Goal: Task Accomplishment & Management: Manage account settings

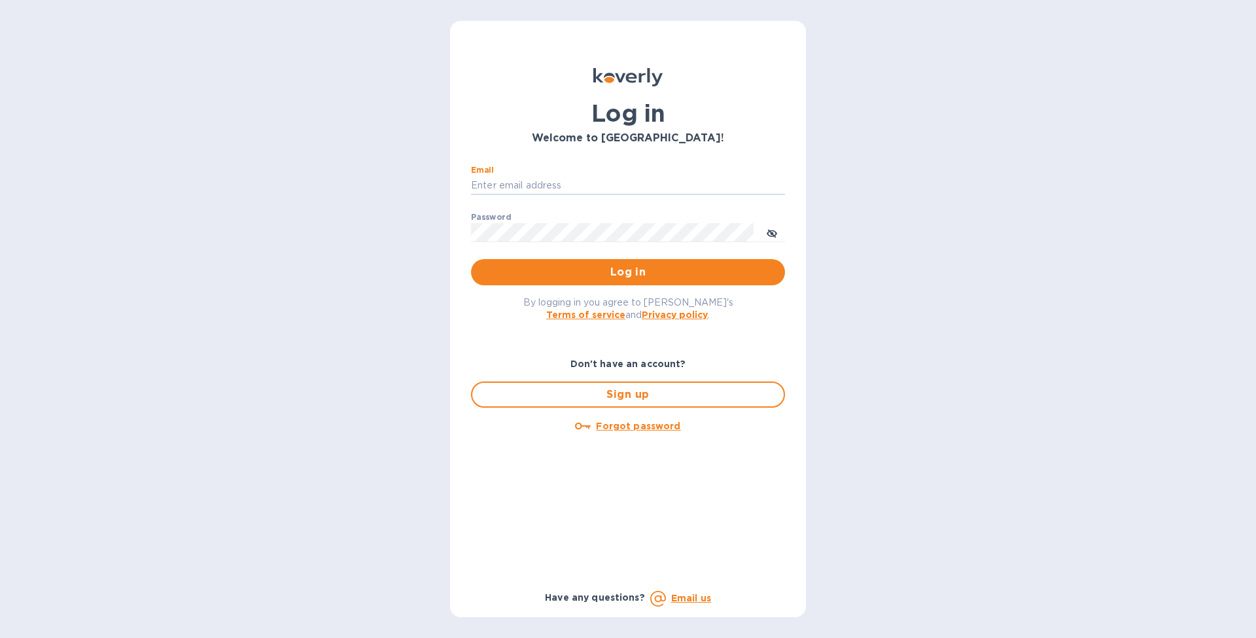
type input "[EMAIL_ADDRESS][DOMAIN_NAME]"
click at [628, 272] on button "Log in" at bounding box center [628, 272] width 314 height 26
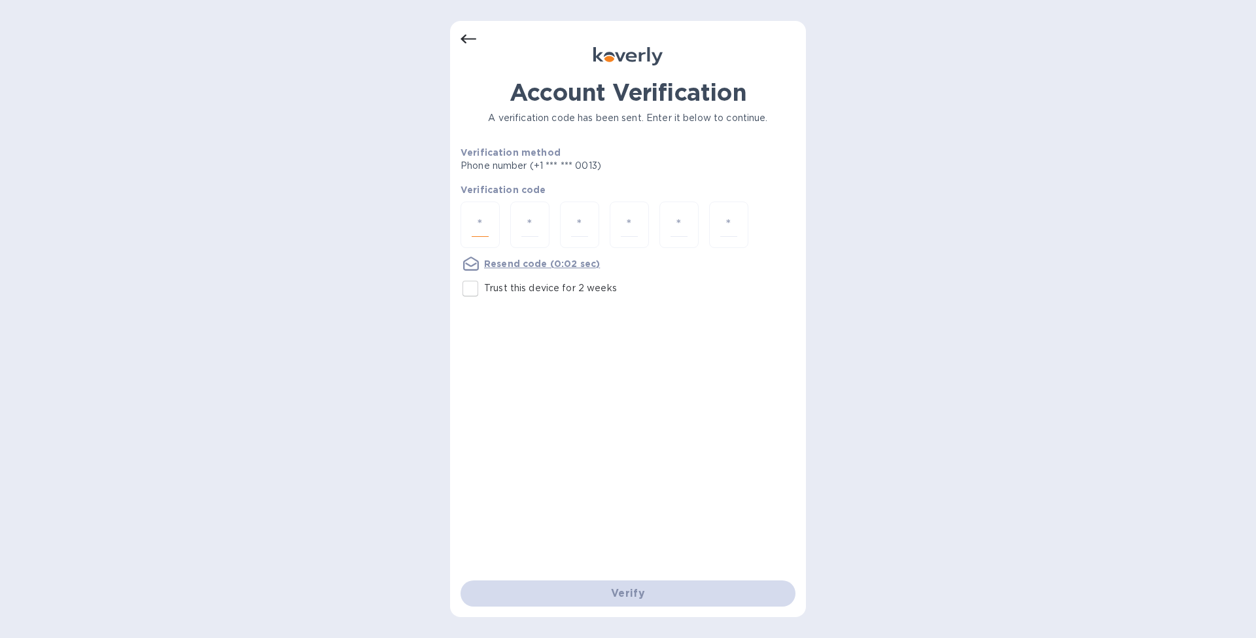
click at [488, 226] on input "number" at bounding box center [480, 225] width 17 height 24
type input "3"
type input "0"
type input "4"
type input "6"
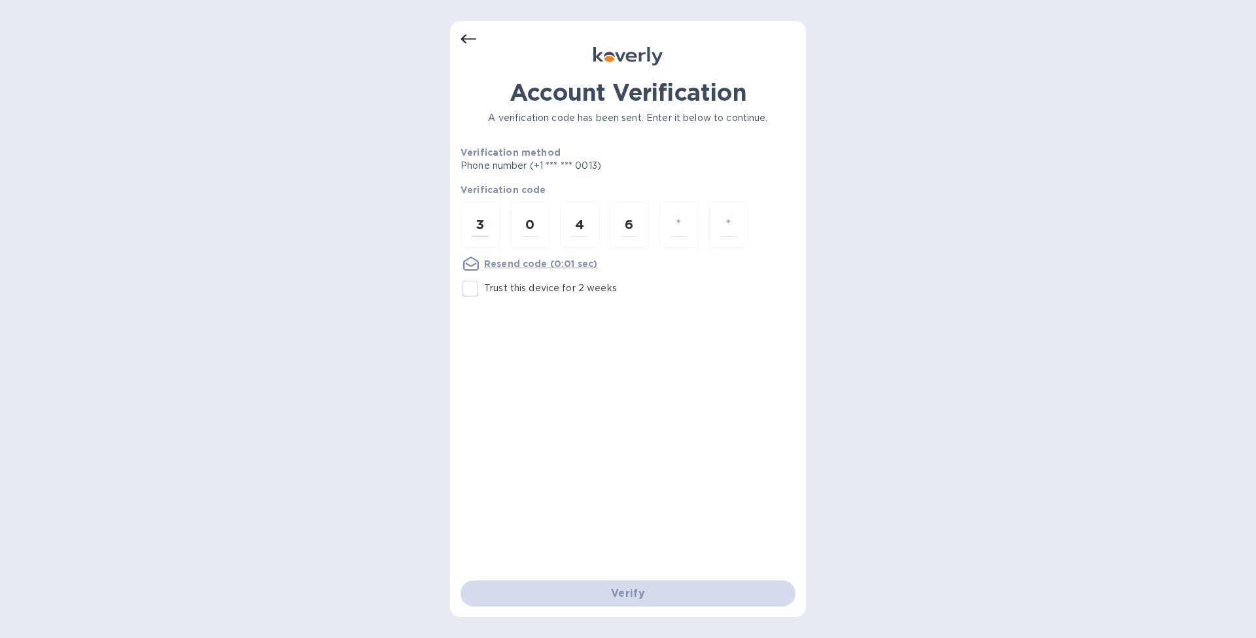
type input "6"
type input "4"
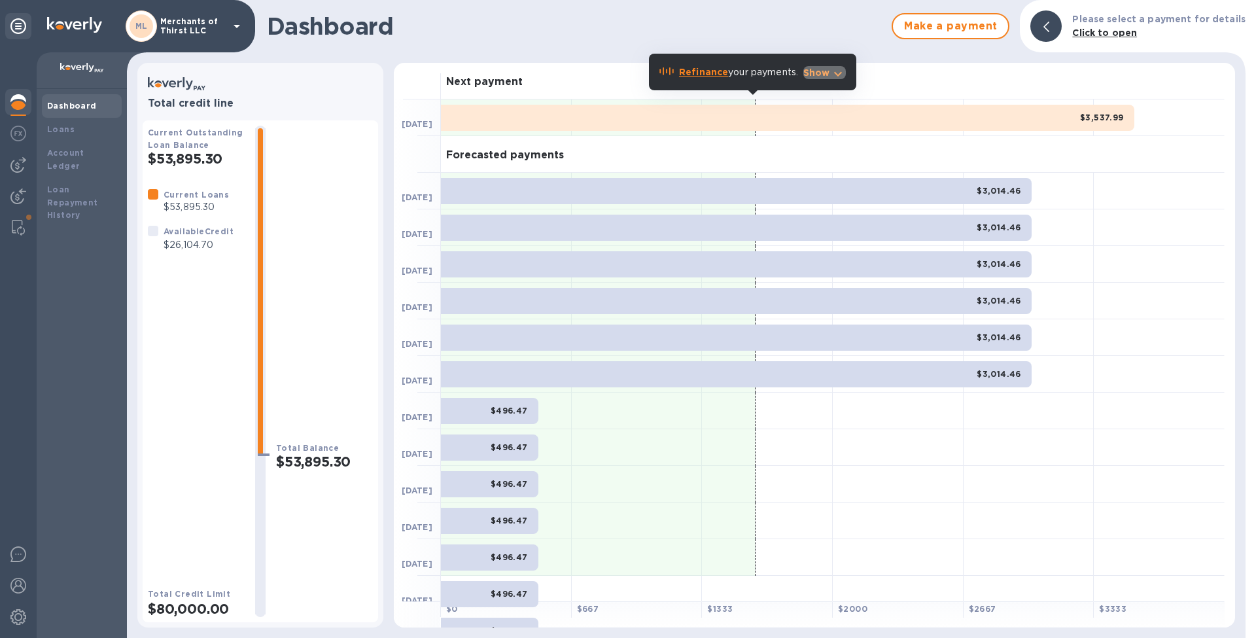
click at [828, 70] on p "Show" at bounding box center [817, 72] width 27 height 13
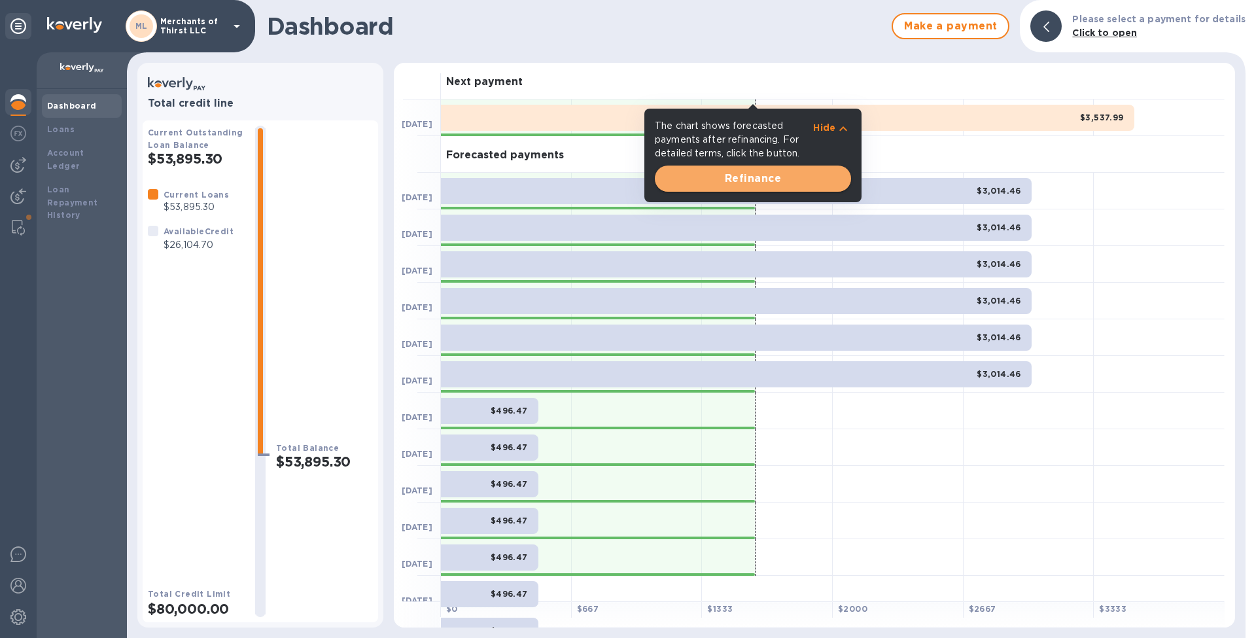
click at [789, 173] on span "Refinance" at bounding box center [752, 179] width 175 height 16
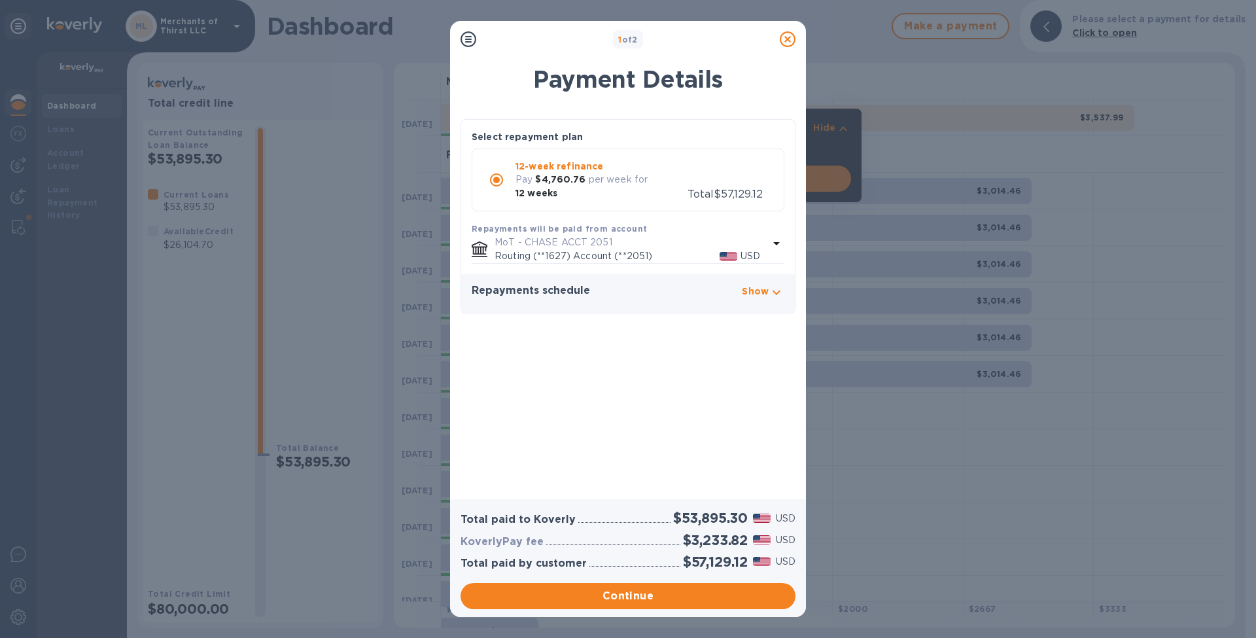
click at [788, 46] on icon at bounding box center [788, 39] width 16 height 16
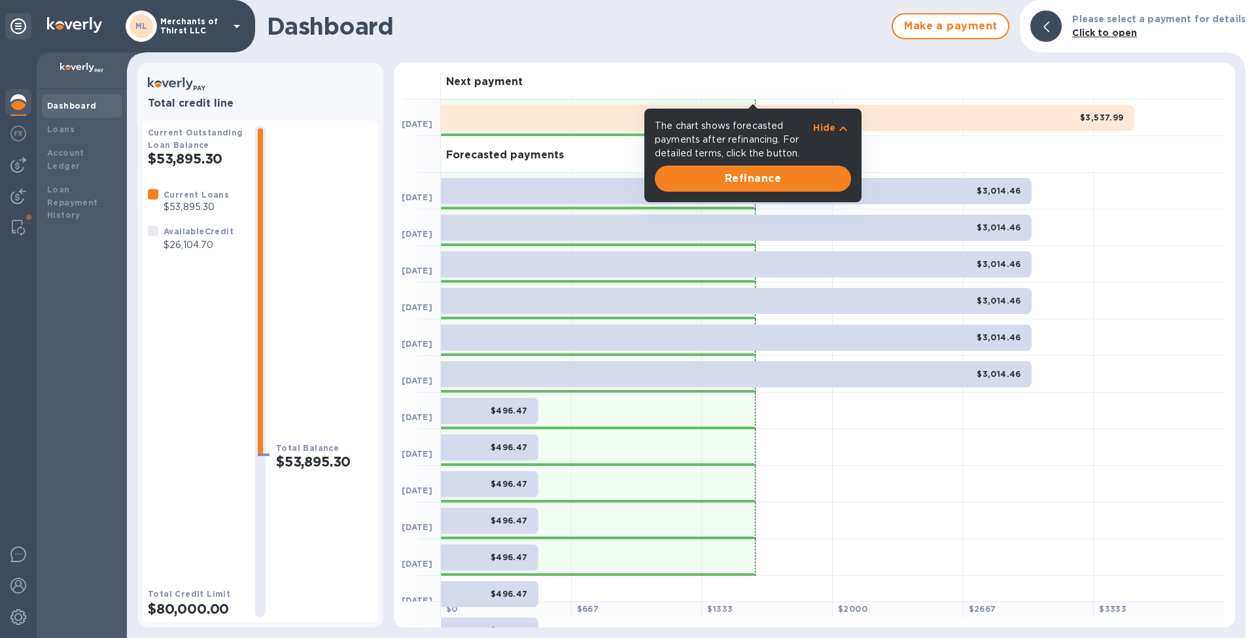
click at [352, 291] on div "Total Balance $53,895.30" at bounding box center [324, 371] width 97 height 491
click at [429, 294] on div "[DATE]" at bounding box center [417, 301] width 47 height 37
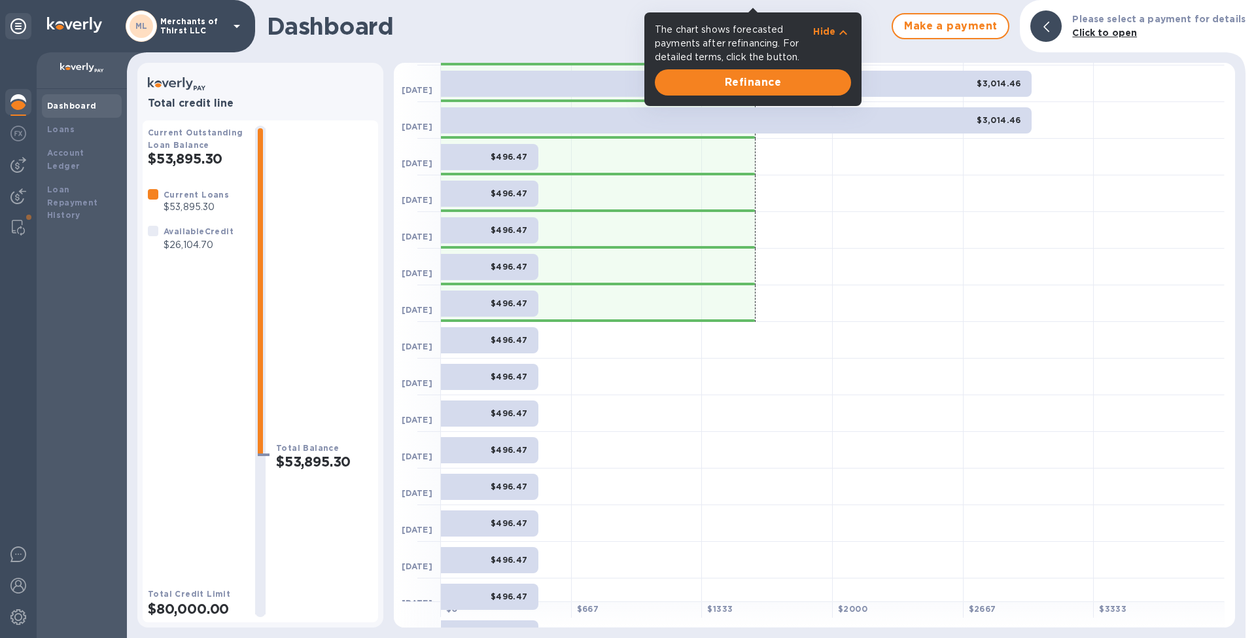
scroll to position [27, 0]
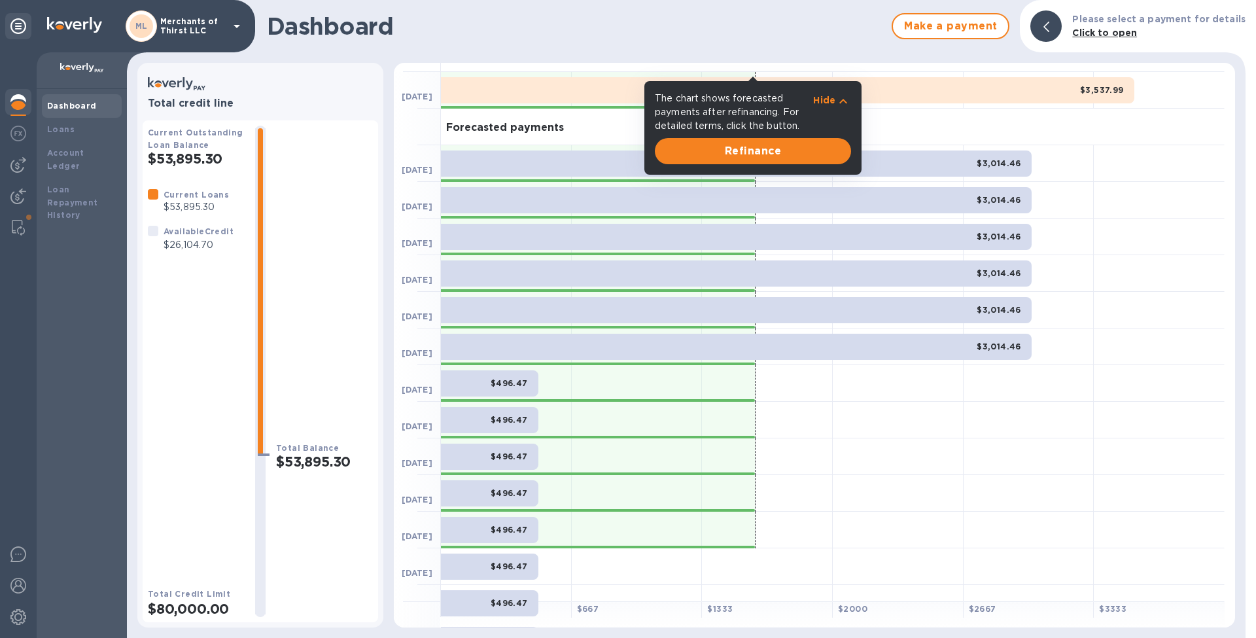
click at [826, 105] on p "Hide" at bounding box center [824, 100] width 22 height 13
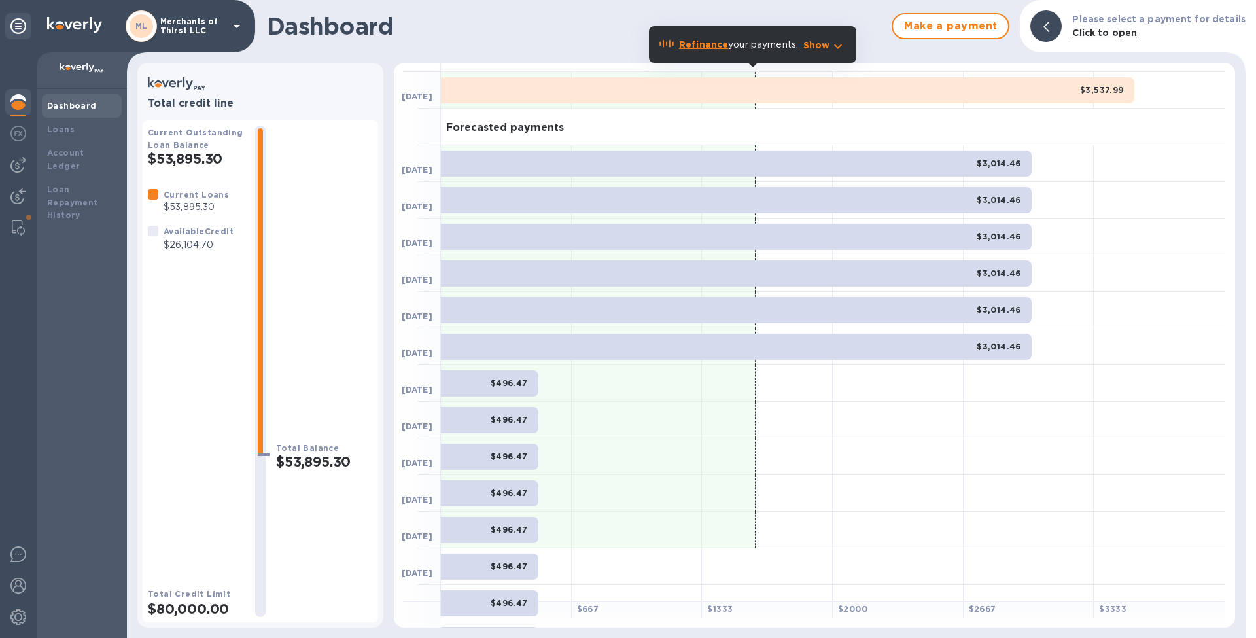
click at [308, 307] on div "Total Balance $53,895.30" at bounding box center [324, 371] width 97 height 491
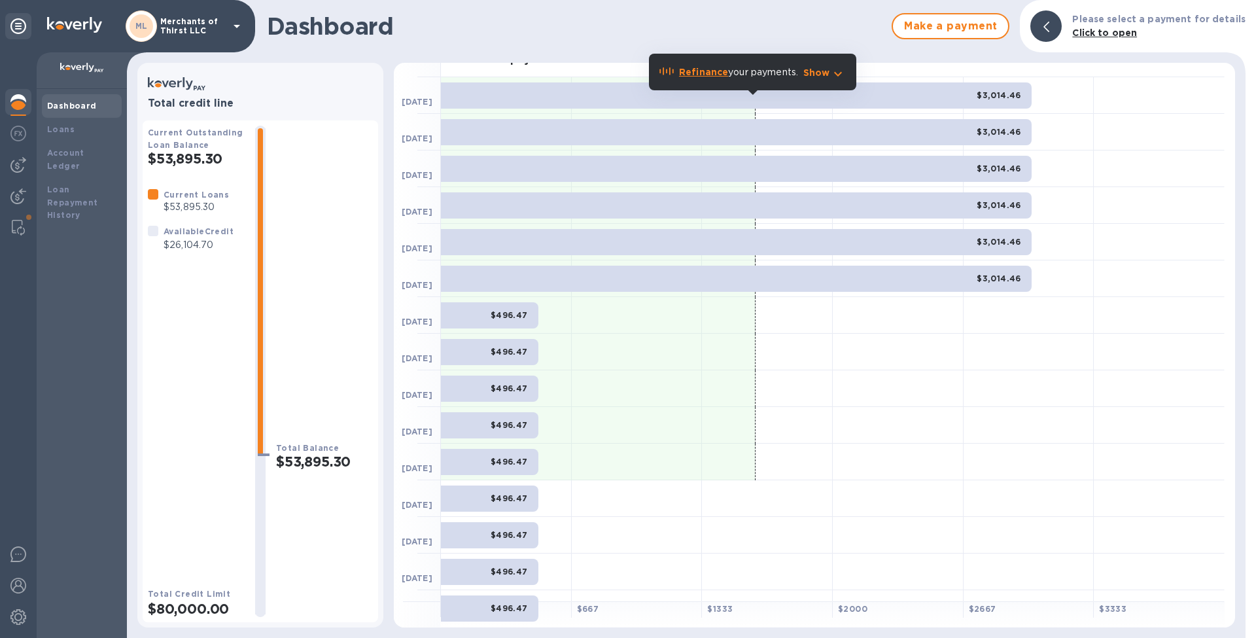
scroll to position [0, 0]
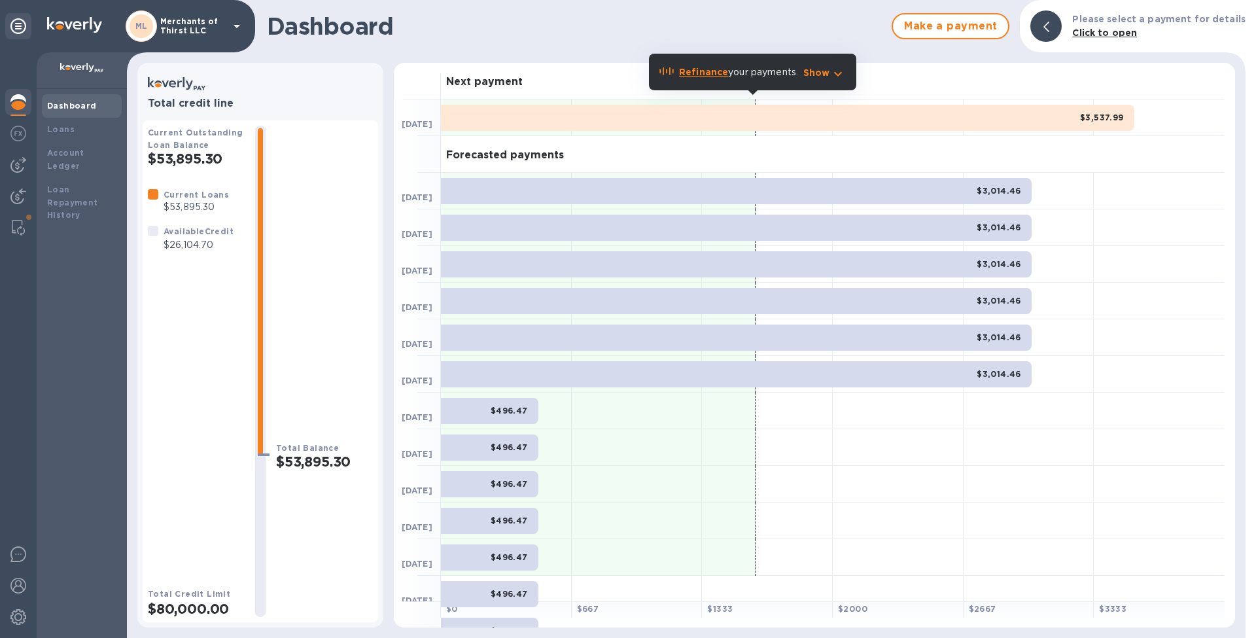
click at [1120, 360] on div at bounding box center [1159, 374] width 131 height 37
click at [12, 236] on div at bounding box center [19, 228] width 24 height 26
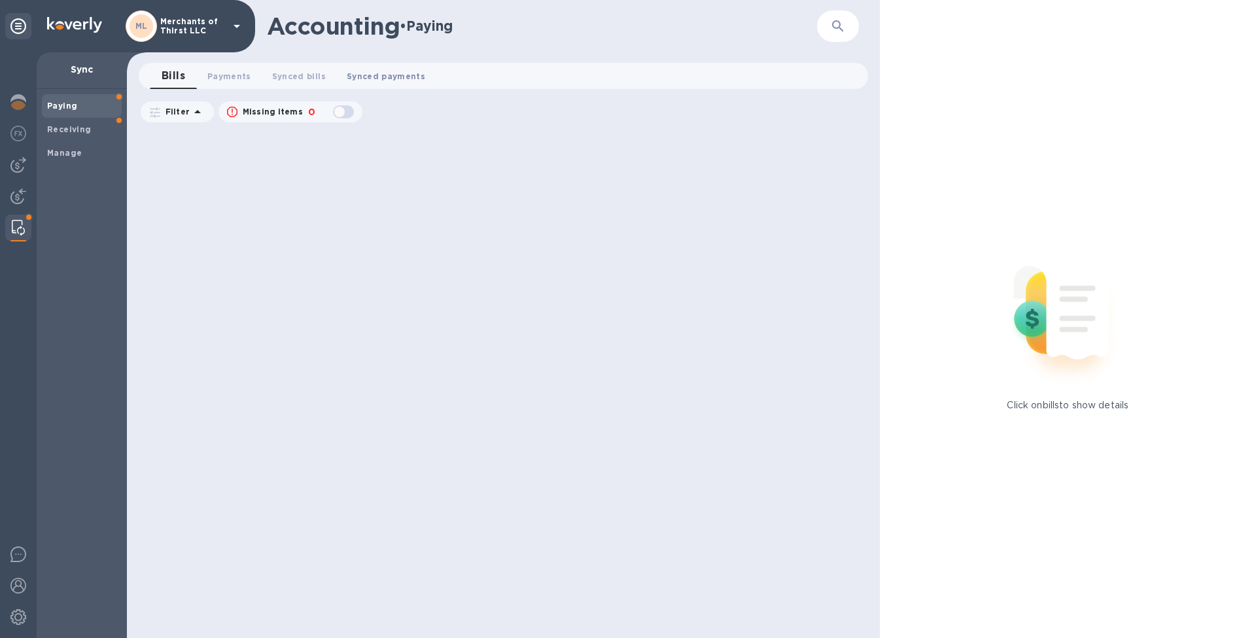
click at [394, 70] on span "Synced payments 0" at bounding box center [386, 76] width 79 height 14
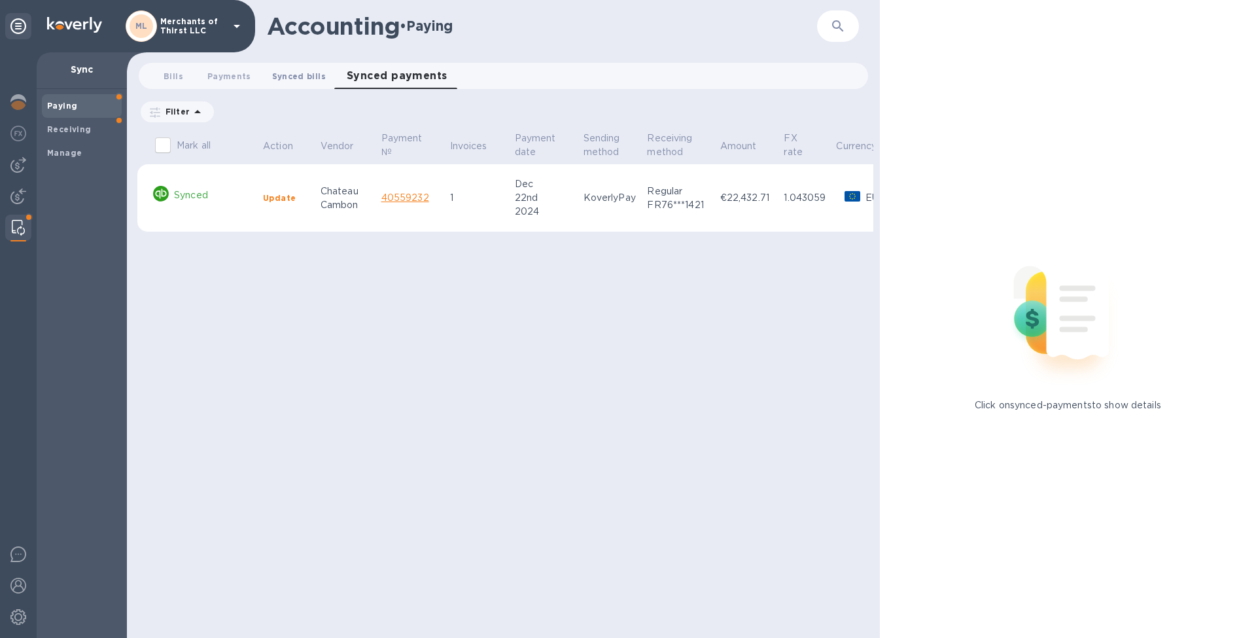
click at [308, 79] on span "Synced bills 0" at bounding box center [299, 76] width 54 height 14
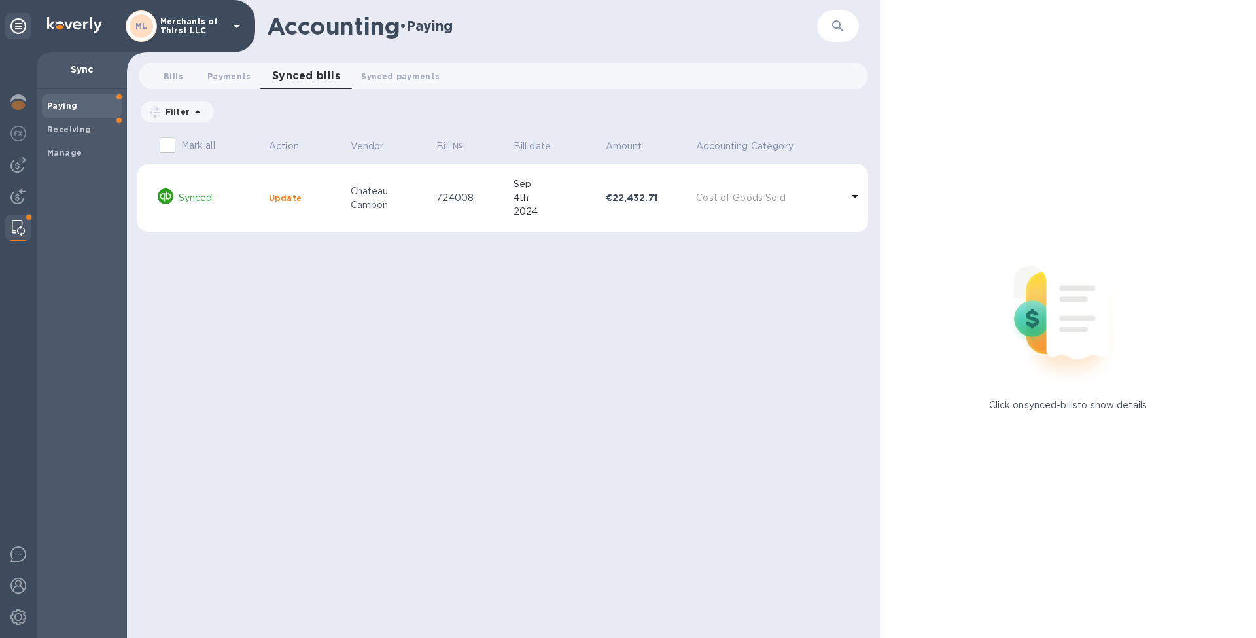
click at [289, 200] on b "Update" at bounding box center [285, 198] width 33 height 10
click at [67, 127] on b "Receiving" at bounding box center [69, 129] width 44 height 10
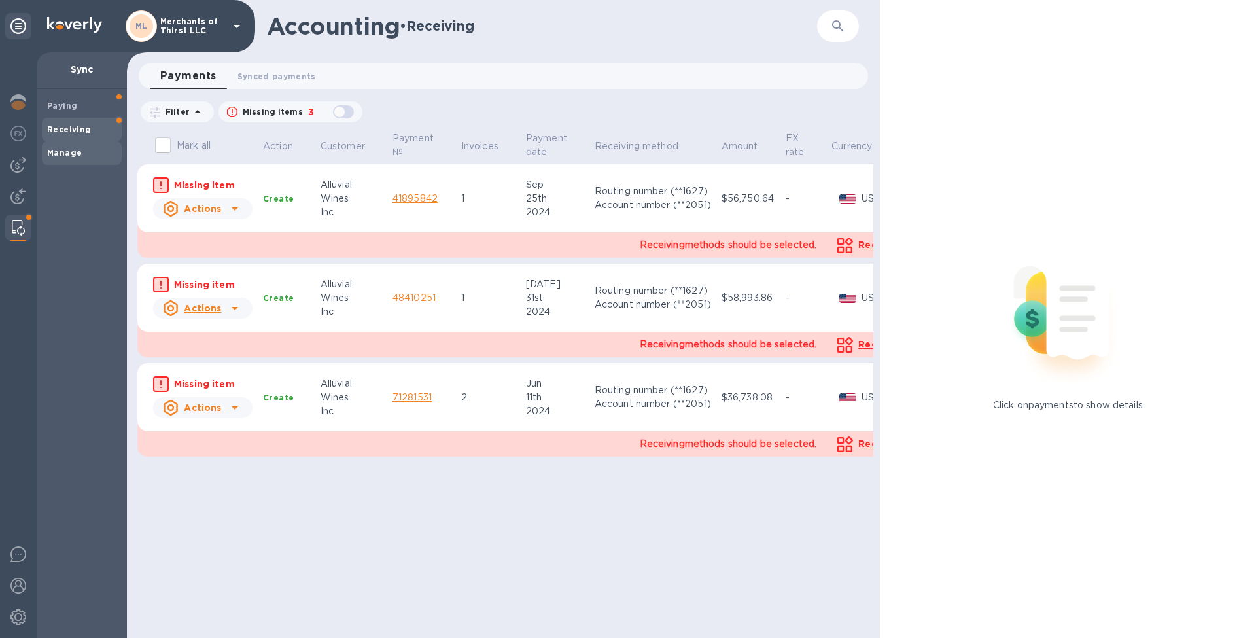
click at [69, 154] on b "Manage" at bounding box center [64, 153] width 35 height 10
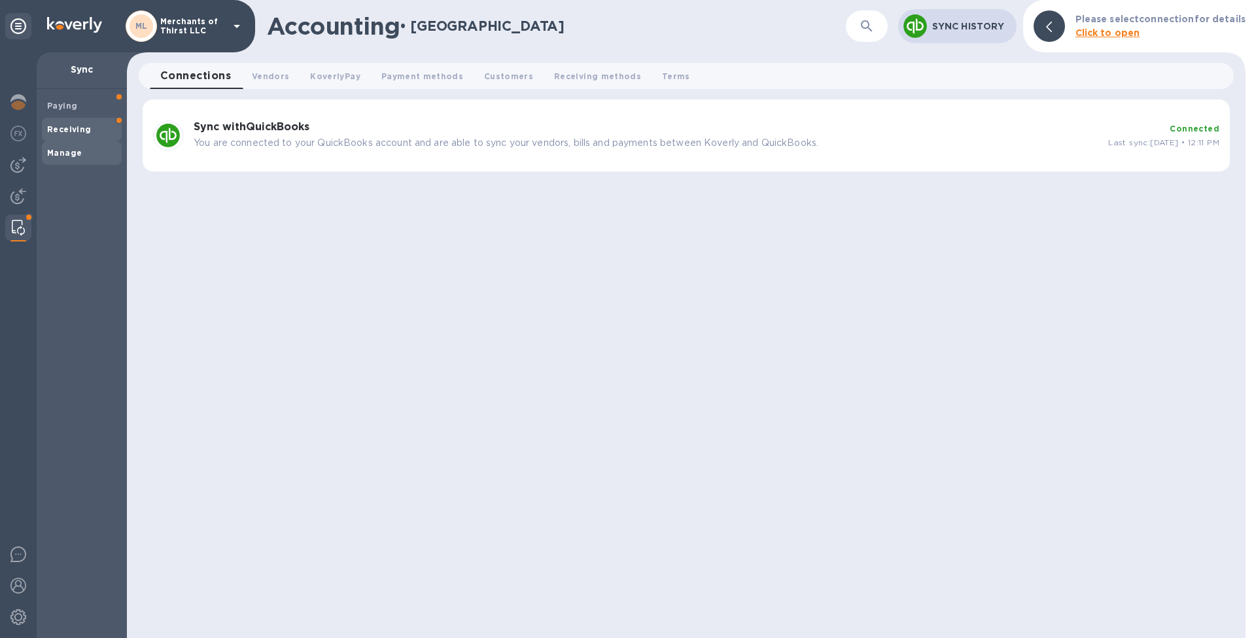
click at [65, 120] on div "Receiving" at bounding box center [82, 130] width 80 height 24
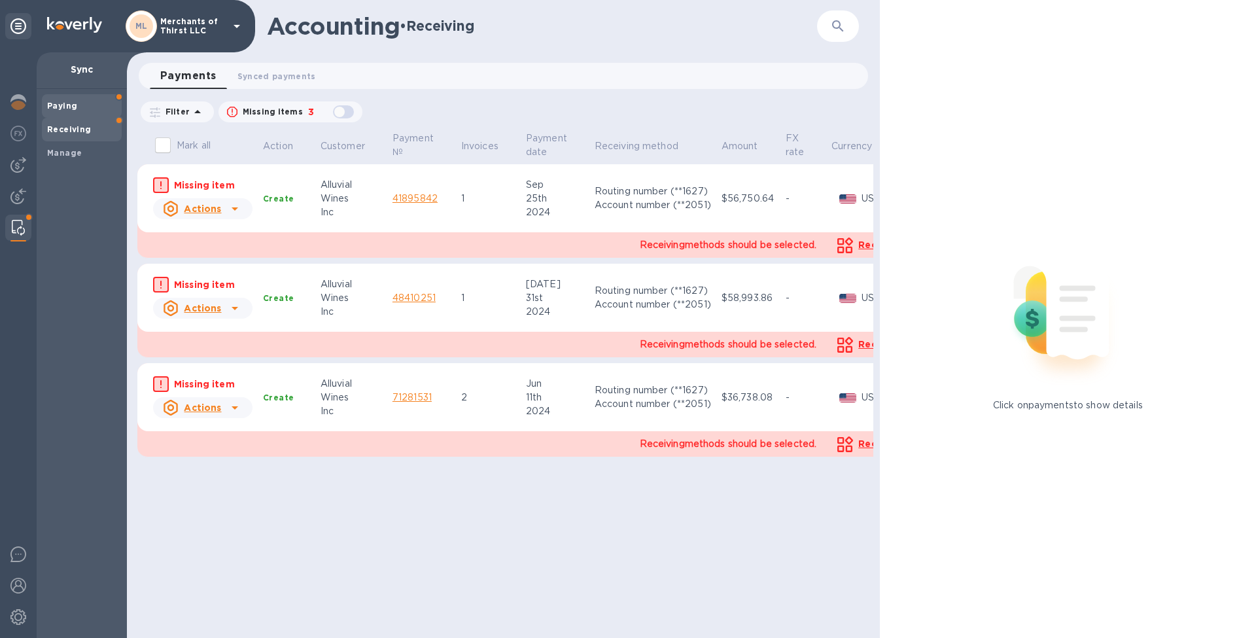
click at [63, 103] on b "Paying" at bounding box center [62, 106] width 30 height 10
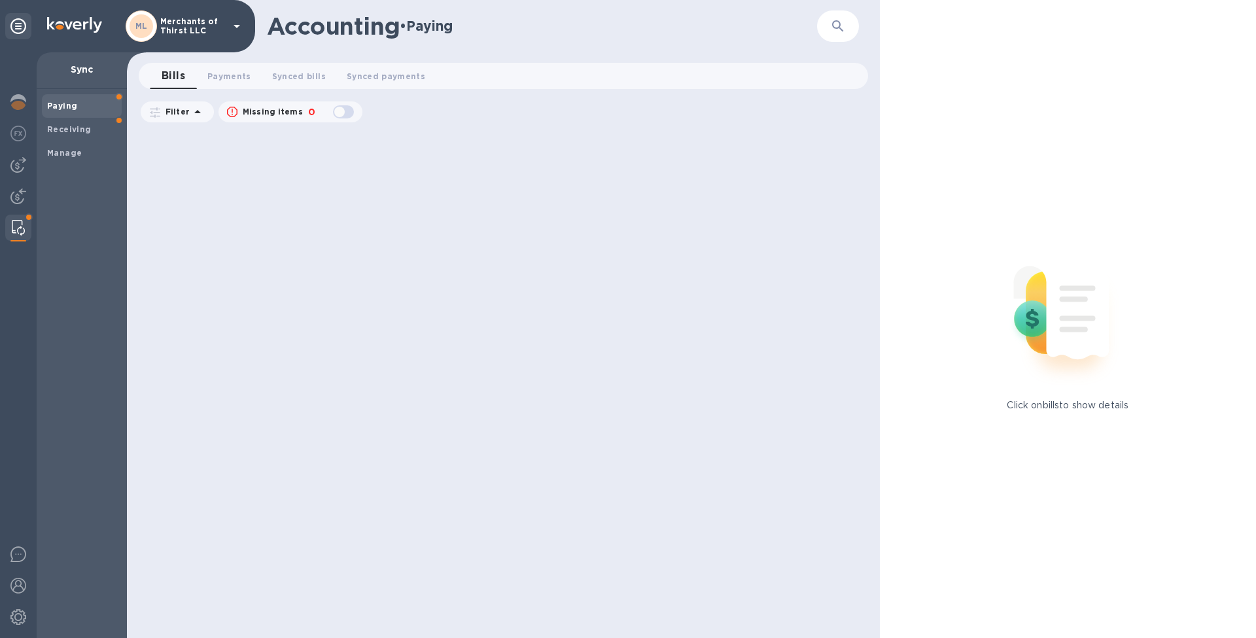
click at [352, 113] on div "button" at bounding box center [343, 112] width 26 height 18
checkbox input "true"
click at [194, 100] on div "Filter" at bounding box center [177, 111] width 77 height 25
click at [192, 119] on icon at bounding box center [198, 112] width 16 height 16
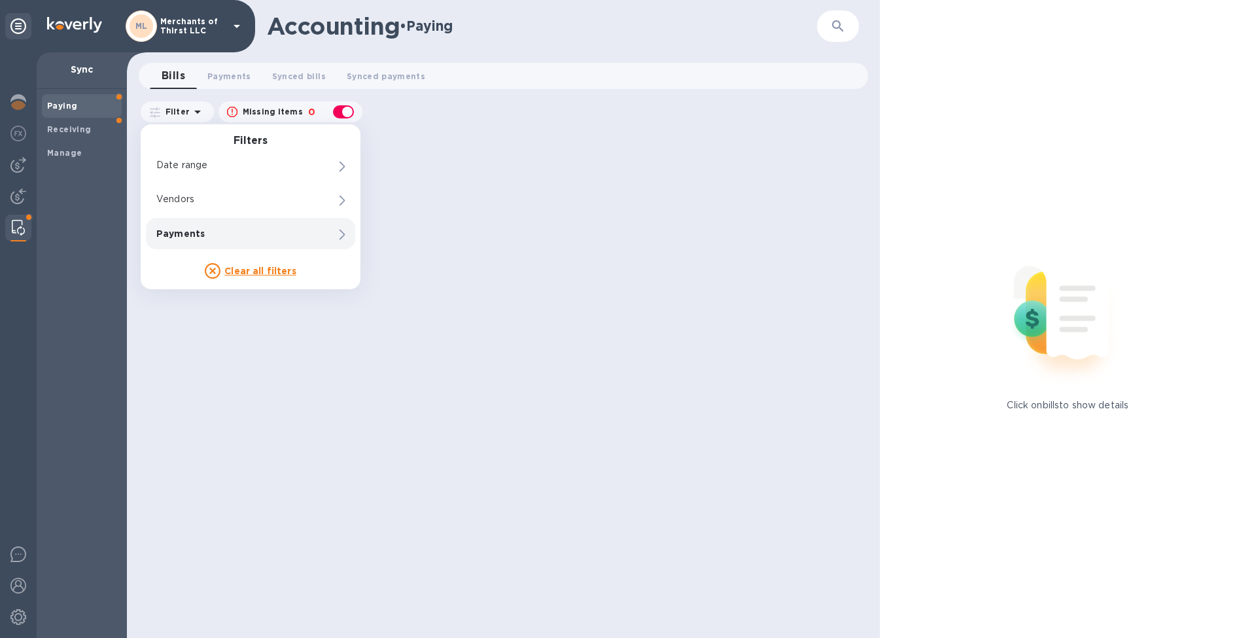
click at [214, 274] on icon at bounding box center [213, 271] width 16 height 16
click at [251, 268] on u "Clear all filters" at bounding box center [260, 271] width 72 height 10
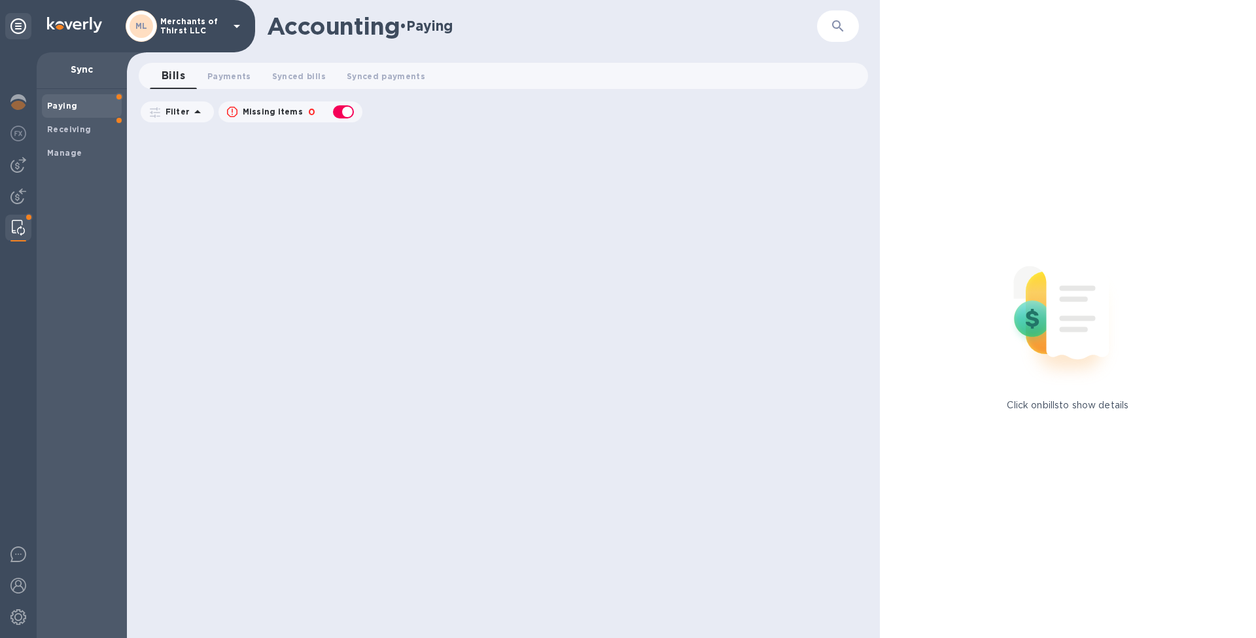
click at [517, 149] on div at bounding box center [505, 384] width 736 height 508
click at [1069, 354] on img at bounding box center [1067, 312] width 173 height 173
click at [1010, 400] on p "Click on bills to show details" at bounding box center [1068, 405] width 122 height 14
click at [75, 147] on span "Manage" at bounding box center [64, 153] width 35 height 13
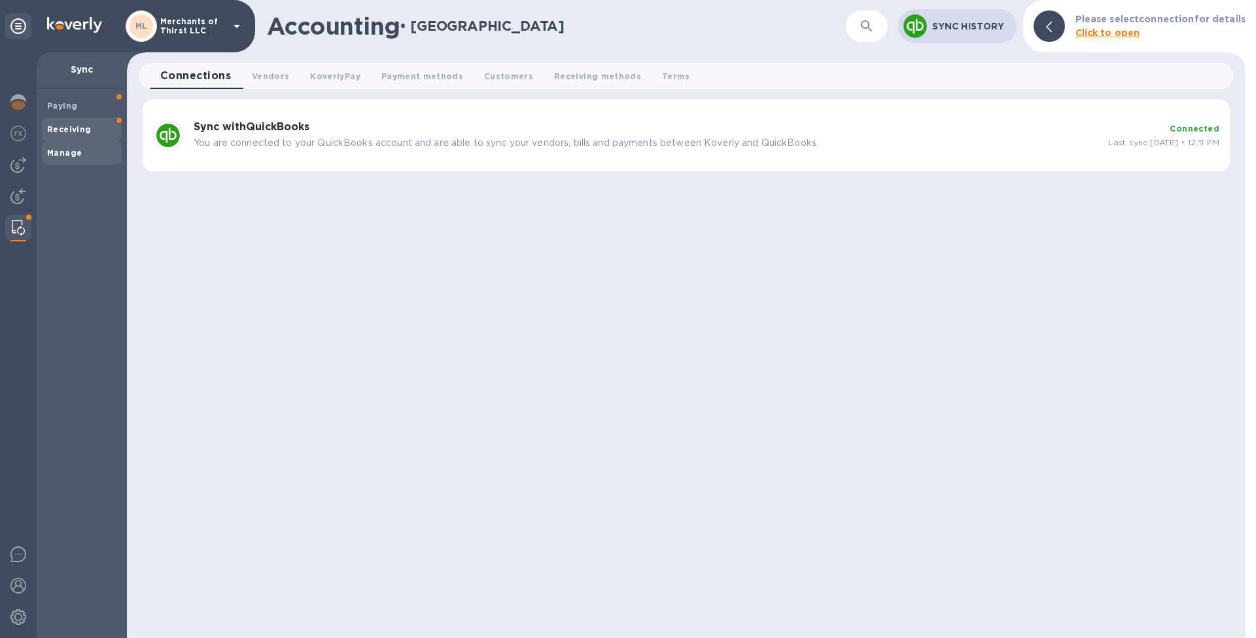
click at [76, 128] on b "Receiving" at bounding box center [69, 129] width 44 height 10
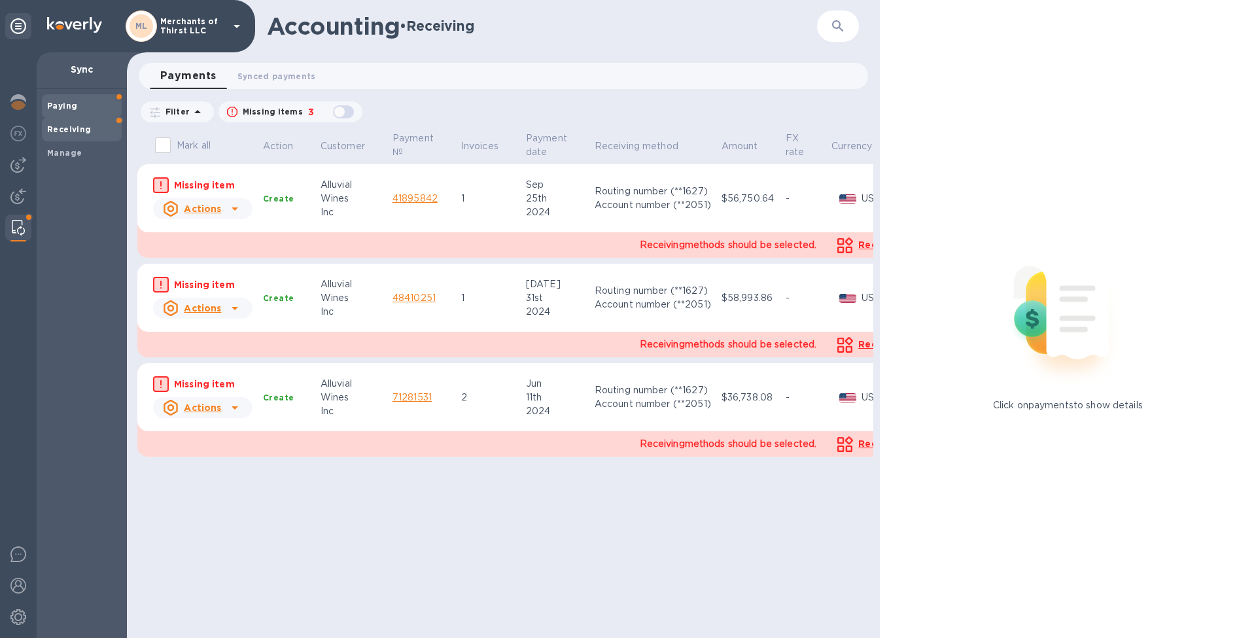
click at [73, 100] on span "Paying" at bounding box center [62, 105] width 30 height 13
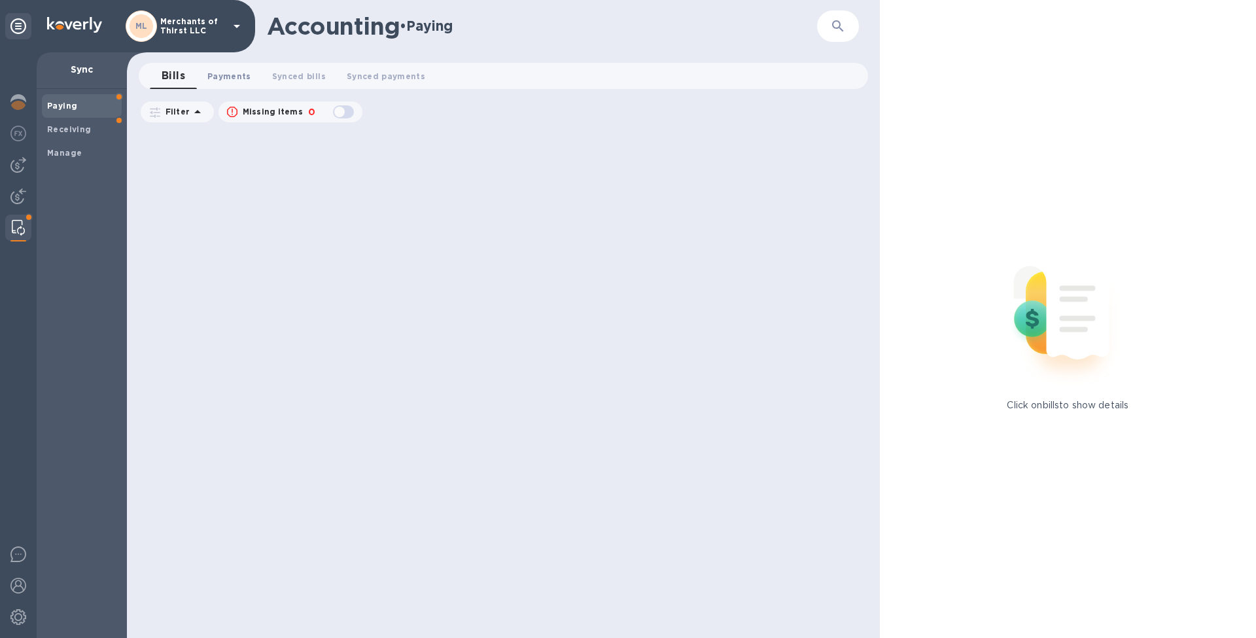
click at [221, 85] on button "Payments 0" at bounding box center [229, 76] width 65 height 26
click at [396, 80] on span "Synced payments 0" at bounding box center [398, 76] width 79 height 14
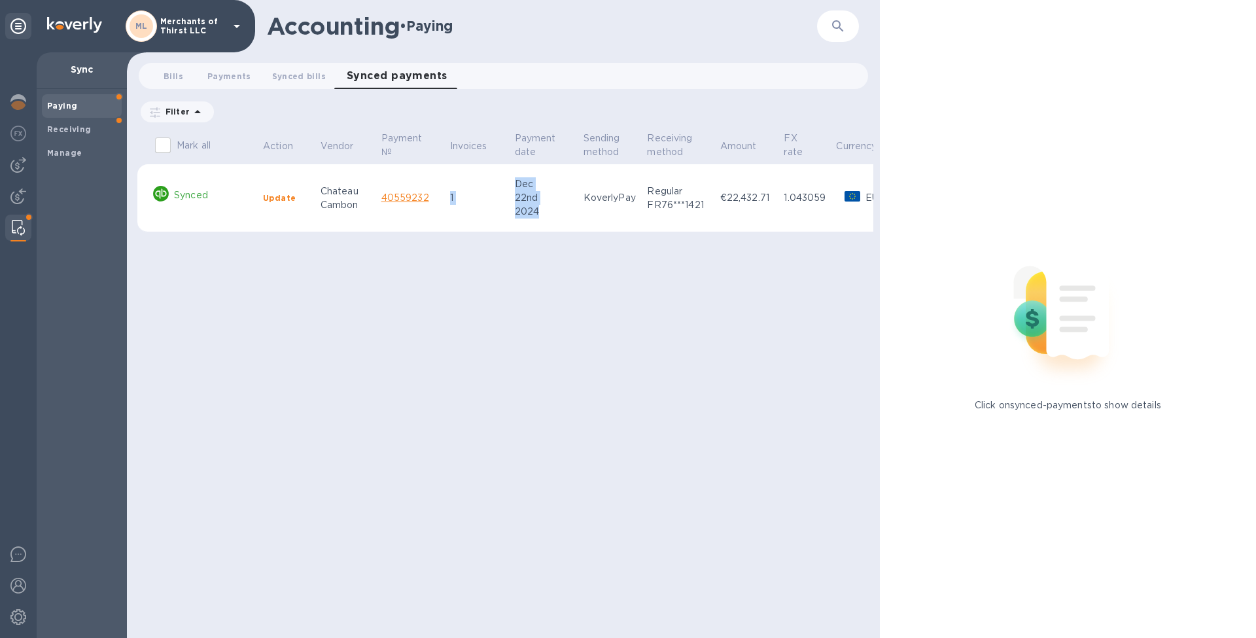
drag, startPoint x: 546, startPoint y: 208, endPoint x: 509, endPoint y: 168, distance: 55.1
click at [509, 168] on tr "Synced Update [GEOGRAPHIC_DATA] 40559232 1 [DATE] KoverlyPay Regular FR76***142…" at bounding box center [556, 198] width 838 height 68
drag, startPoint x: 682, startPoint y: 327, endPoint x: 568, endPoint y: 306, distance: 115.6
click at [681, 327] on div "Mark all Action Vendor Payment № Invoices Payment date Sending method Receiving…" at bounding box center [505, 384] width 736 height 508
click at [15, 232] on img at bounding box center [18, 228] width 13 height 16
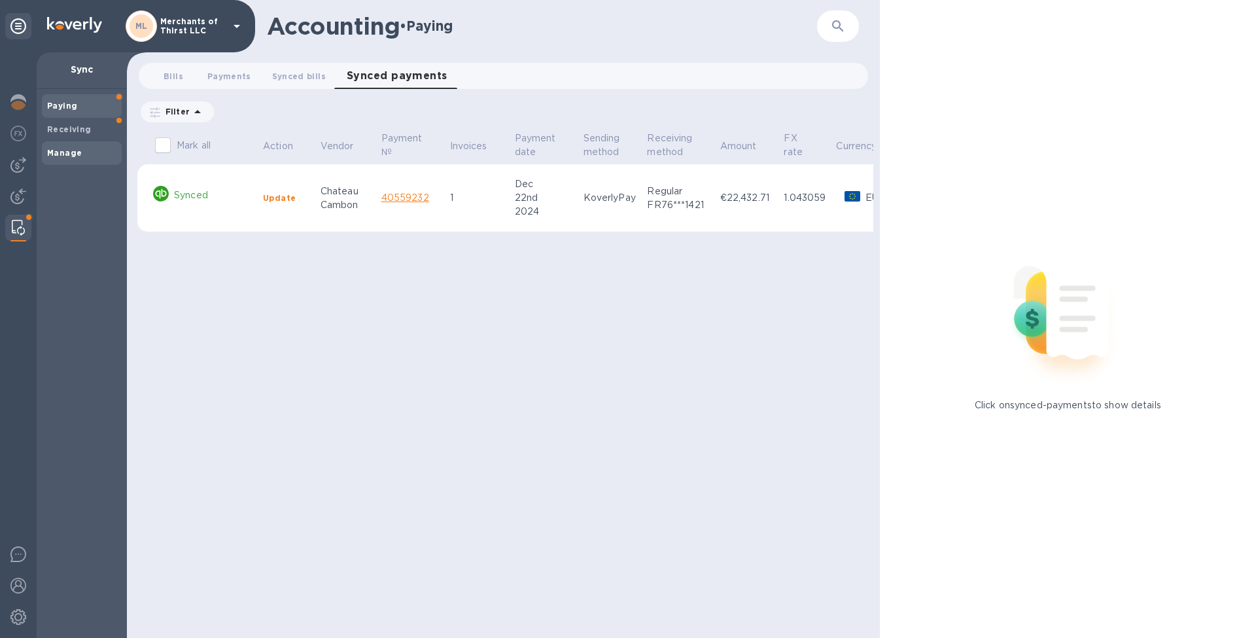
click at [77, 157] on span "Manage" at bounding box center [64, 153] width 35 height 13
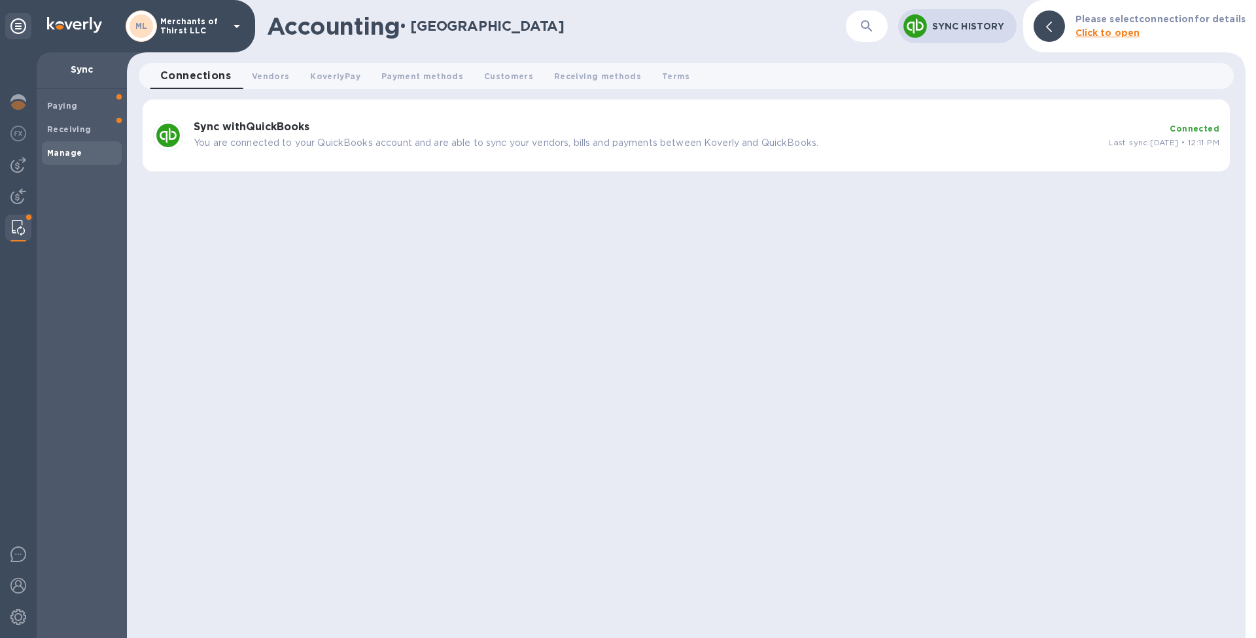
click at [350, 245] on div "Accounting • Manage ​ Sync History Please select connection for details Click t…" at bounding box center [686, 319] width 1119 height 638
click at [89, 132] on span "Receiving" at bounding box center [81, 129] width 69 height 13
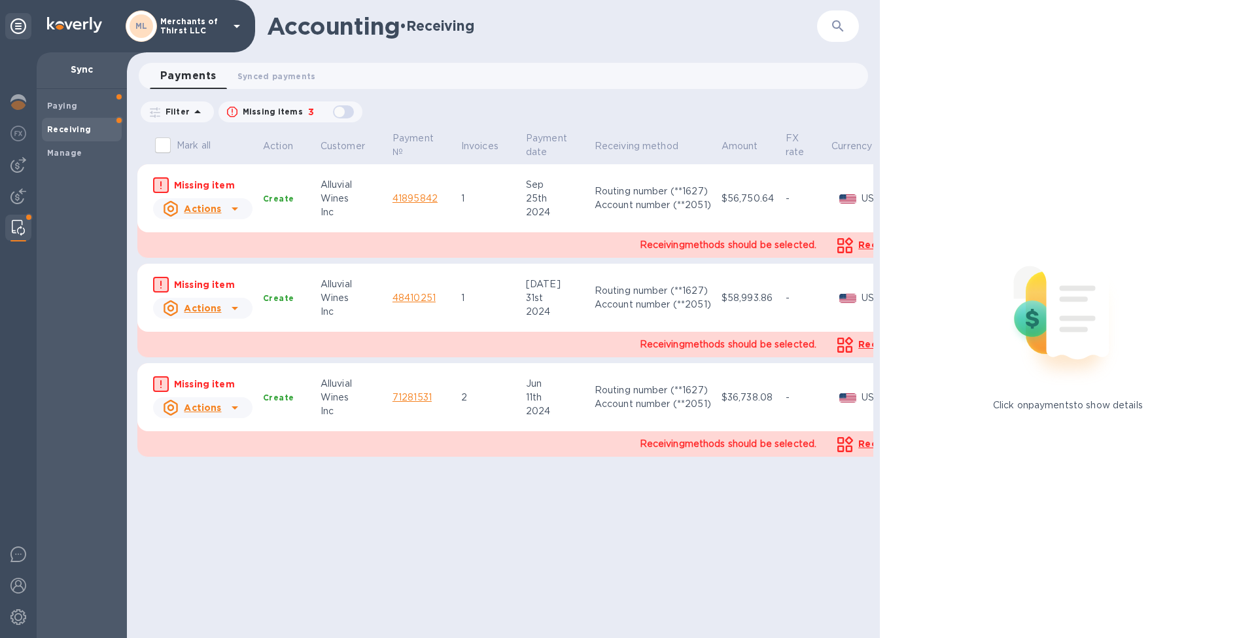
click at [240, 206] on icon at bounding box center [235, 209] width 16 height 16
click at [204, 182] on div at bounding box center [628, 319] width 1256 height 638
click at [162, 187] on rect at bounding box center [161, 185] width 14 height 14
click at [163, 186] on rect at bounding box center [161, 185] width 14 height 14
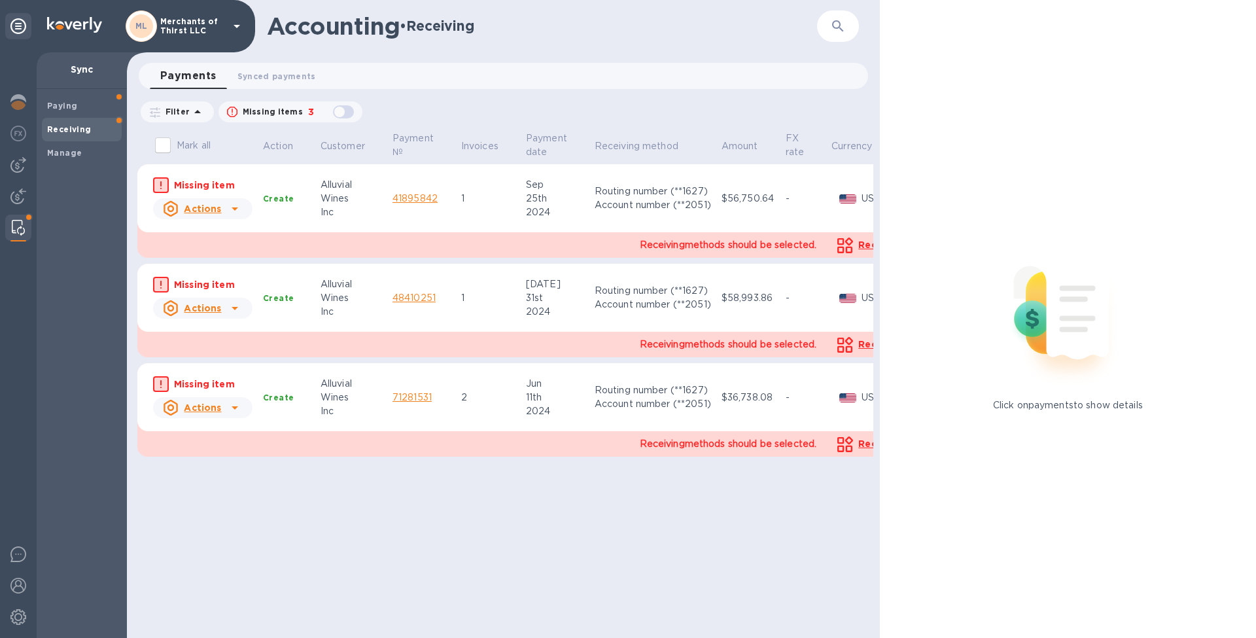
click at [284, 204] on td "Create" at bounding box center [287, 198] width 58 height 68
click at [275, 199] on b "Create" at bounding box center [278, 199] width 31 height 10
click at [338, 115] on div "button" at bounding box center [343, 112] width 26 height 18
drag, startPoint x: 338, startPoint y: 116, endPoint x: 293, endPoint y: 116, distance: 45.2
click at [338, 116] on div "button" at bounding box center [343, 112] width 26 height 18
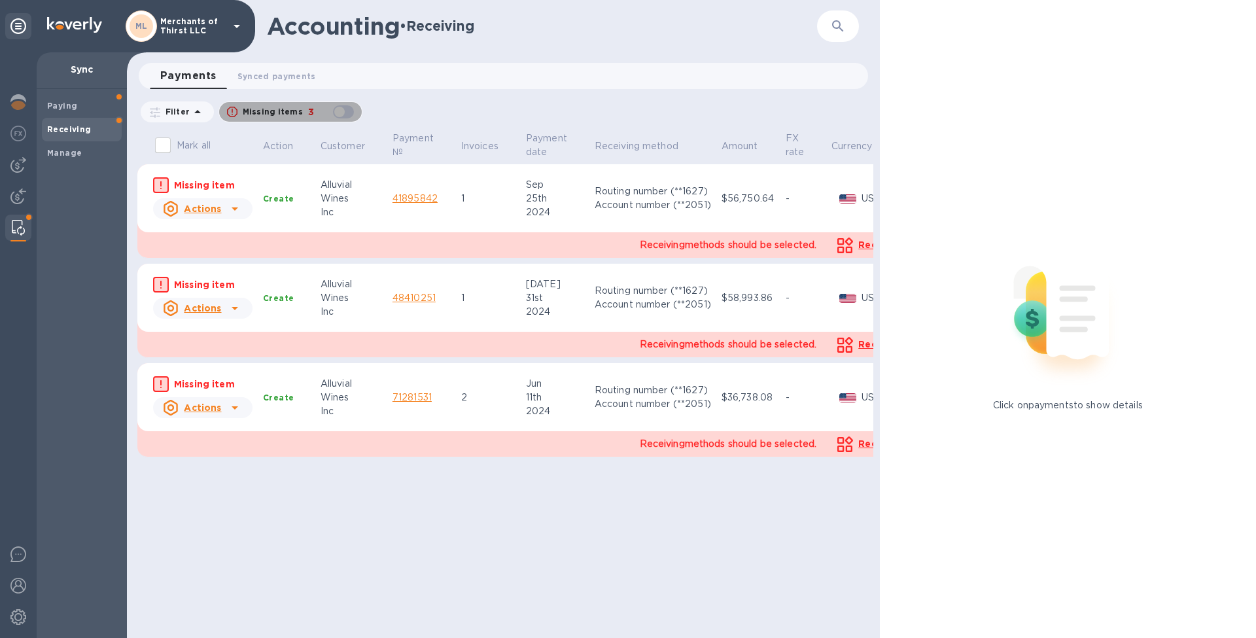
click at [268, 117] on p "Missing items" at bounding box center [273, 112] width 60 height 12
checkbox input "true"
click at [667, 249] on p "Receiving methods should be selected." at bounding box center [728, 245] width 177 height 14
click at [875, 250] on div "Mark all Action Customer Payment № Invoices Payment date Receiving method Amoun…" at bounding box center [503, 384] width 753 height 508
drag, startPoint x: 985, startPoint y: 253, endPoint x: 1065, endPoint y: 320, distance: 104.1
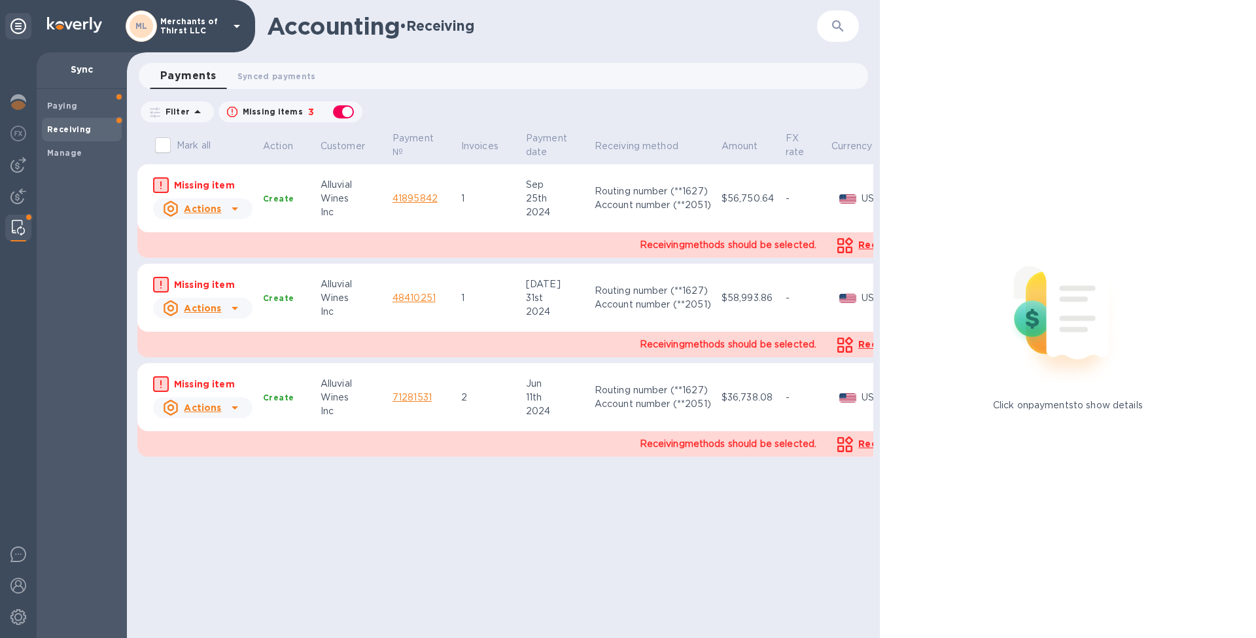
click at [1023, 279] on div at bounding box center [1068, 312] width 376 height 173
click at [1093, 341] on img at bounding box center [1067, 312] width 173 height 173
drag, startPoint x: 1093, startPoint y: 341, endPoint x: 915, endPoint y: 317, distance: 180.3
click at [1091, 342] on img at bounding box center [1067, 312] width 173 height 173
drag, startPoint x: 855, startPoint y: 446, endPoint x: 849, endPoint y: 445, distance: 6.7
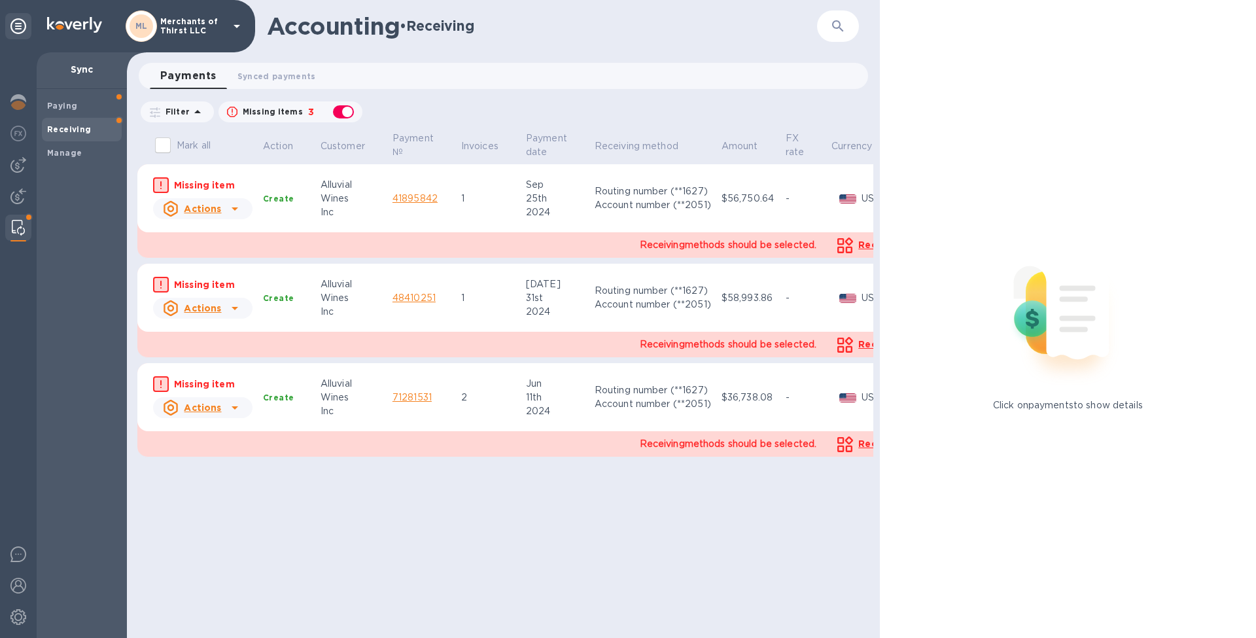
click at [853, 446] on icon at bounding box center [846, 444] width 16 height 16
click at [762, 445] on p "Receiving methods should be selected." at bounding box center [728, 444] width 177 height 14
click at [756, 444] on p "Receiving methods should be selected." at bounding box center [728, 444] width 177 height 14
click at [753, 444] on p "Receiving methods should be selected." at bounding box center [728, 444] width 177 height 14
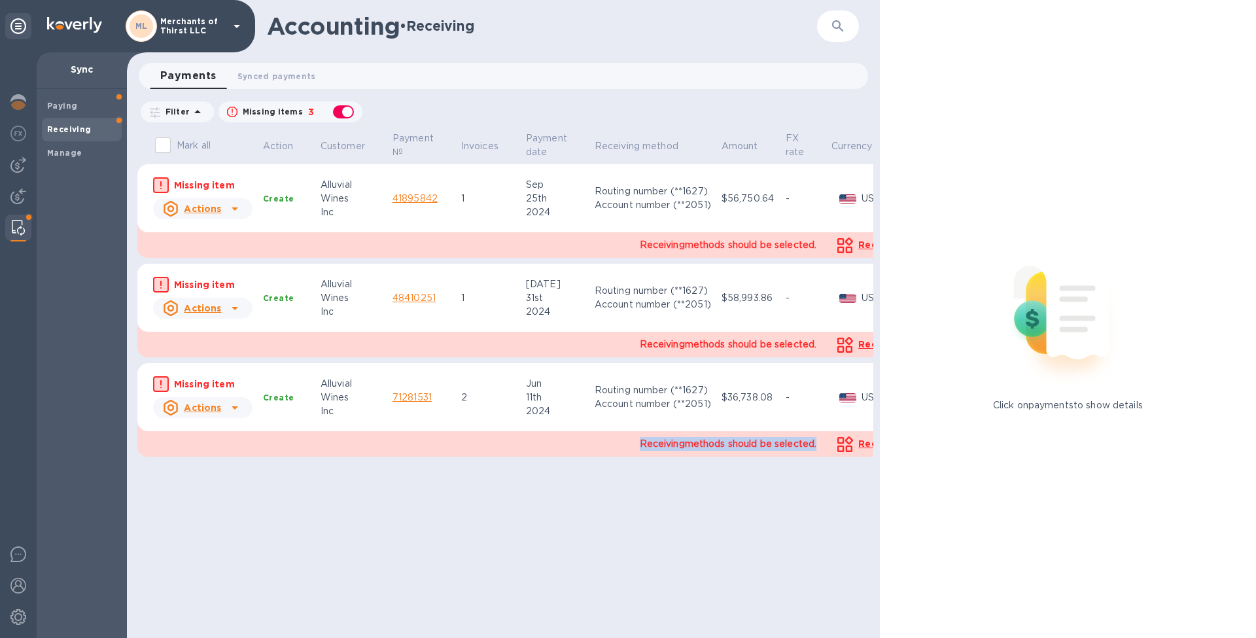
click at [753, 444] on p "Receiving methods should be selected." at bounding box center [728, 444] width 177 height 14
click at [561, 444] on div "Receiving methods should be selected. Receiving methods" at bounding box center [614, 444] width 723 height 37
click at [52, 162] on div "Manage" at bounding box center [82, 153] width 80 height 24
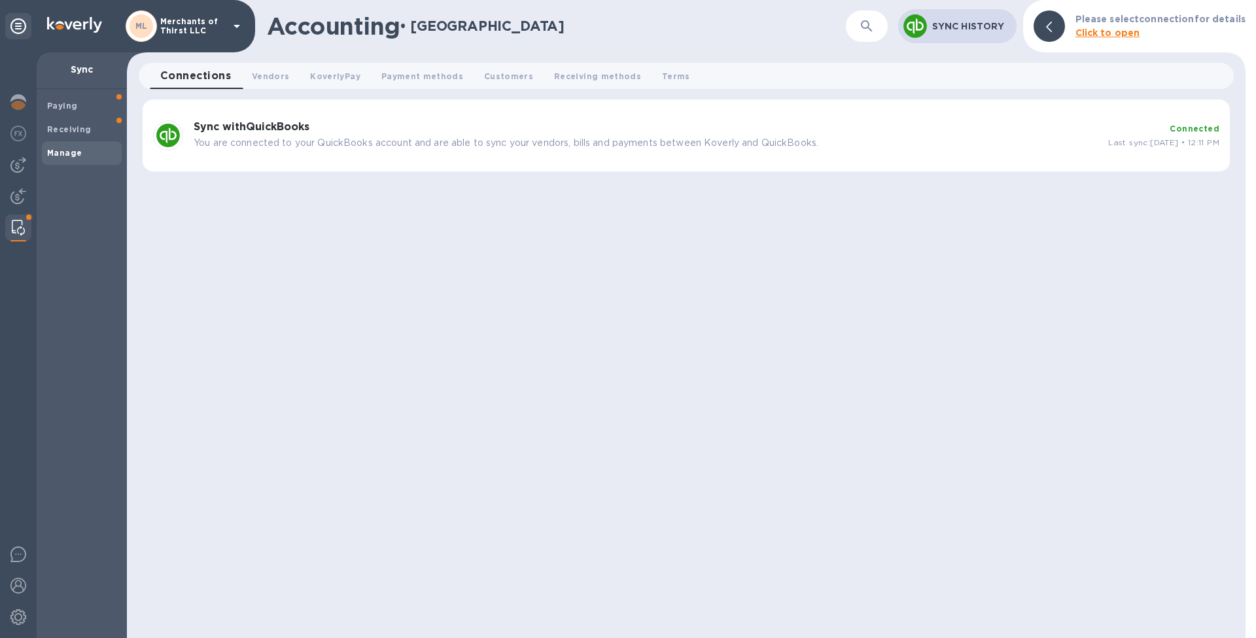
click at [451, 137] on p "You are connected to your QuickBooks account and are able to sync your vendors,…" at bounding box center [646, 143] width 904 height 14
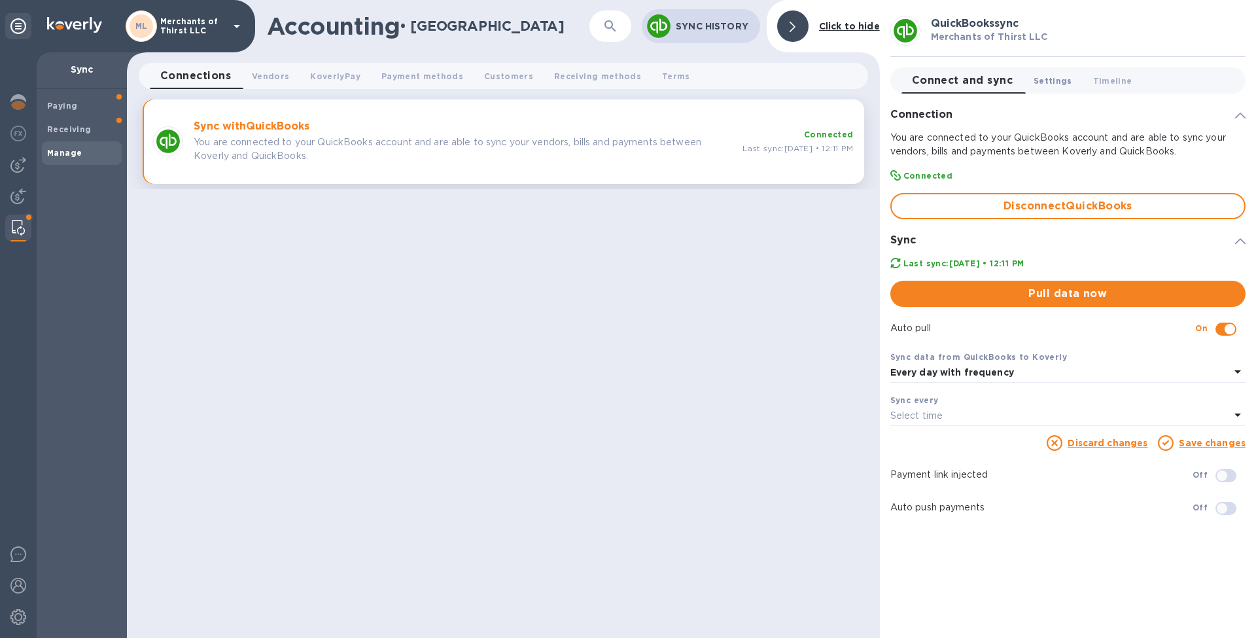
click at [1048, 80] on span "Settings 0" at bounding box center [1053, 81] width 39 height 14
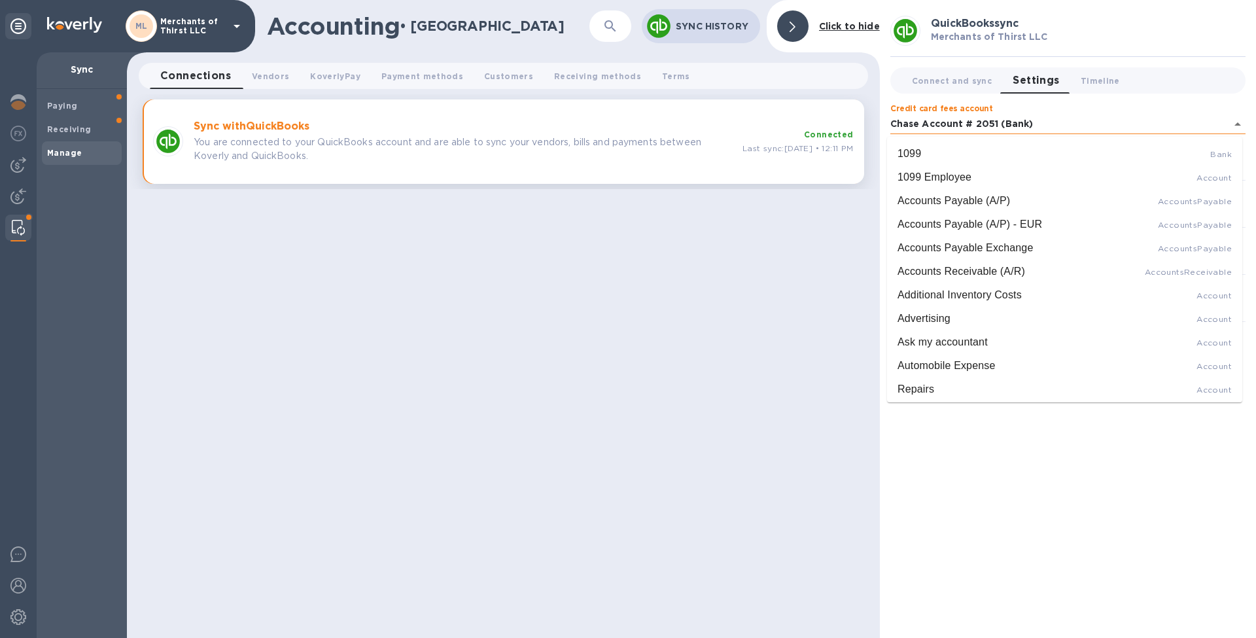
click at [944, 124] on input "Chase Account # 2051 (Bank)" at bounding box center [1059, 124] width 336 height 19
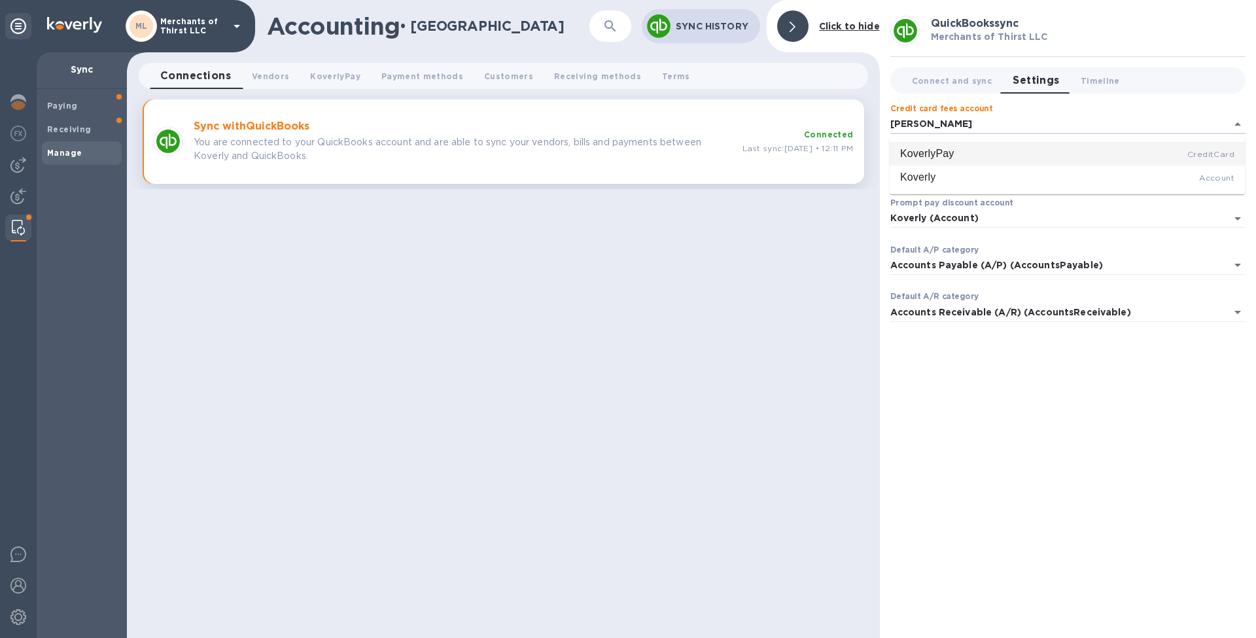
click at [954, 158] on div "KoverlyPay" at bounding box center [927, 154] width 54 height 16
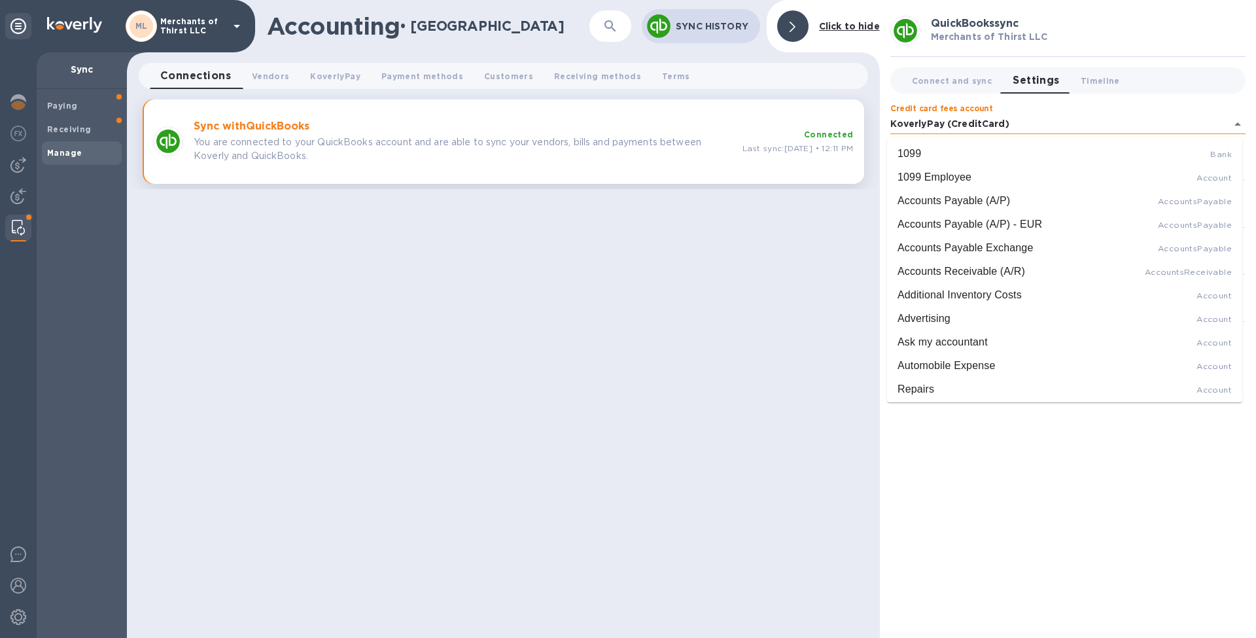
click at [1033, 124] on input "KoverlyPay (CreditCard)" at bounding box center [1059, 124] width 336 height 19
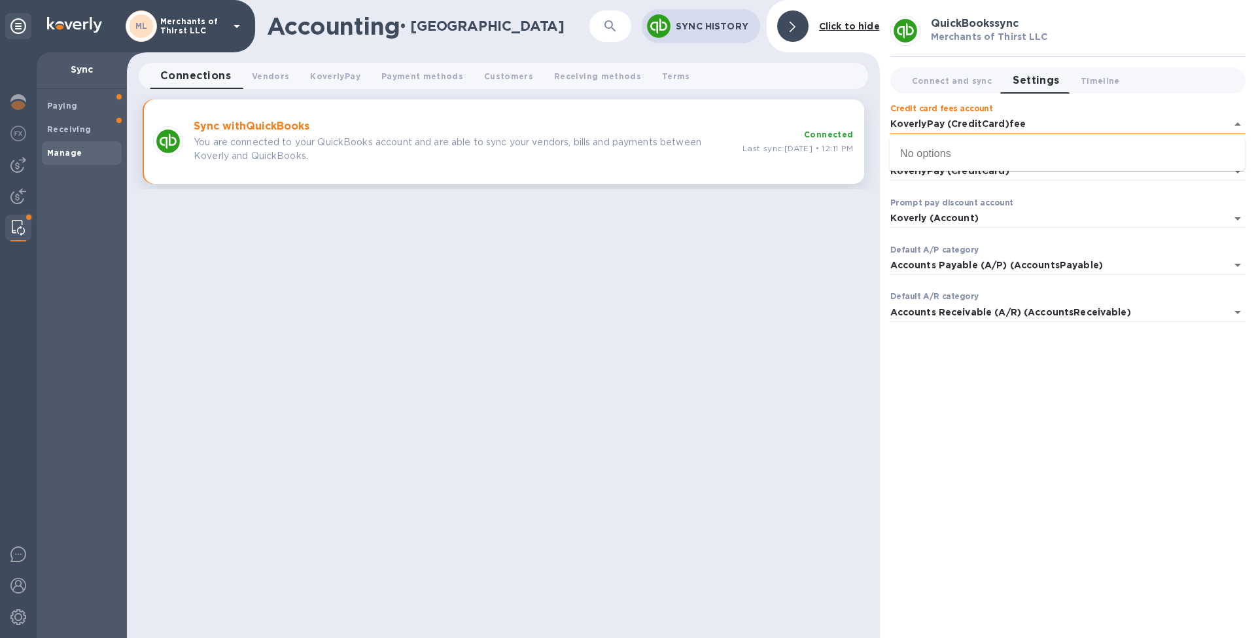
click at [1033, 124] on input "KoverlyPay (CreditCard)fee" at bounding box center [1059, 124] width 336 height 19
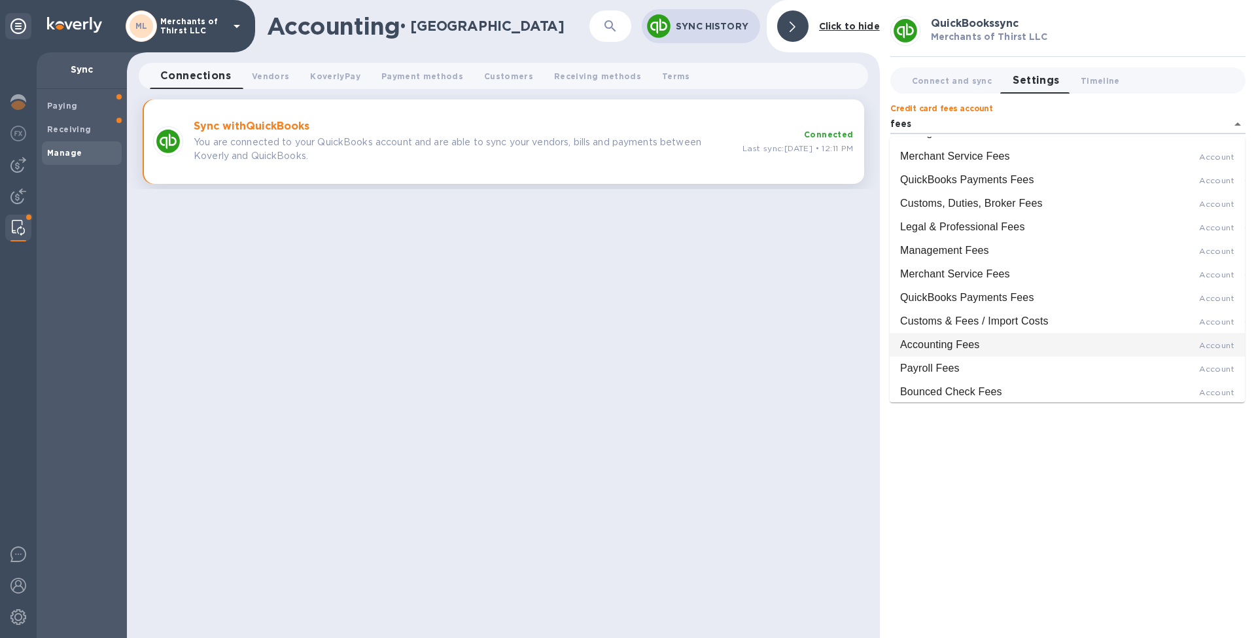
scroll to position [65, 0]
click at [975, 347] on div "Accounting Fees" at bounding box center [939, 348] width 79 height 16
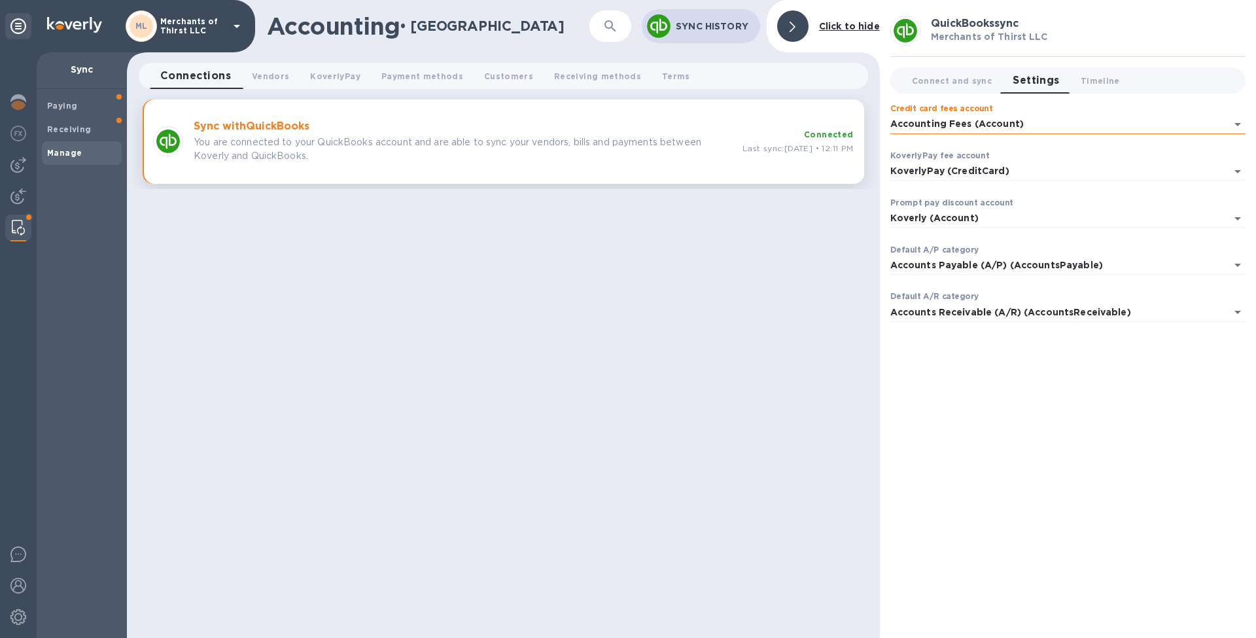
click at [1036, 127] on input "Accounting Fees (Account)" at bounding box center [1059, 124] width 336 height 19
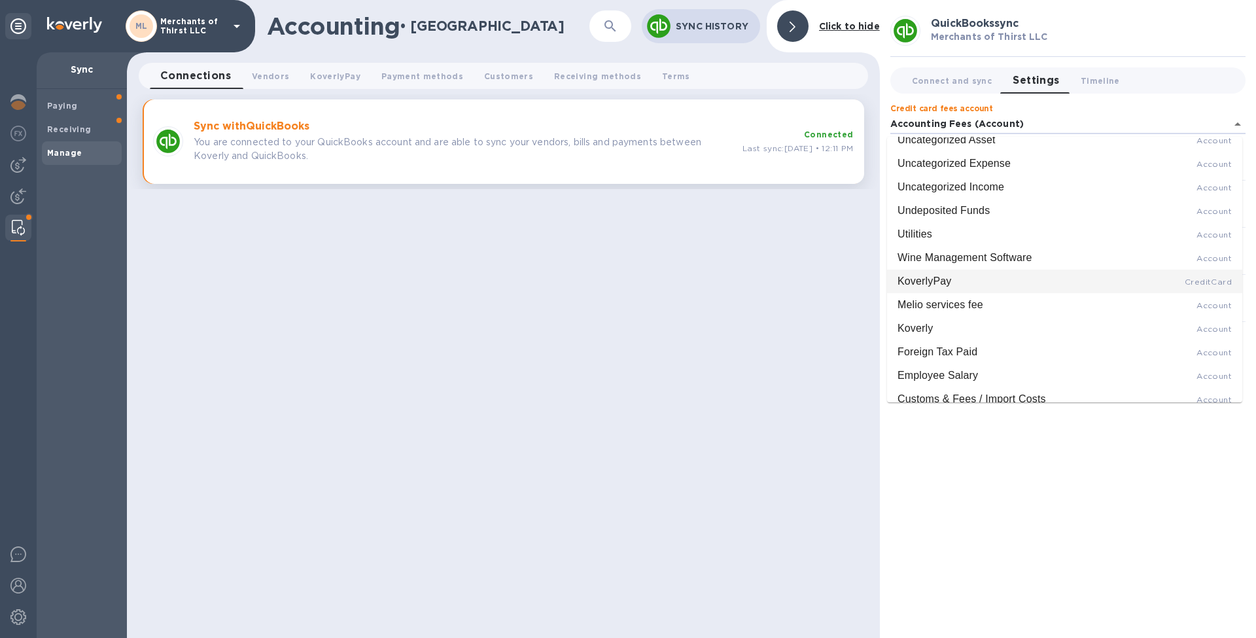
scroll to position [5307, 0]
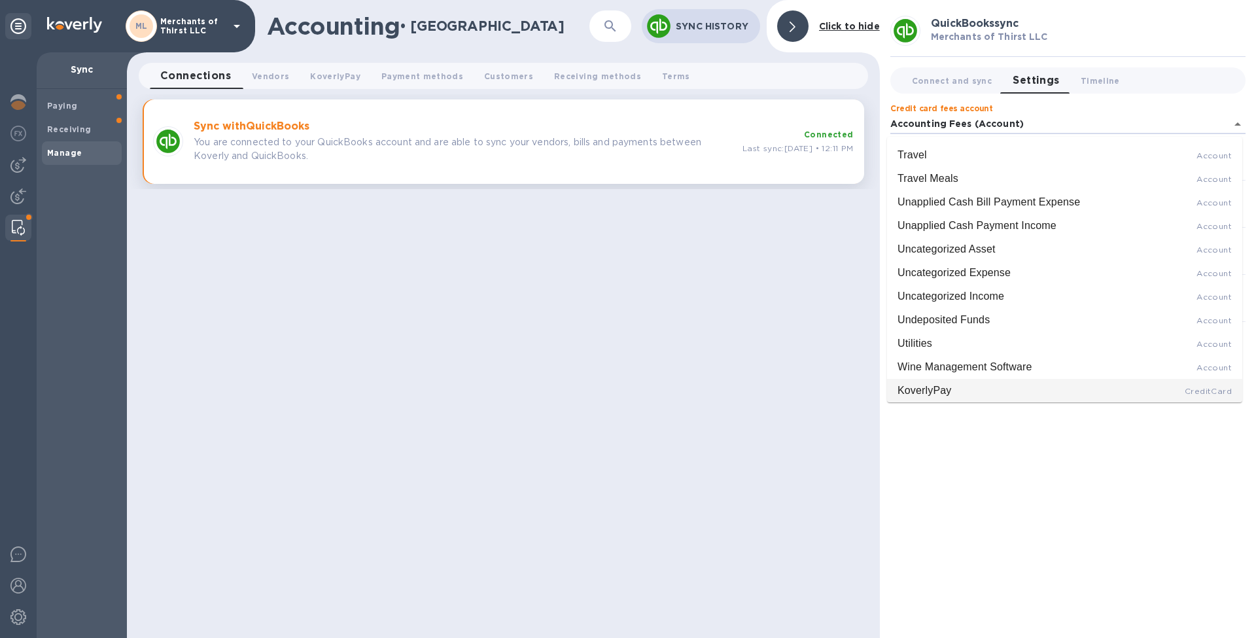
click at [1025, 383] on div "KoverlyPay CreditCard" at bounding box center [1065, 391] width 334 height 16
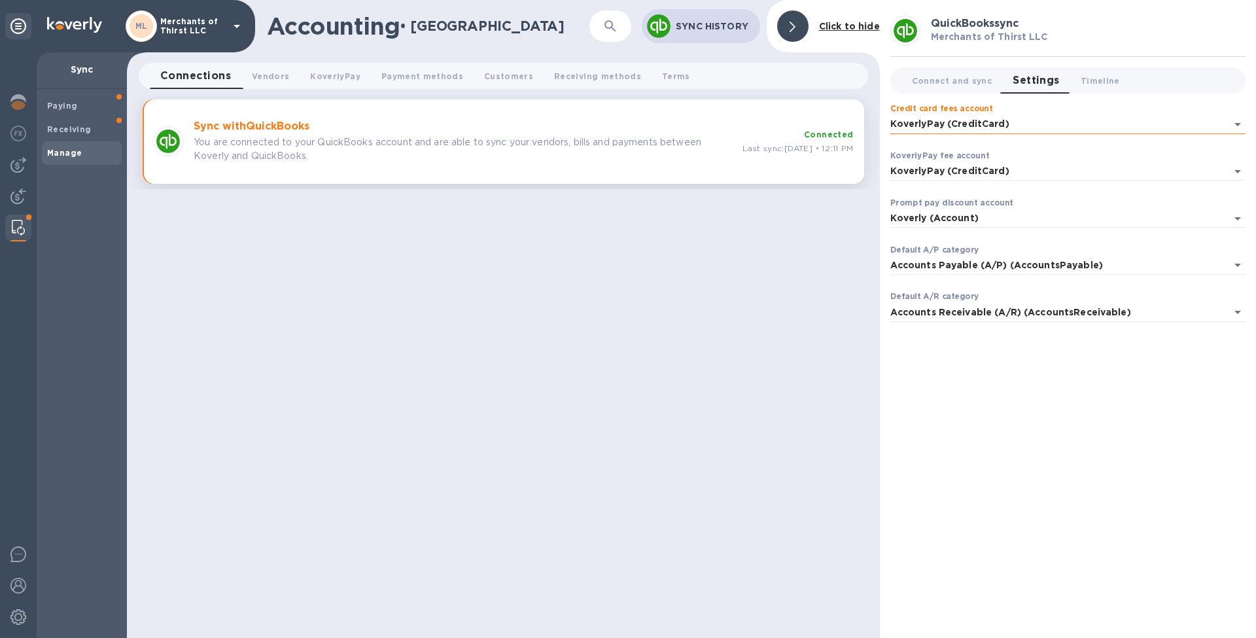
click at [1034, 124] on input "KoverlyPay (CreditCard)" at bounding box center [1059, 124] width 336 height 19
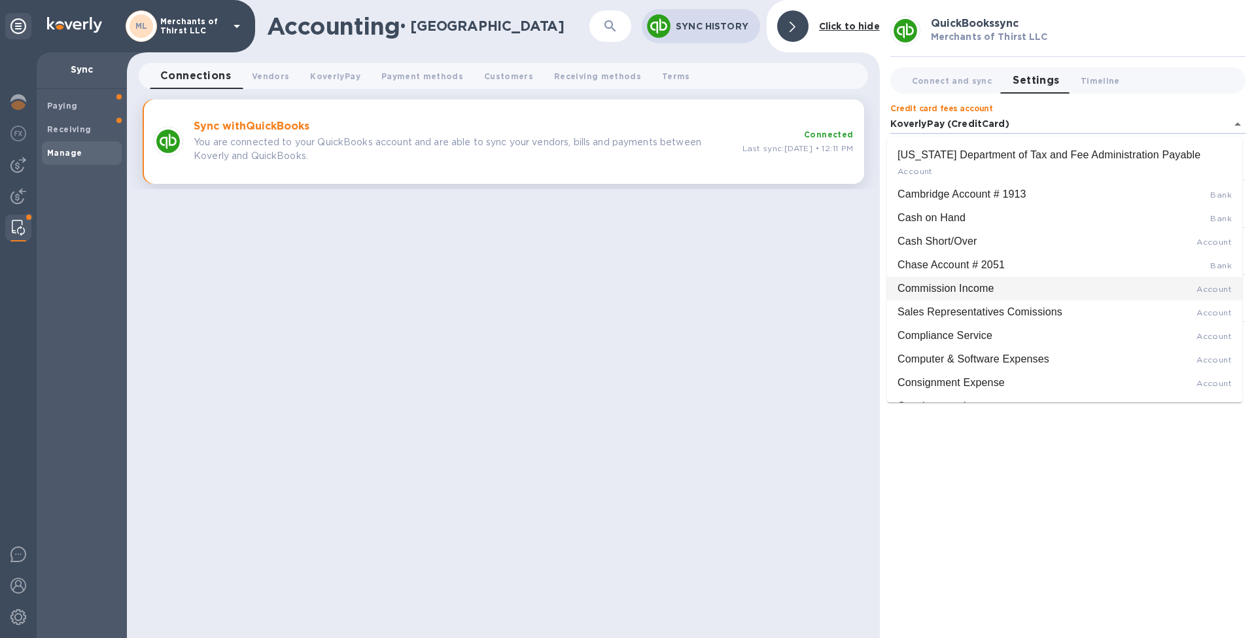
scroll to position [3170, 0]
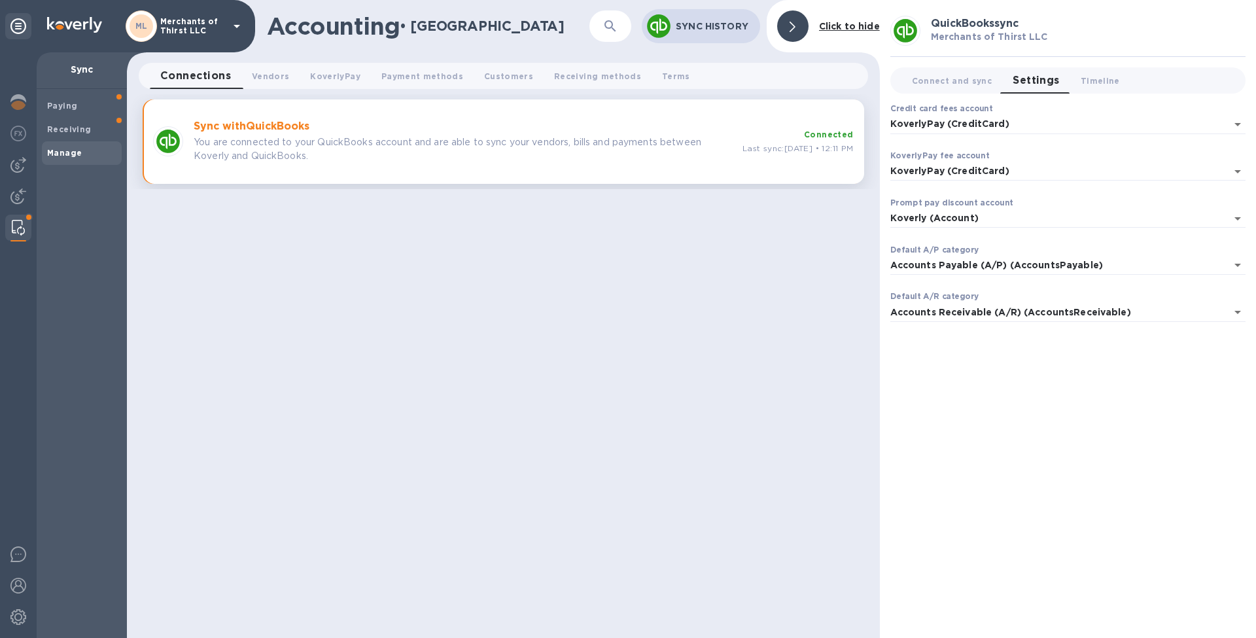
click at [1094, 445] on div "QuickBooks sync Merchants of Thirst LLC Connect and sync 0 Settings 0 Timeline …" at bounding box center [1068, 319] width 376 height 638
click at [1016, 126] on input "KoverlyPay (CreditCard)" at bounding box center [1059, 124] width 336 height 19
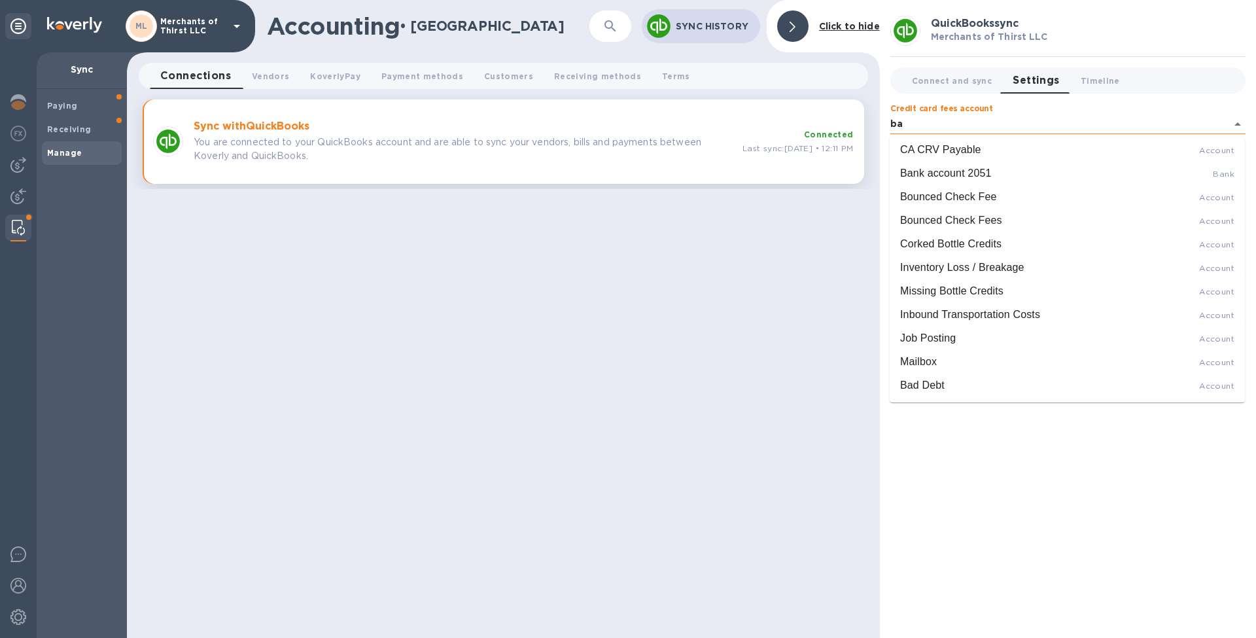
scroll to position [0, 0]
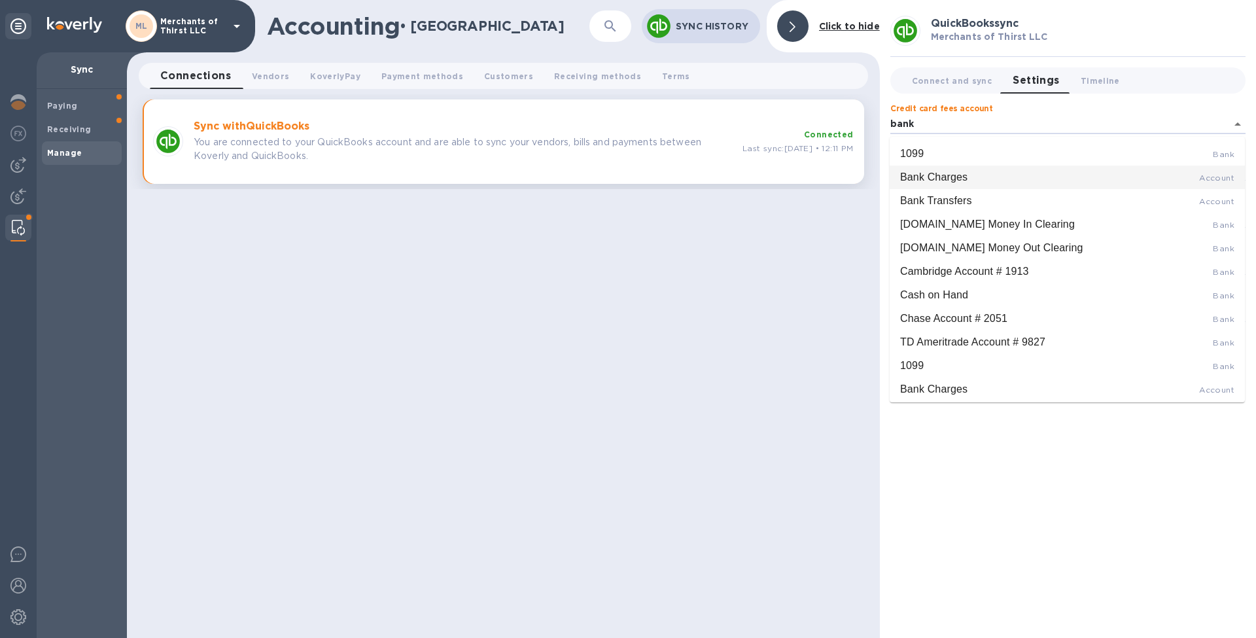
click at [1029, 178] on div "Bank Charges Account" at bounding box center [1067, 177] width 334 height 16
type input "Bank Charges (Account)"
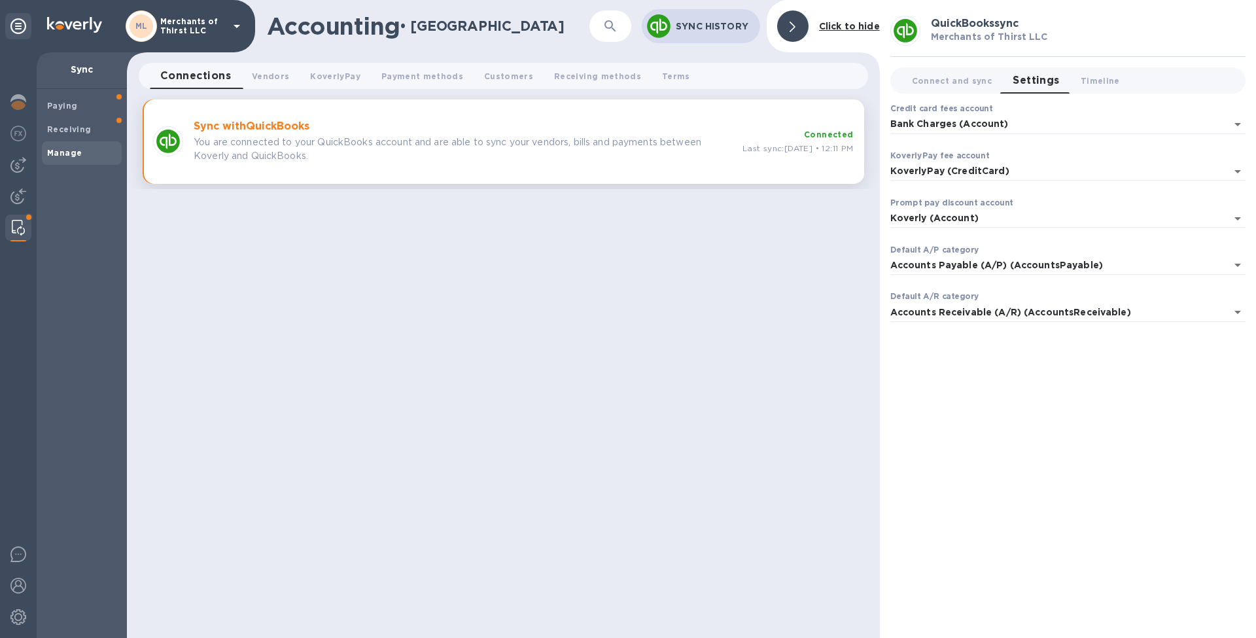
click at [717, 29] on p "Sync History" at bounding box center [713, 26] width 74 height 13
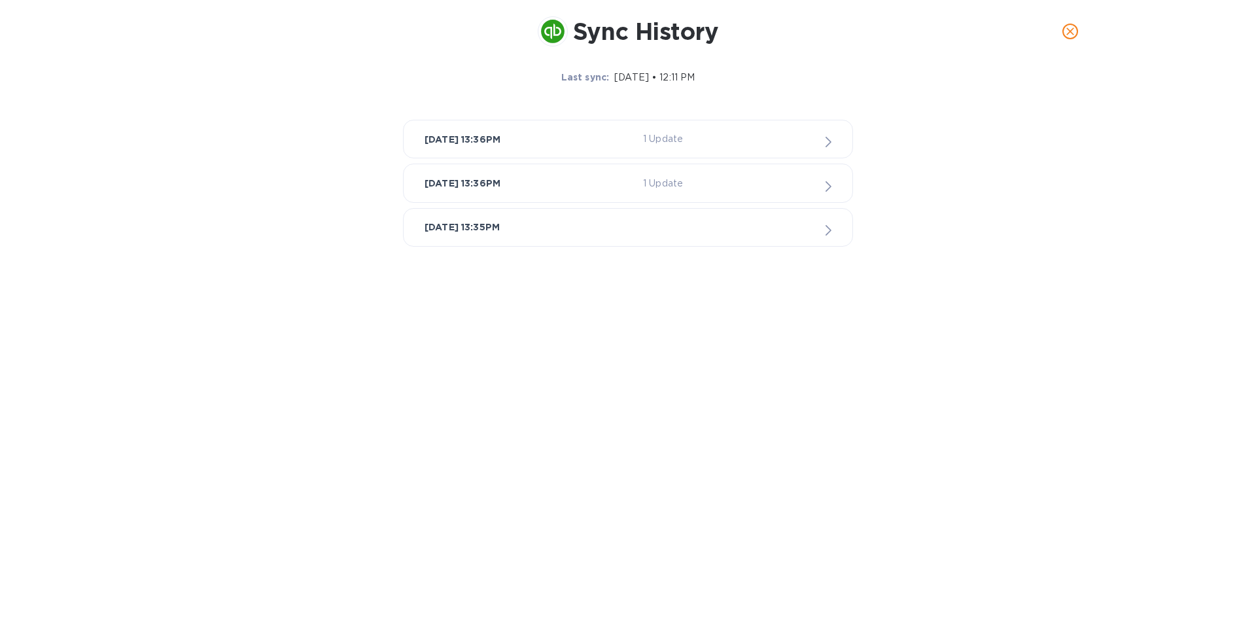
click at [669, 230] on div "Dec 18, 2024, 13:35PM" at bounding box center [628, 227] width 407 height 16
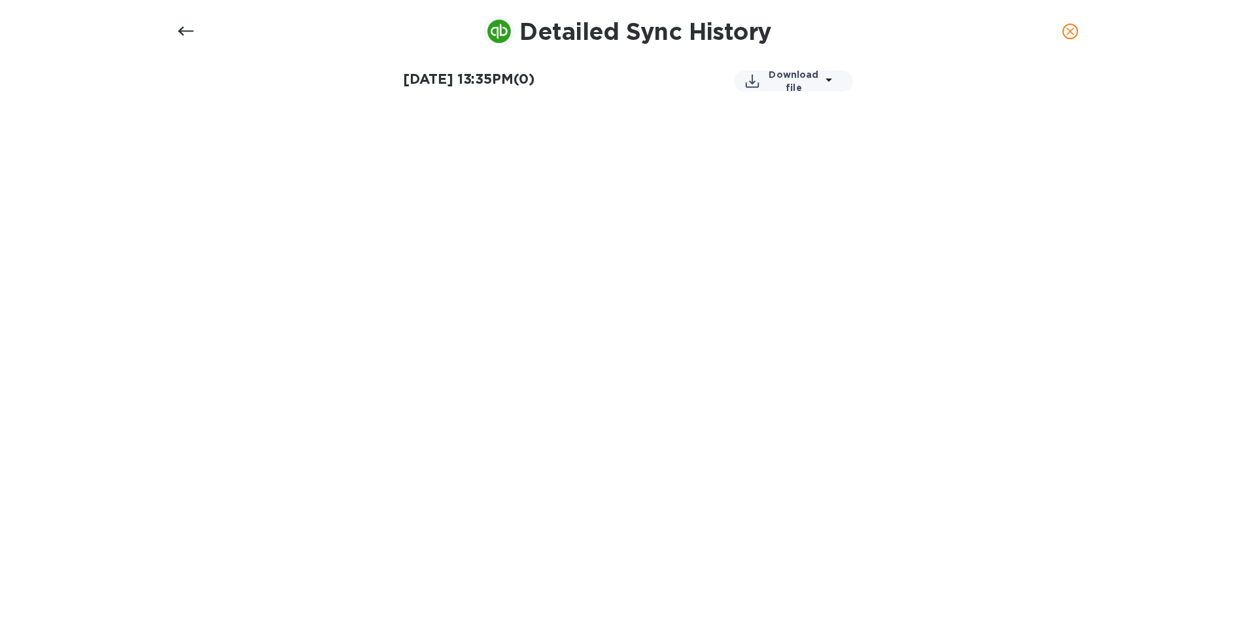
click at [188, 31] on icon at bounding box center [186, 31] width 16 height 9
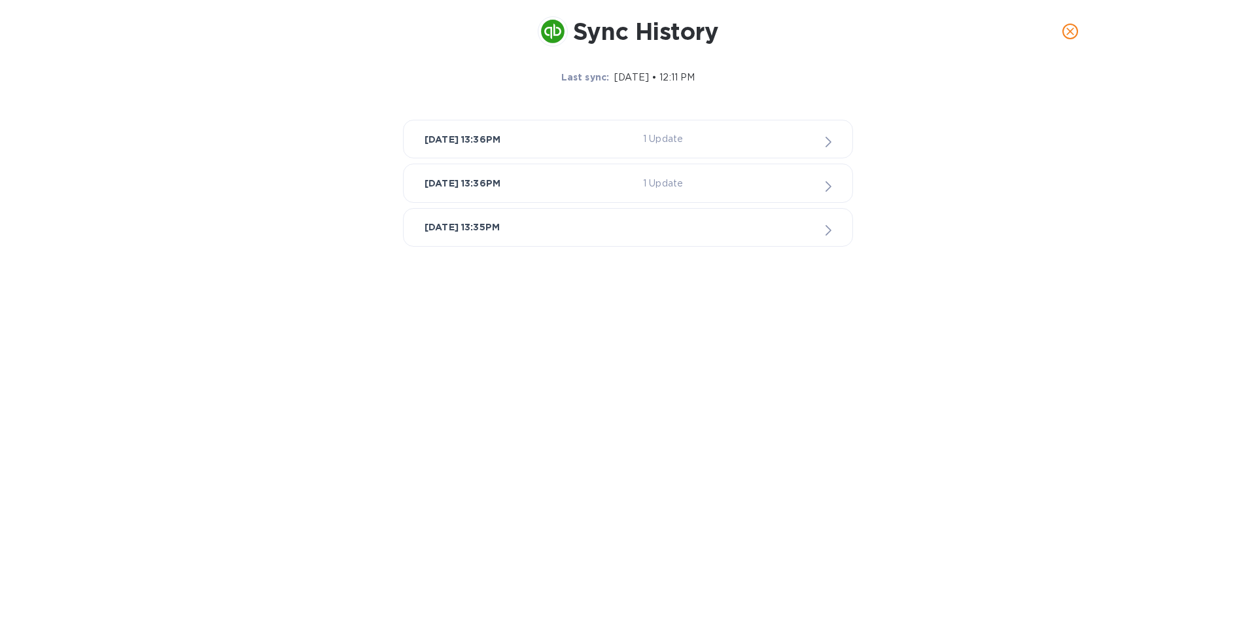
click at [1083, 32] on button "close" at bounding box center [1070, 31] width 31 height 31
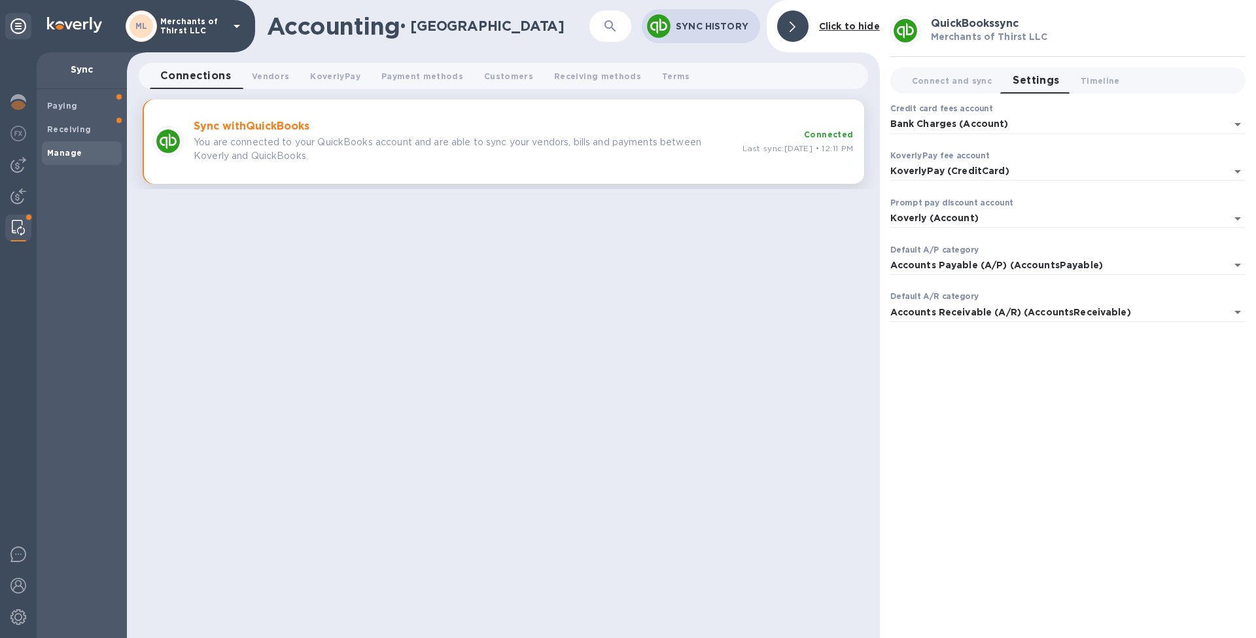
click at [715, 317] on div "Accounting • Manage ​ Sync History Click to hide Connections 0 Vendors 0 Koverl…" at bounding box center [503, 319] width 753 height 638
click at [69, 132] on b "Receiving" at bounding box center [69, 129] width 44 height 10
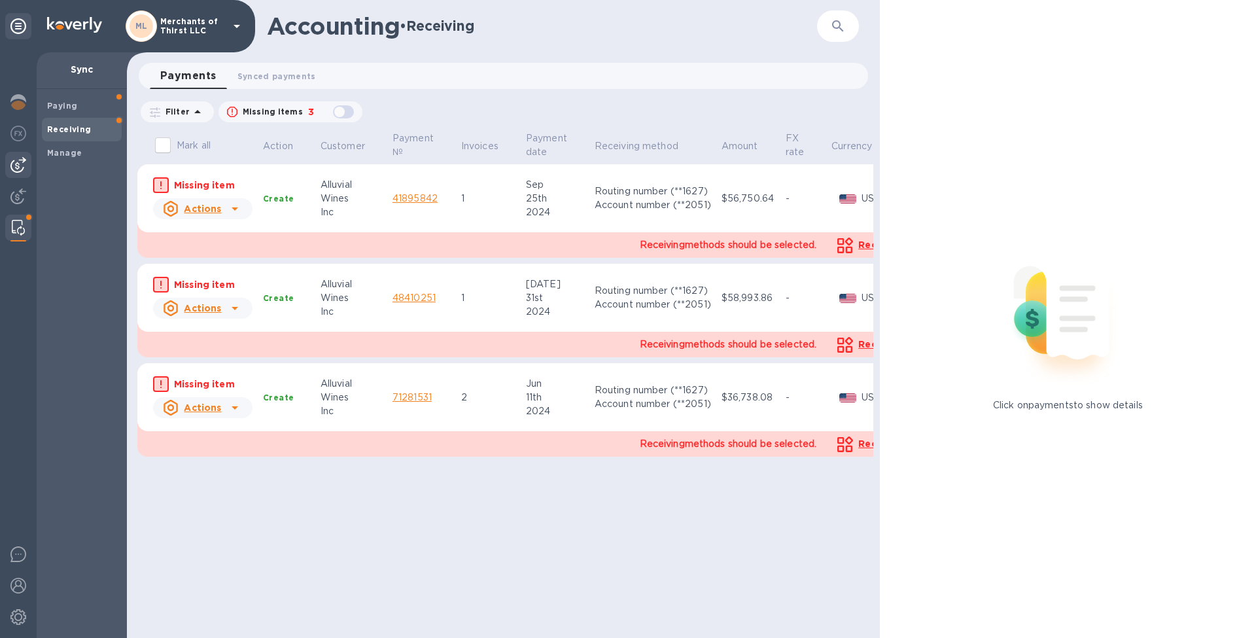
click at [13, 170] on img at bounding box center [18, 165] width 16 height 16
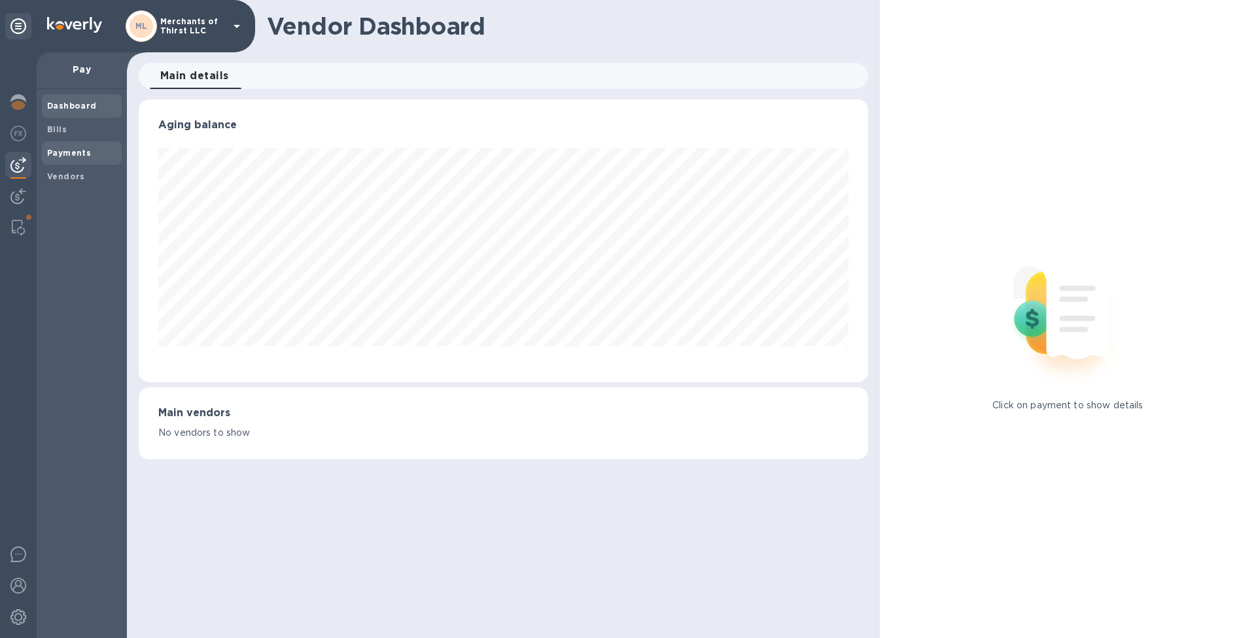
scroll to position [283, 729]
click at [65, 132] on b "Bills" at bounding box center [57, 129] width 20 height 10
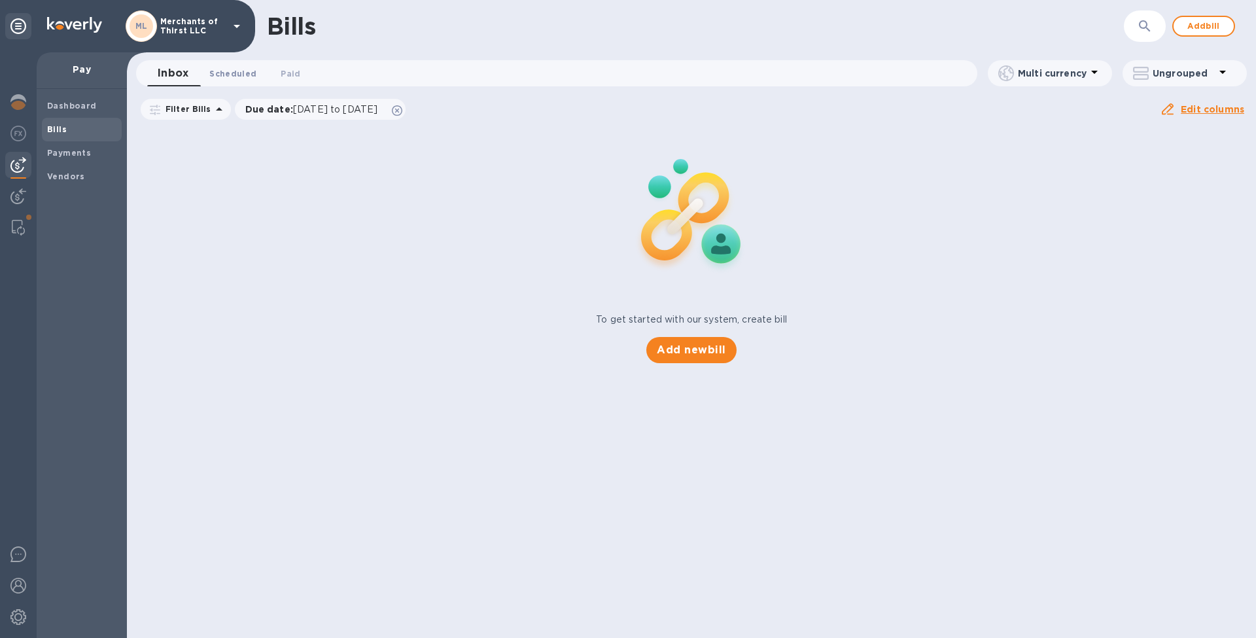
click at [221, 76] on span "Scheduled 0" at bounding box center [232, 74] width 47 height 14
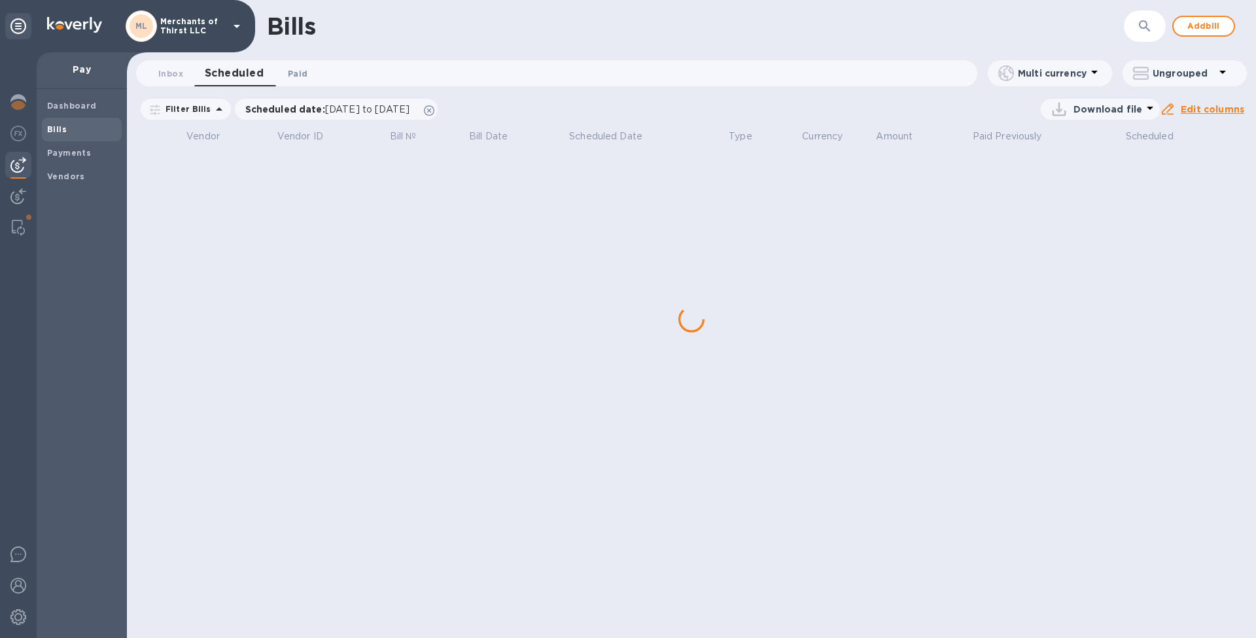
click at [291, 67] on span "Paid 0" at bounding box center [298, 74] width 20 height 14
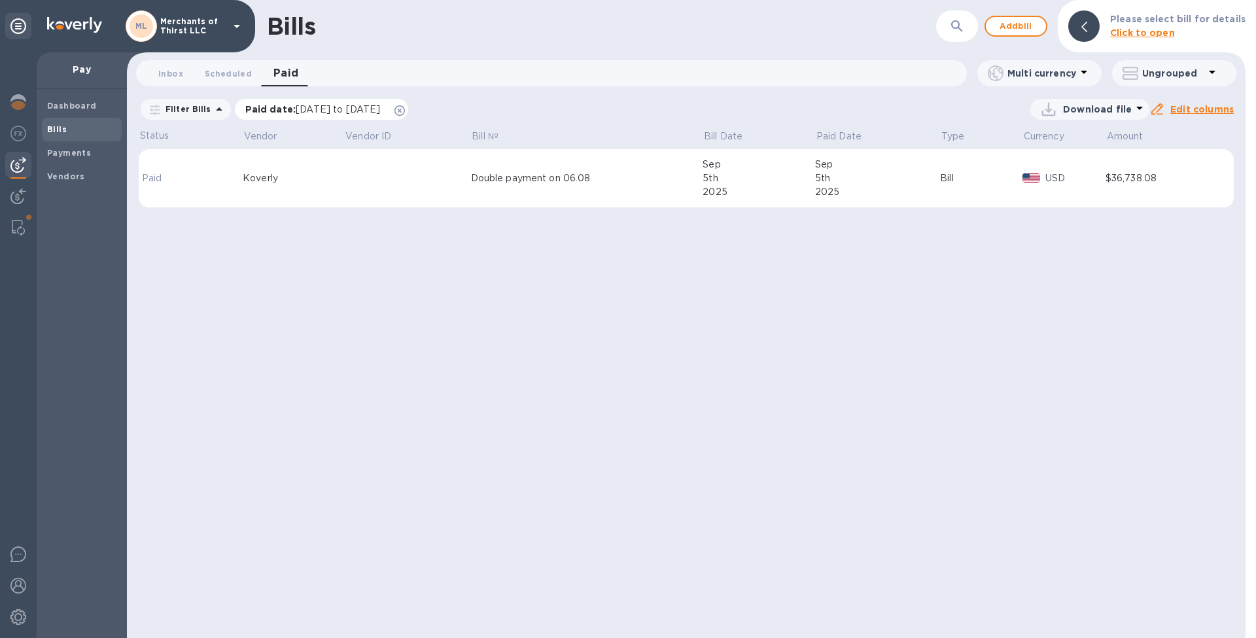
click at [405, 112] on icon at bounding box center [400, 110] width 10 height 10
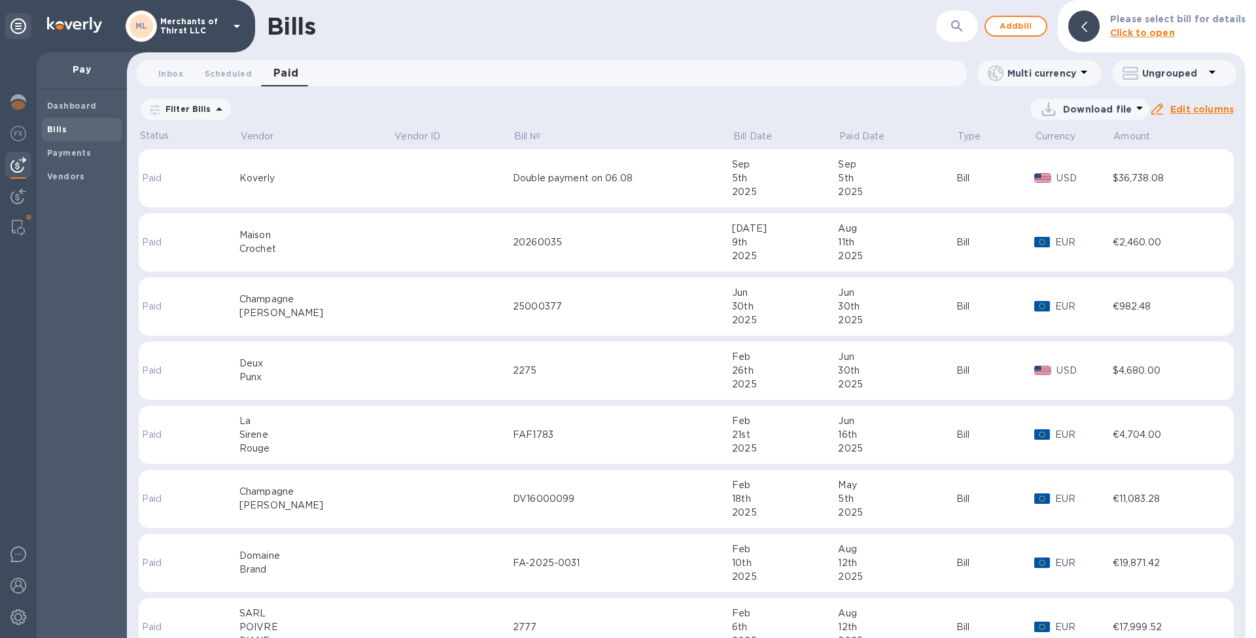
click at [838, 239] on div "11th" at bounding box center [897, 243] width 118 height 14
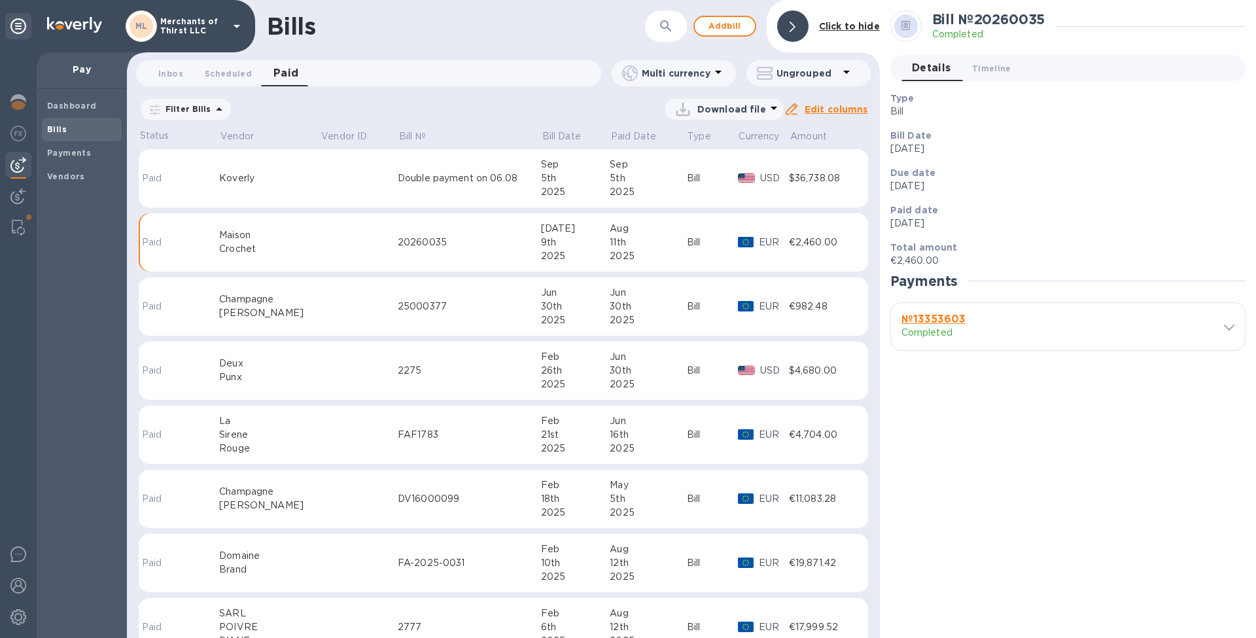
click at [453, 307] on div "25000377" at bounding box center [469, 307] width 143 height 14
click at [452, 390] on td "2275" at bounding box center [469, 371] width 143 height 59
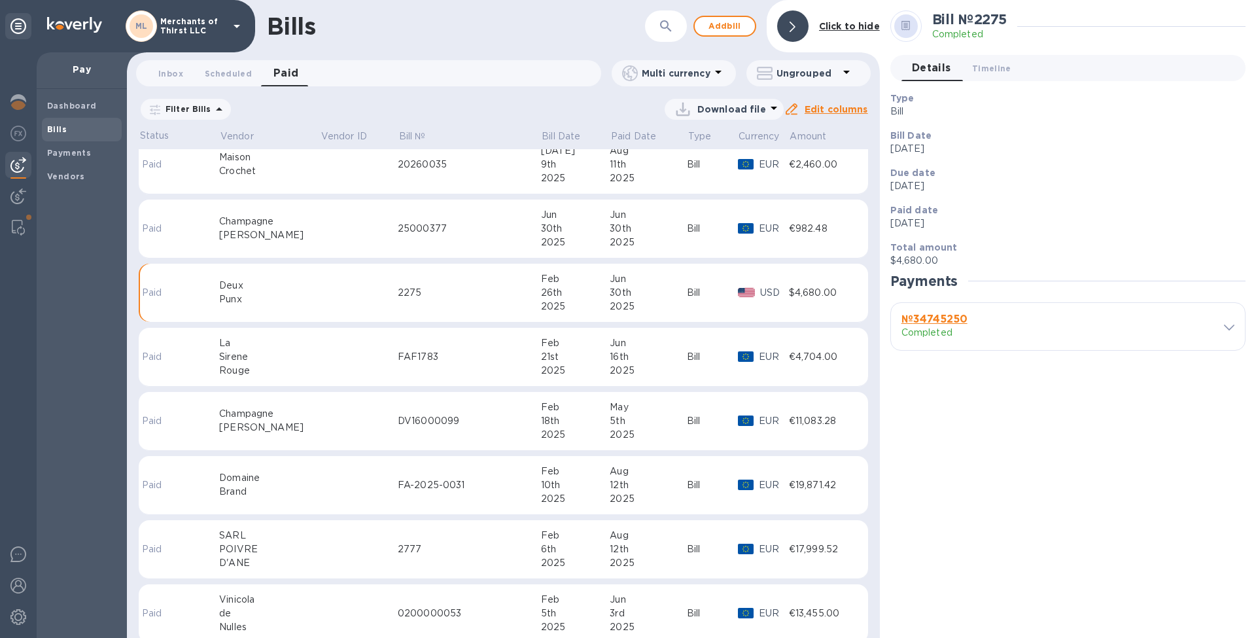
click at [401, 353] on div "FAF1783" at bounding box center [469, 357] width 143 height 14
click at [472, 423] on div "DV16000099" at bounding box center [469, 421] width 143 height 14
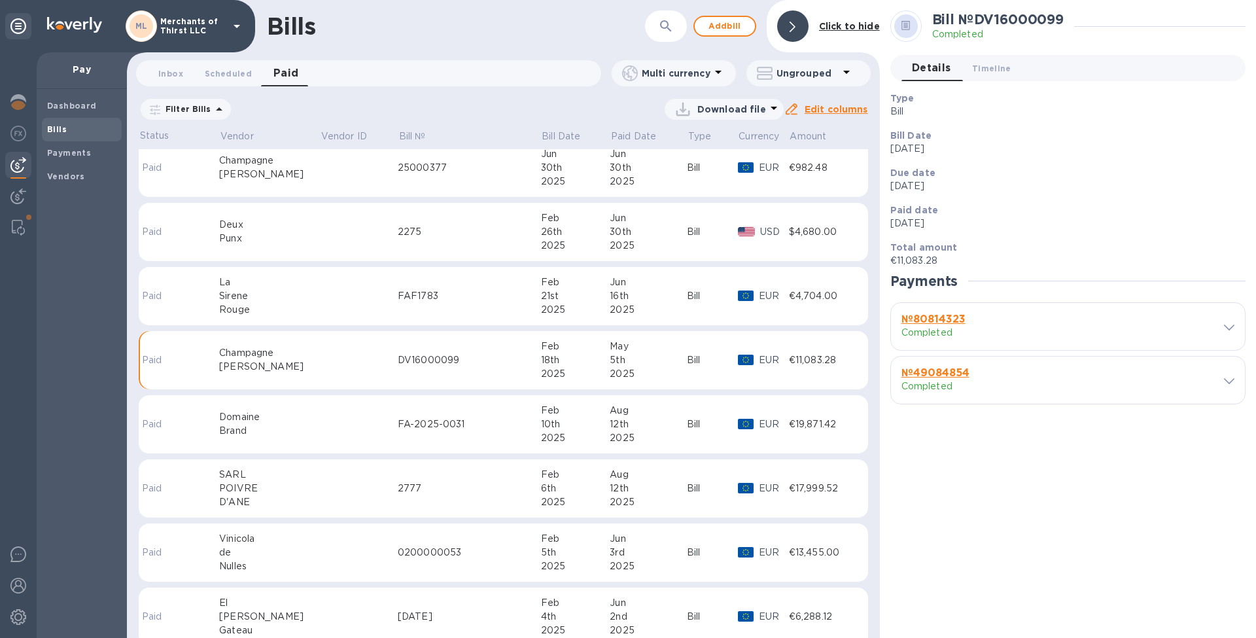
scroll to position [237, 0]
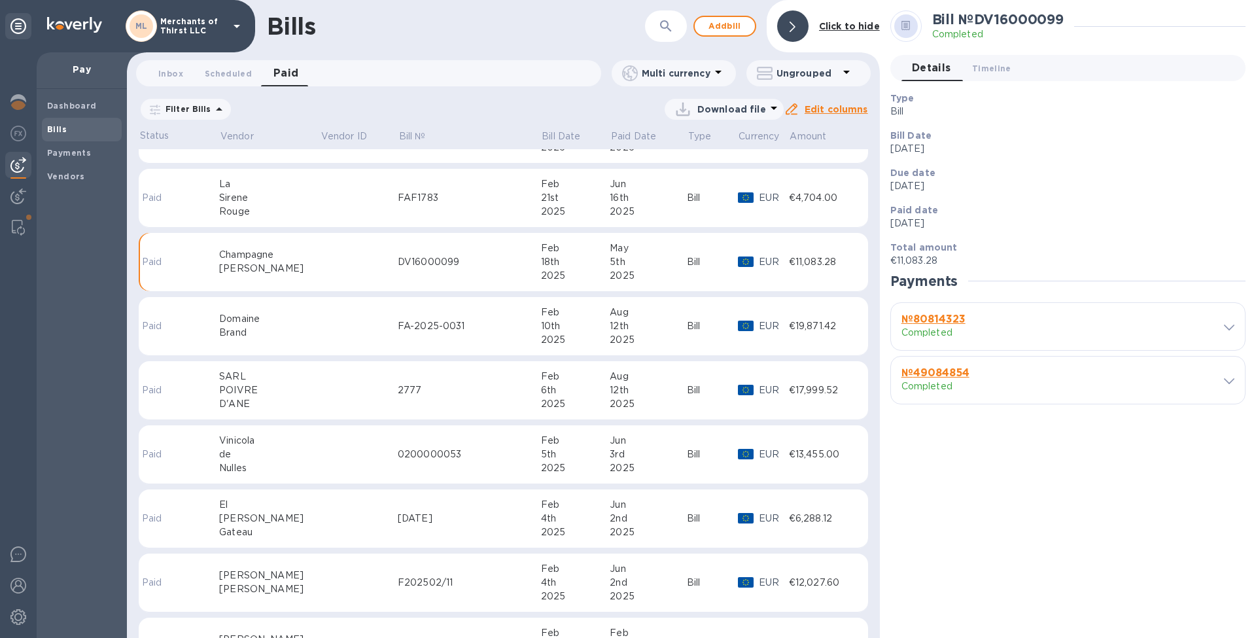
click at [468, 396] on div "2777" at bounding box center [469, 390] width 143 height 14
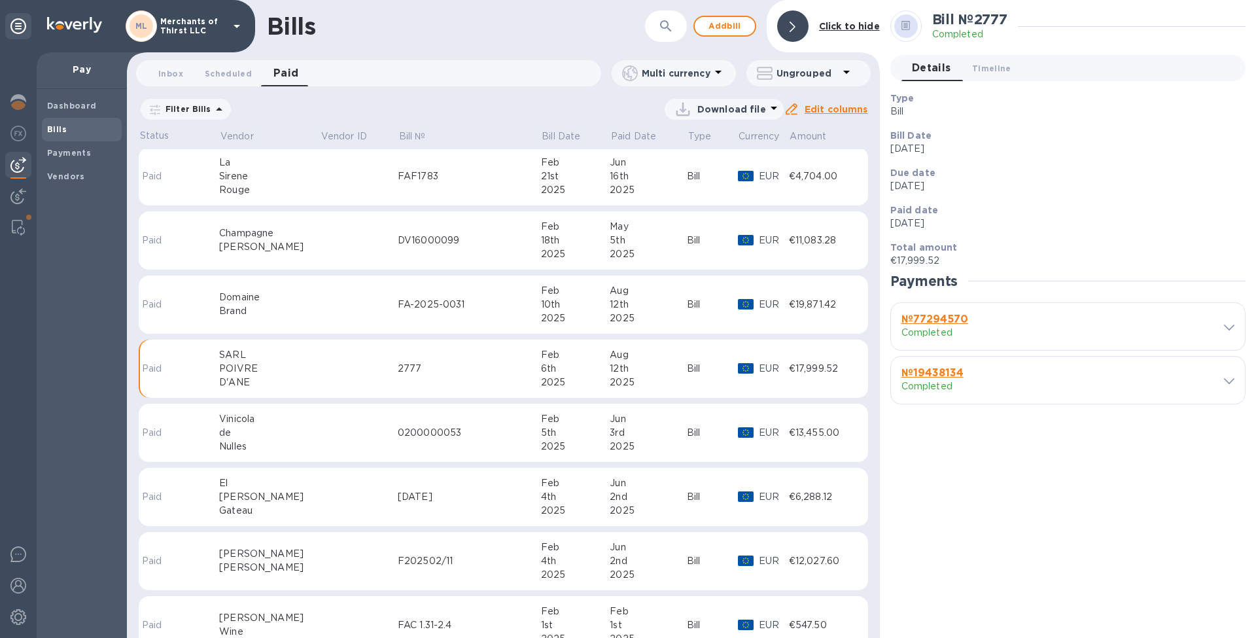
scroll to position [321, 0]
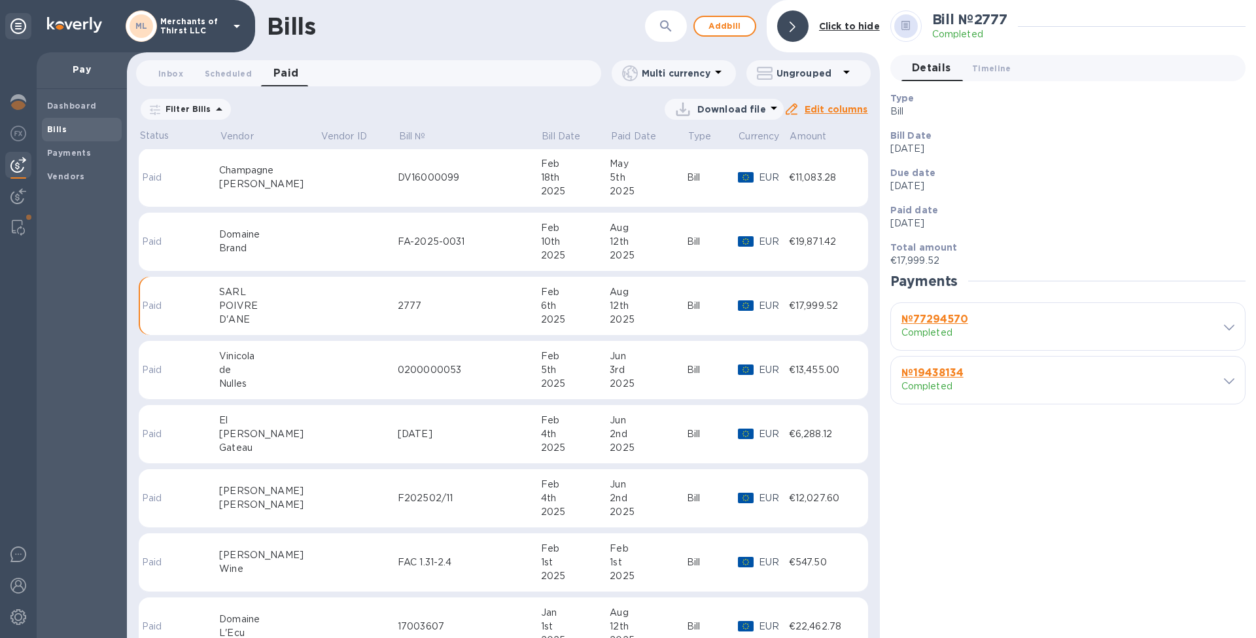
click at [458, 425] on td "25-02-22" at bounding box center [469, 434] width 143 height 59
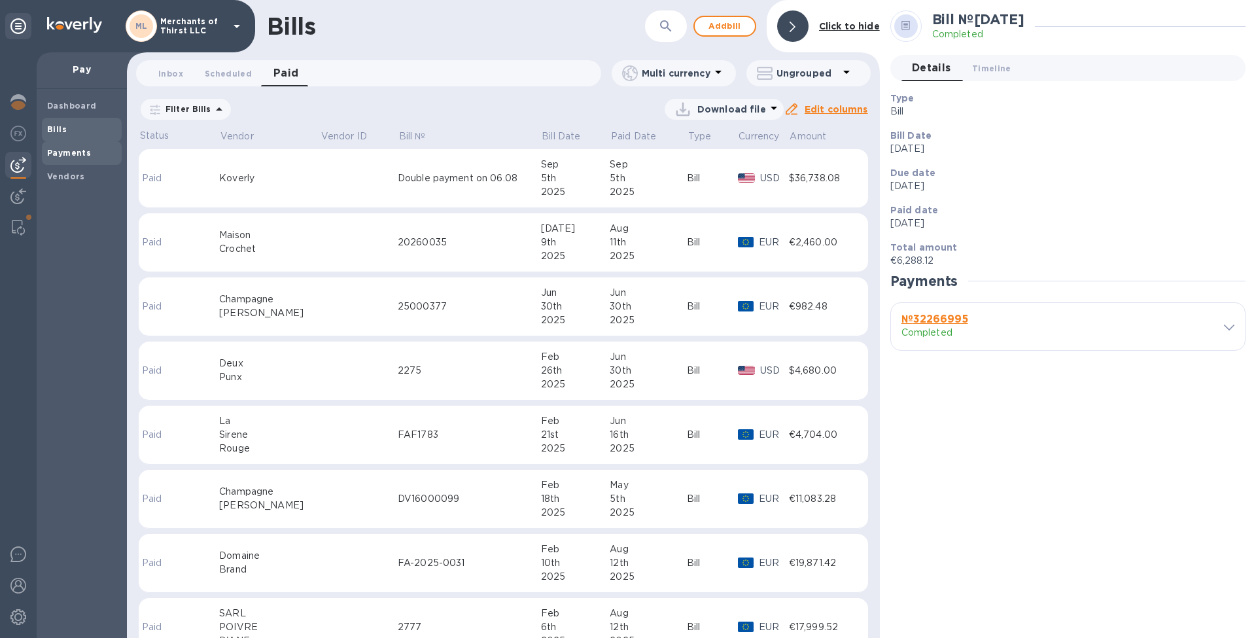
click at [90, 152] on span "Payments" at bounding box center [81, 153] width 69 height 13
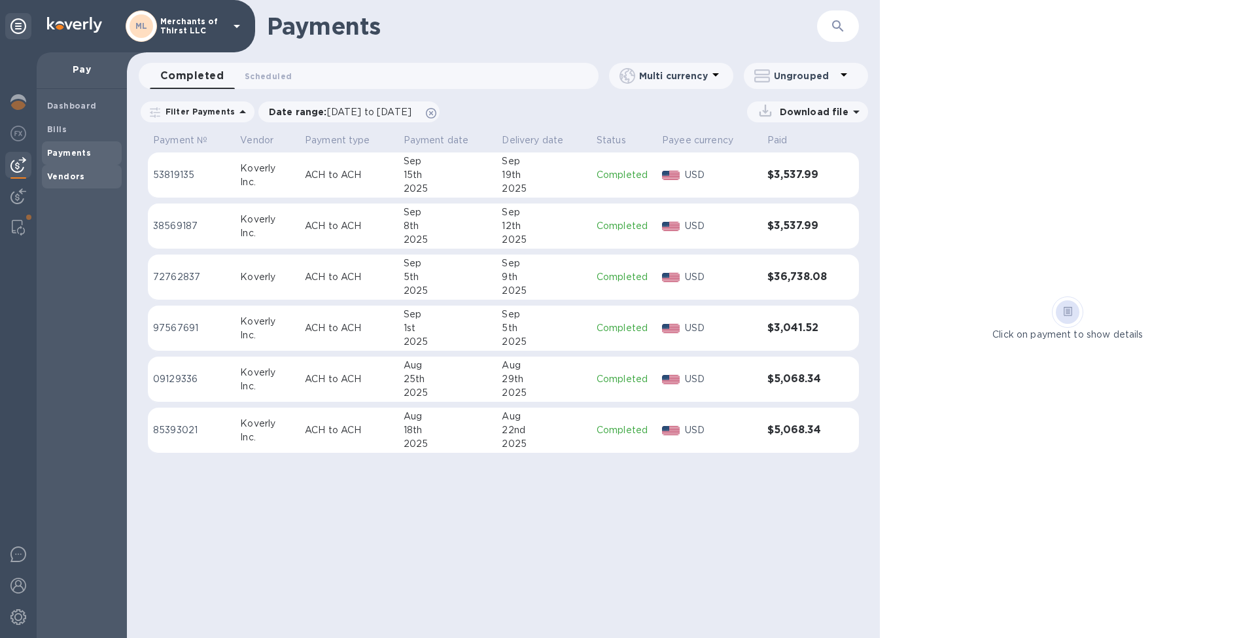
click at [92, 172] on span "Vendors" at bounding box center [81, 176] width 69 height 13
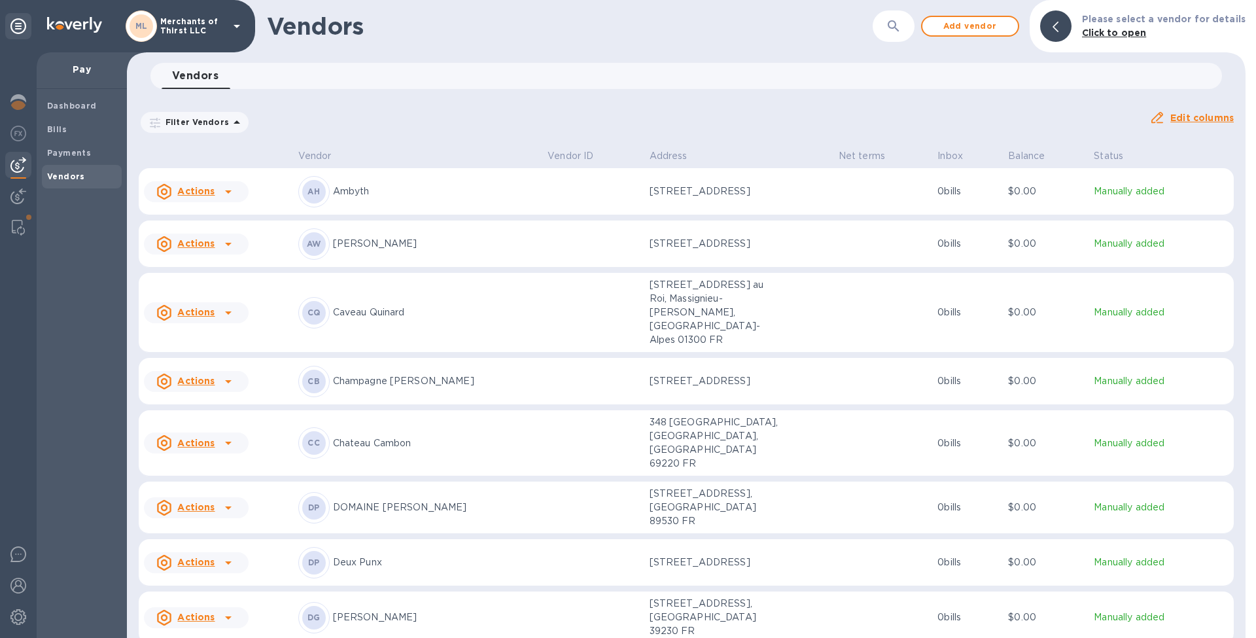
click at [235, 196] on icon at bounding box center [229, 192] width 16 height 16
click at [311, 147] on div at bounding box center [628, 319] width 1256 height 638
click at [14, 227] on img at bounding box center [18, 228] width 13 height 16
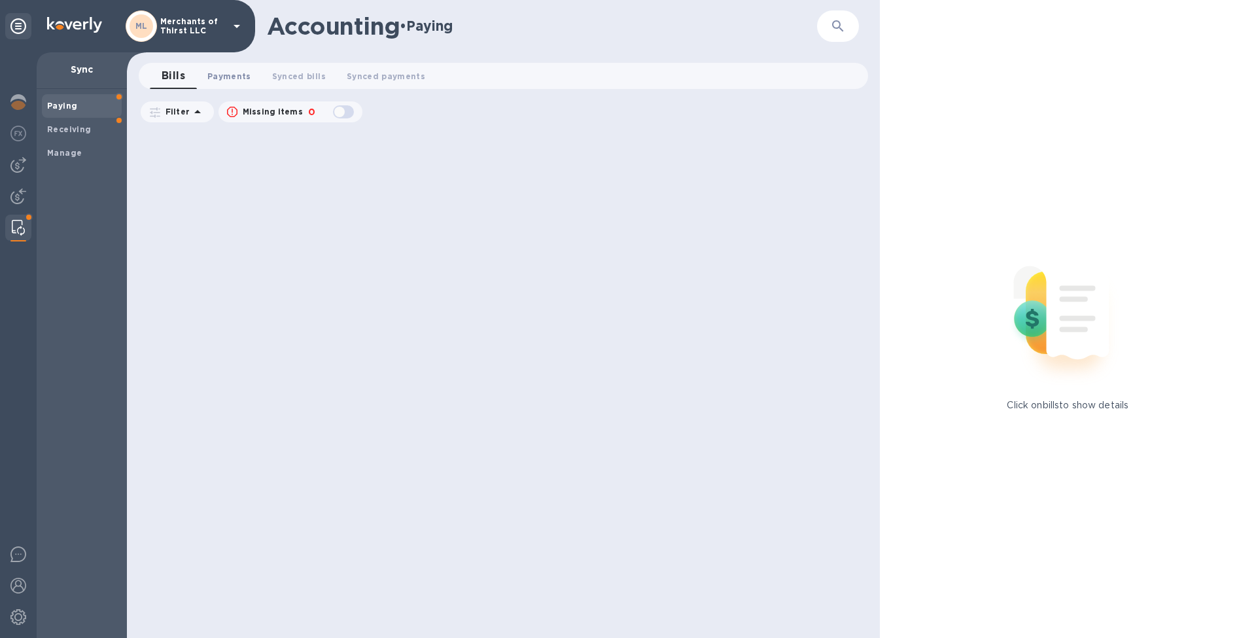
click at [234, 72] on span "Payments 0" at bounding box center [229, 76] width 44 height 14
click at [281, 74] on button "Synced bills 0" at bounding box center [311, 76] width 75 height 26
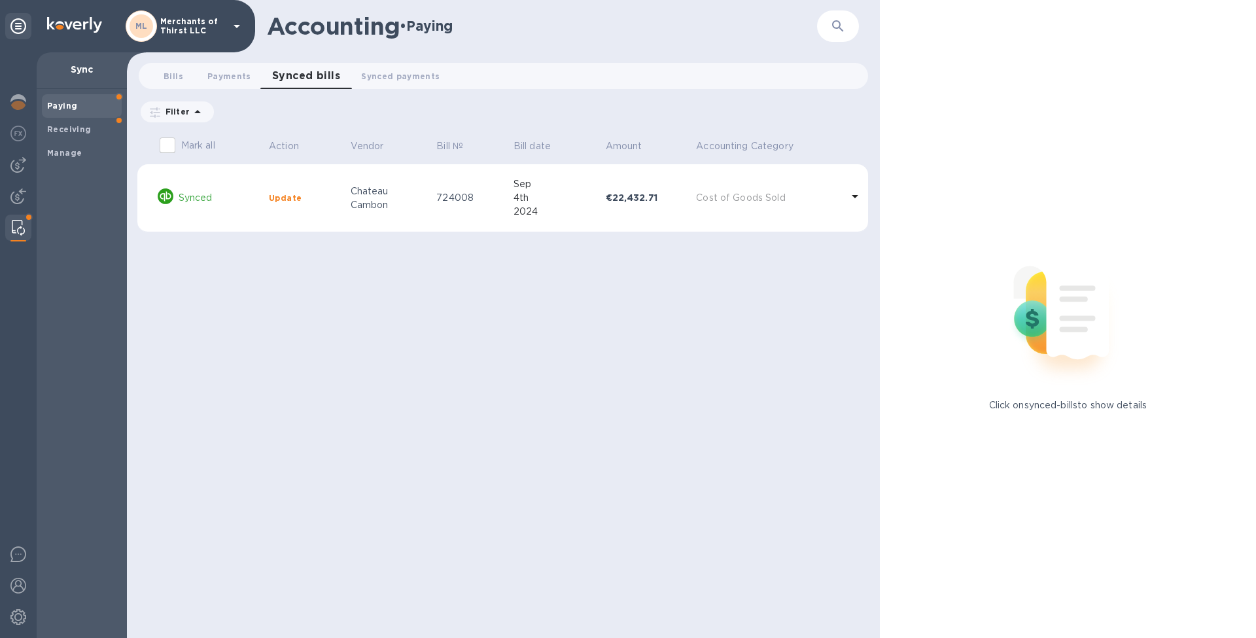
click at [836, 24] on icon "button" at bounding box center [838, 26] width 16 height 16
click at [390, 72] on span "Synced payments 0" at bounding box center [400, 76] width 79 height 14
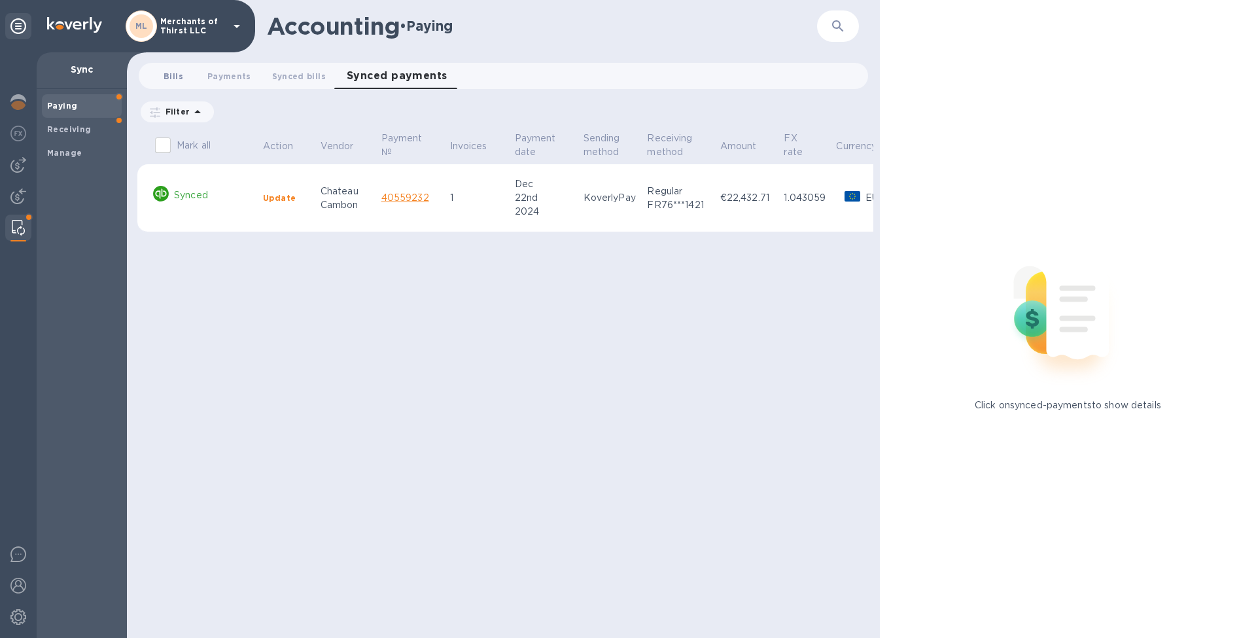
click at [171, 80] on span "Bills 0" at bounding box center [174, 76] width 20 height 14
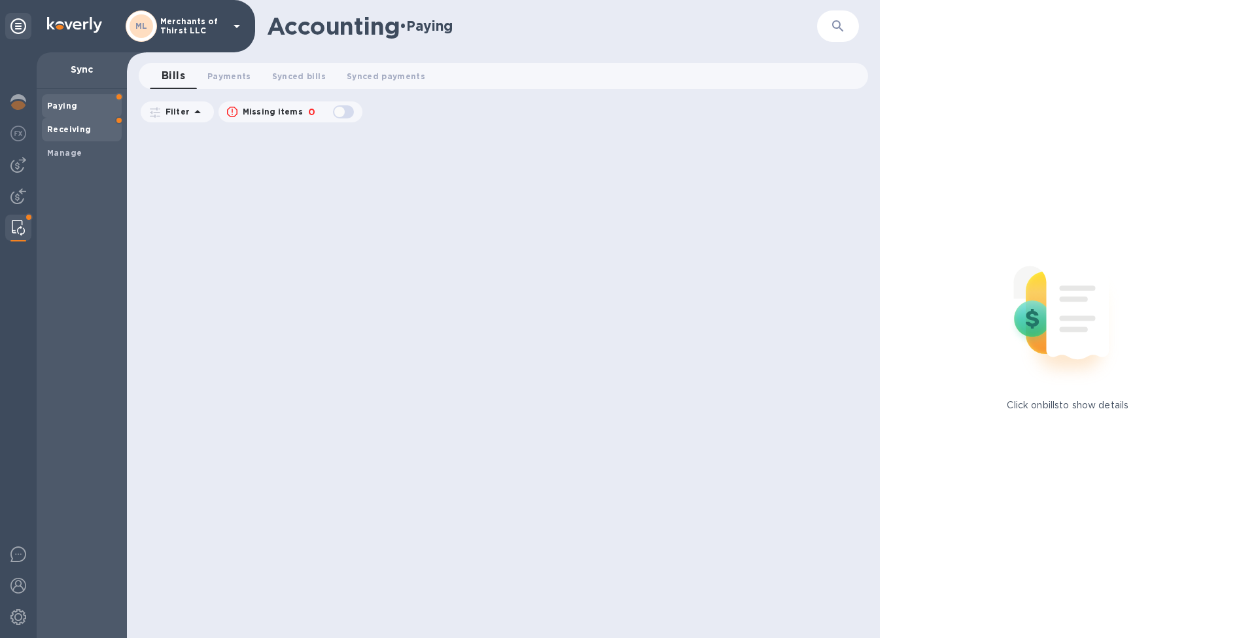
click at [88, 132] on b "Receiving" at bounding box center [69, 129] width 44 height 10
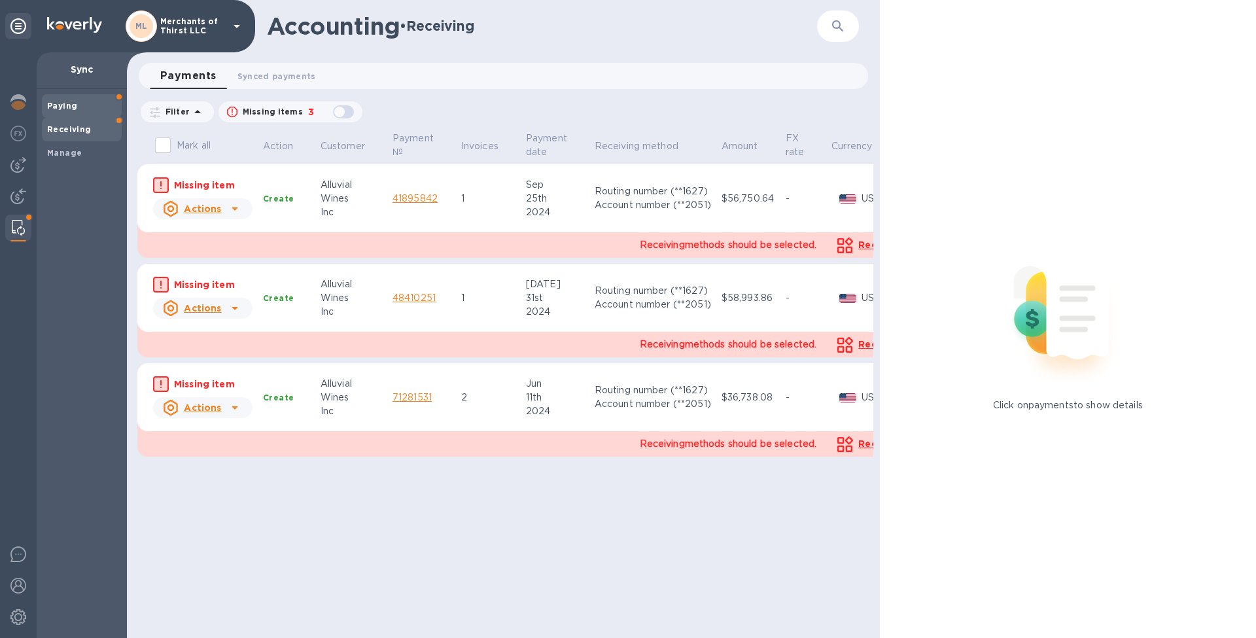
click at [73, 115] on div "Paying" at bounding box center [82, 106] width 80 height 24
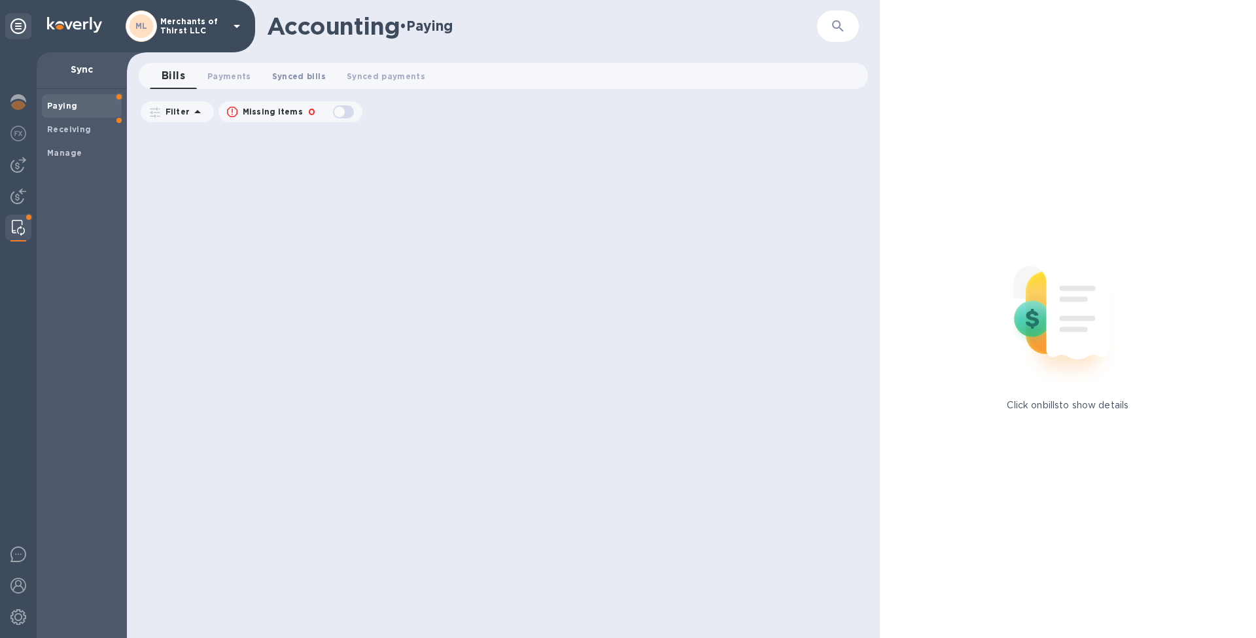
click at [311, 83] on button "Synced bills 0" at bounding box center [299, 76] width 75 height 26
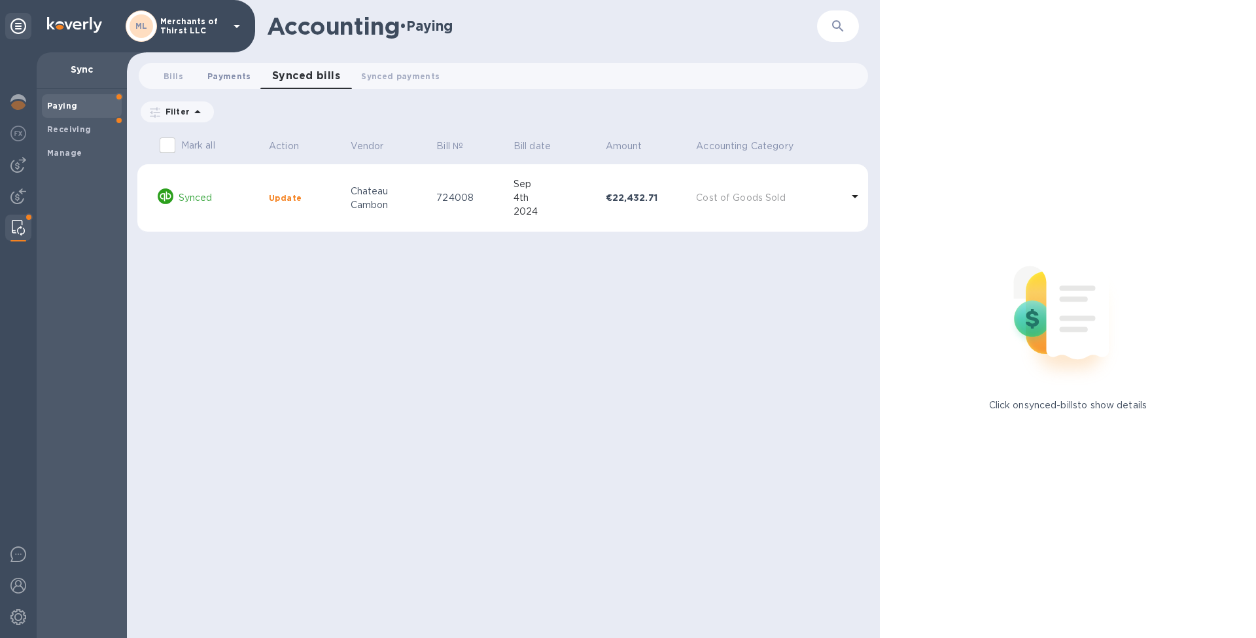
click at [241, 77] on span "Payments 0" at bounding box center [229, 76] width 44 height 14
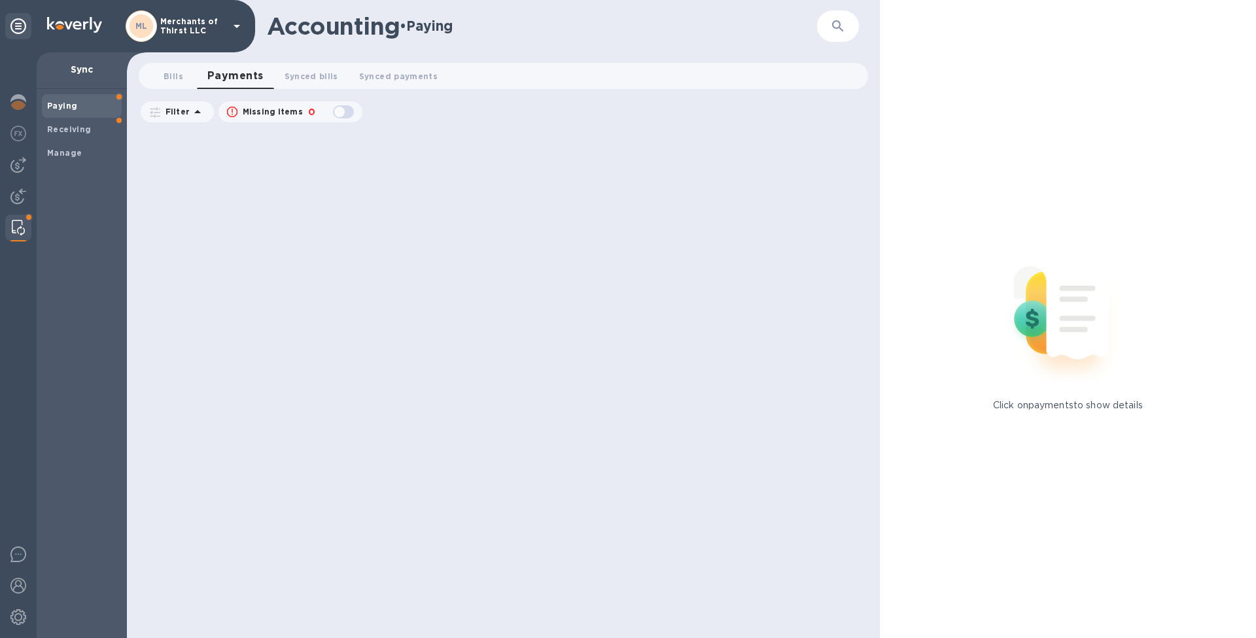
click at [197, 115] on icon at bounding box center [198, 112] width 16 height 16
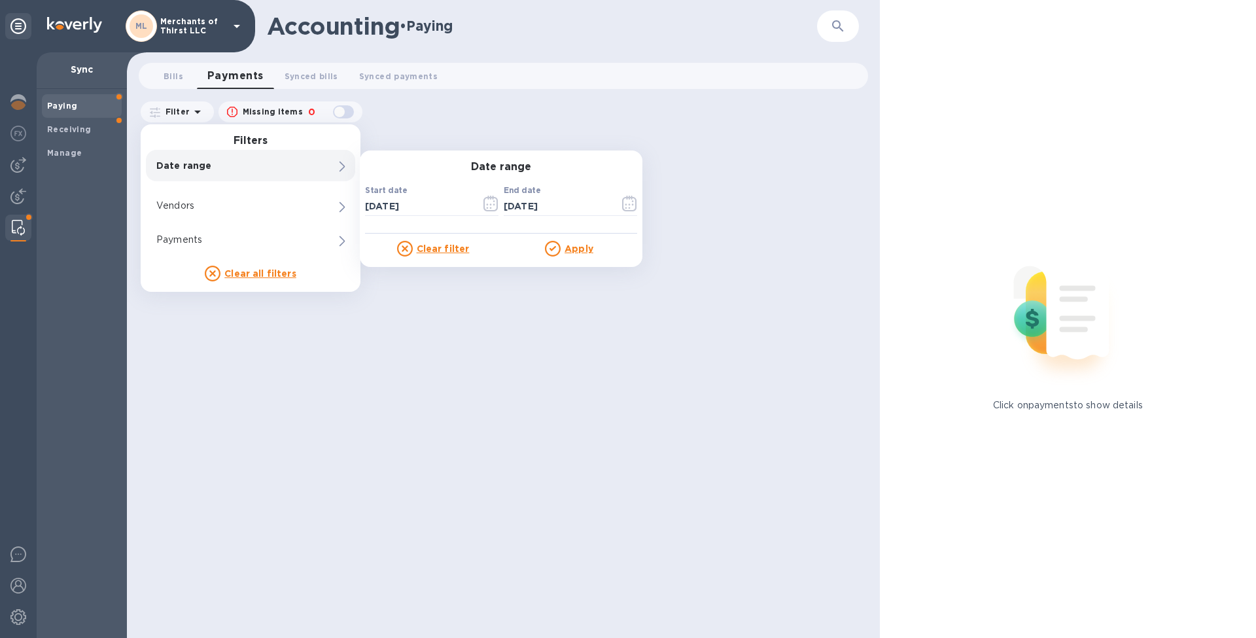
click at [412, 248] on icon at bounding box center [405, 249] width 16 height 16
click at [403, 249] on icon at bounding box center [405, 249] width 16 height 16
click at [427, 246] on u "Clear filter" at bounding box center [443, 248] width 53 height 10
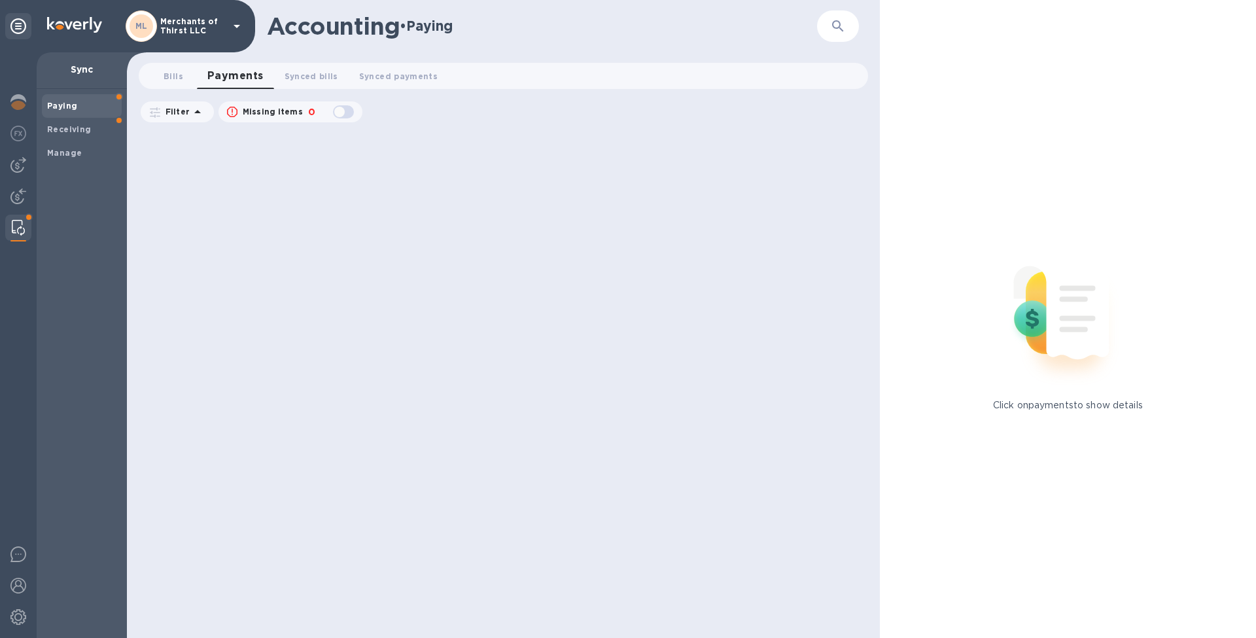
click at [510, 397] on div at bounding box center [505, 384] width 736 height 508
click at [177, 115] on p "Filter" at bounding box center [174, 111] width 29 height 11
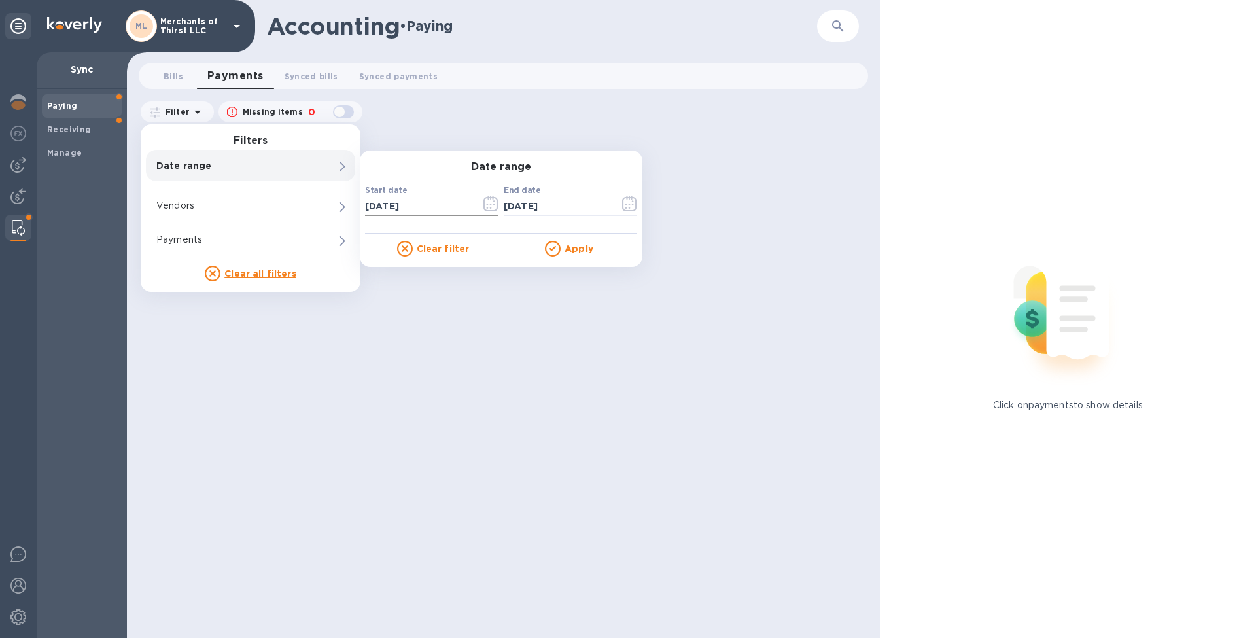
click at [427, 199] on input "09/18/2025" at bounding box center [417, 206] width 105 height 20
click at [491, 201] on icon "button" at bounding box center [491, 204] width 15 height 16
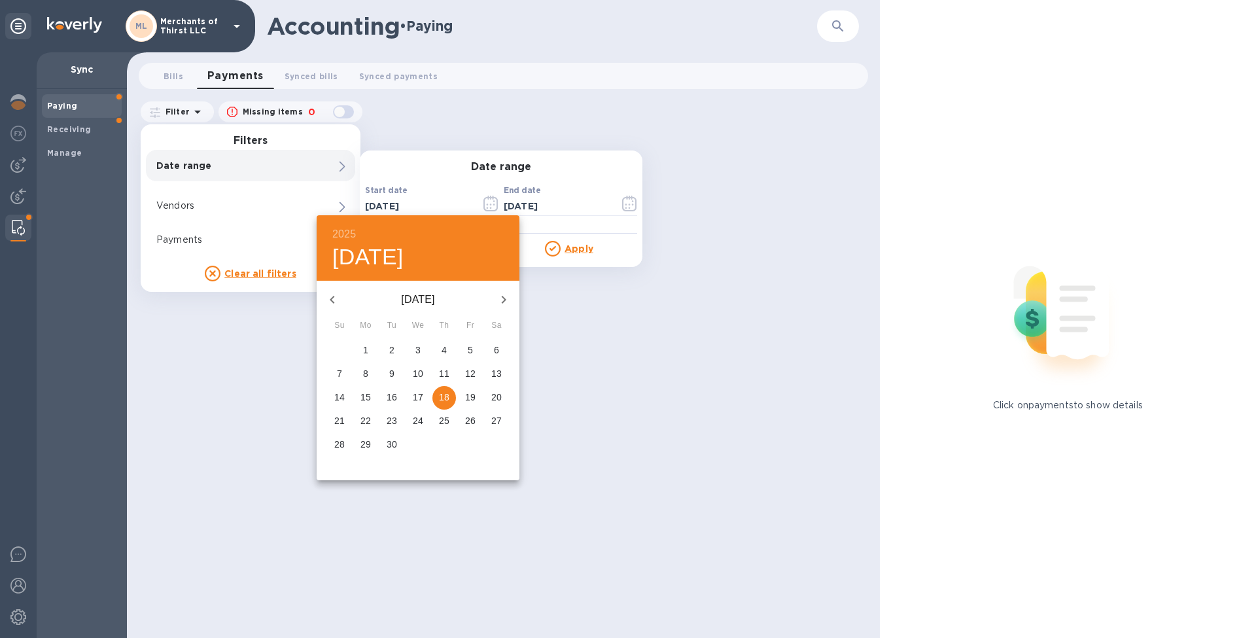
click at [338, 298] on icon "button" at bounding box center [333, 300] width 16 height 16
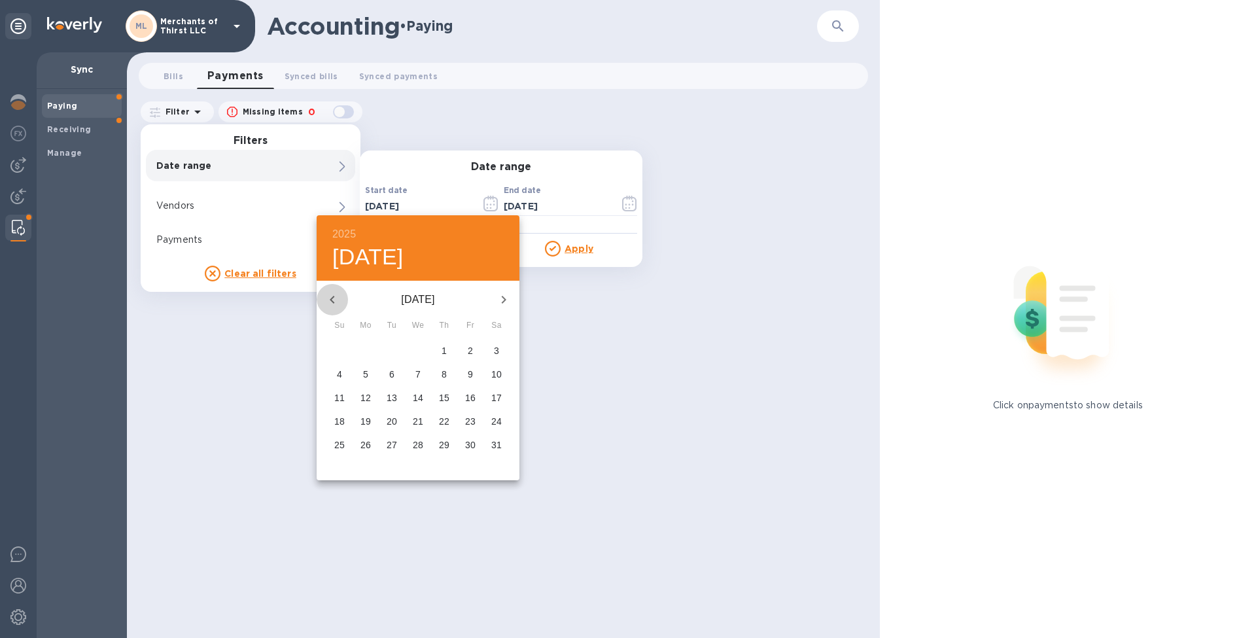
click at [338, 298] on icon "button" at bounding box center [333, 300] width 16 height 16
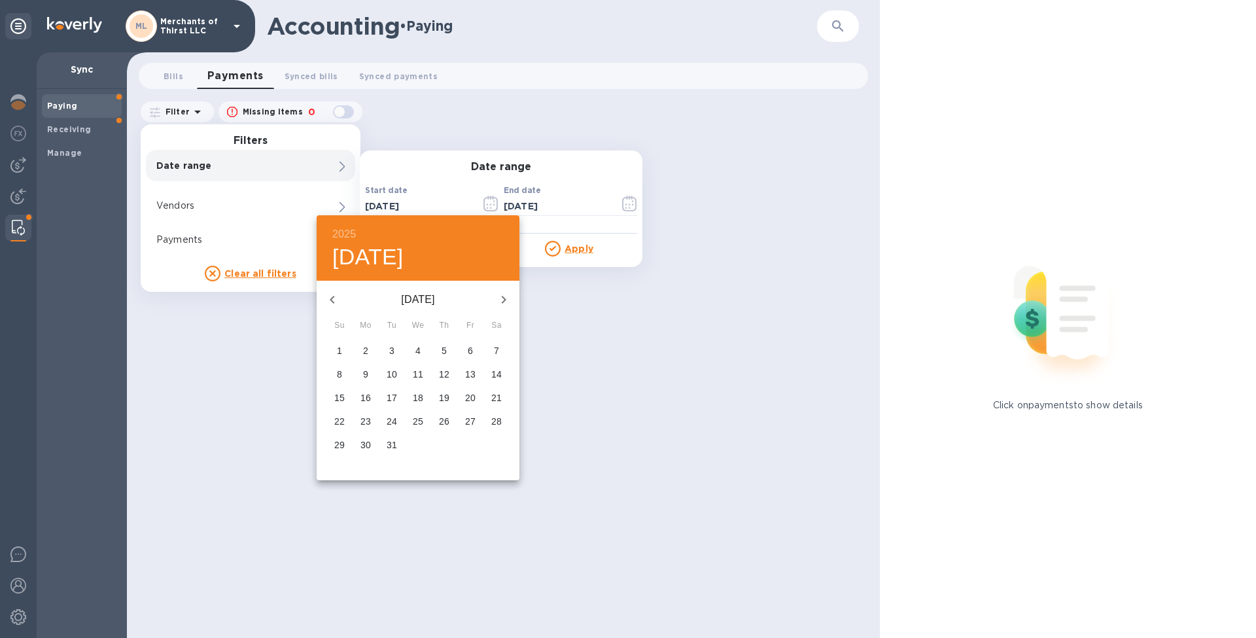
click at [338, 298] on icon "button" at bounding box center [333, 300] width 16 height 16
click at [393, 347] on p "1" at bounding box center [391, 350] width 5 height 13
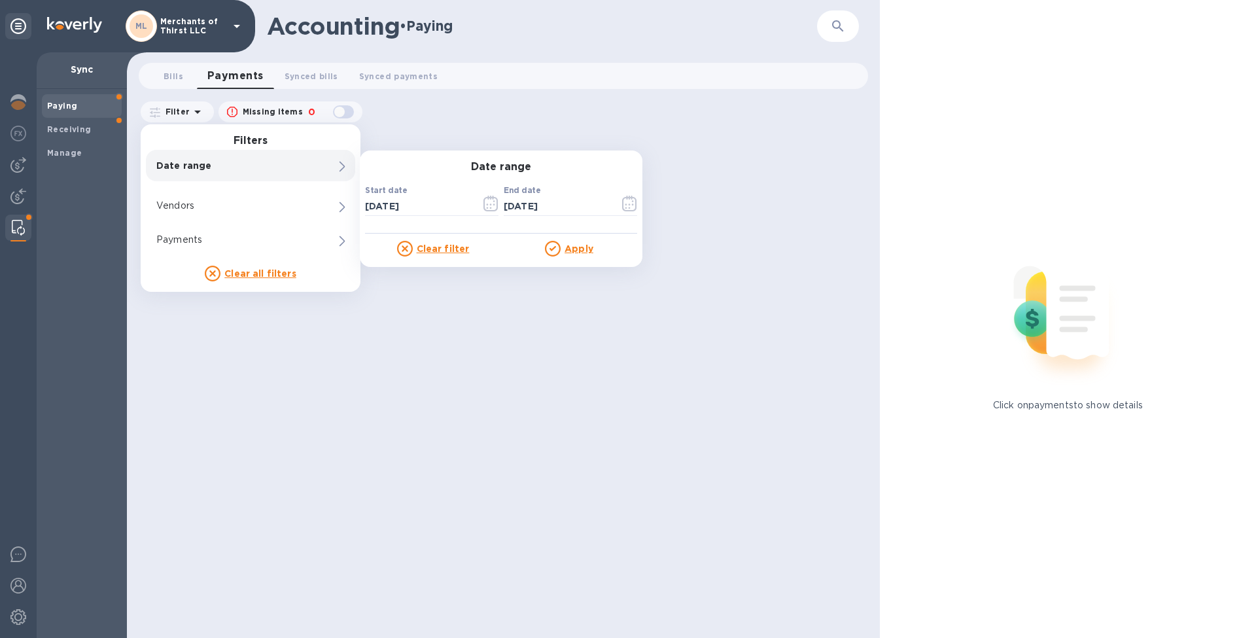
type input "10/01/2024"
click at [572, 236] on div "Clear filter Apply" at bounding box center [501, 245] width 272 height 23
click at [575, 252] on u "Apply" at bounding box center [579, 248] width 29 height 10
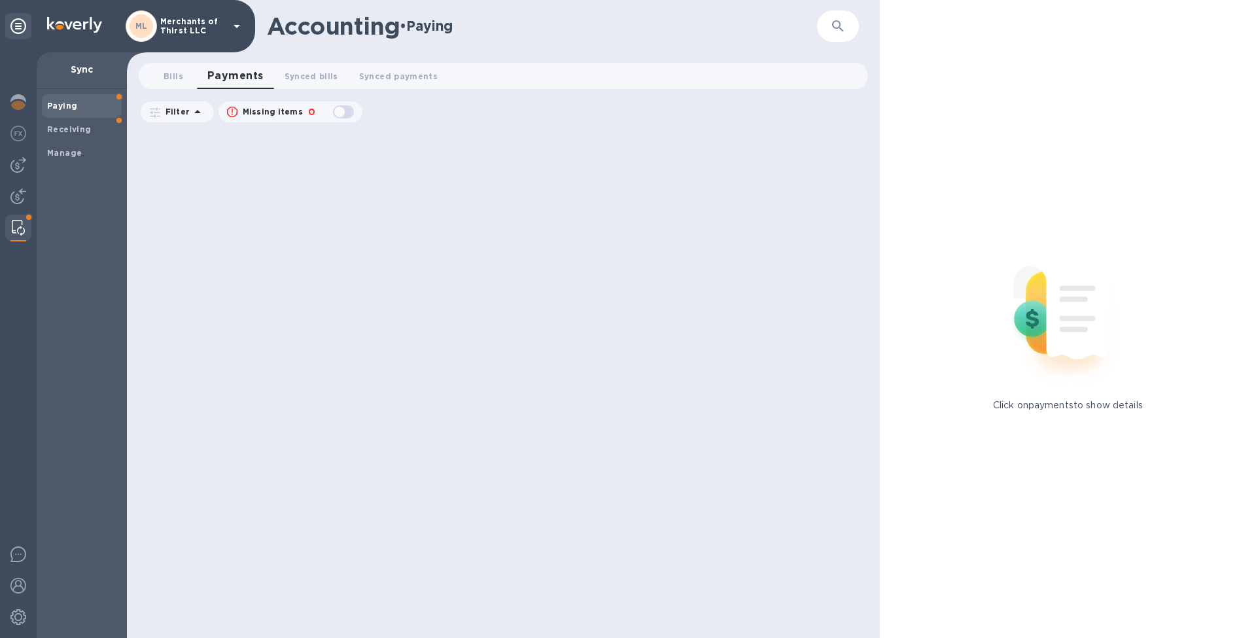
click at [344, 113] on div "button" at bounding box center [343, 112] width 26 height 18
checkbox input "true"
click at [301, 77] on span "Synced bills 0" at bounding box center [312, 76] width 54 height 14
click at [396, 71] on span "Synced payments 0" at bounding box center [400, 76] width 79 height 14
click at [175, 77] on span "Bills 0" at bounding box center [174, 76] width 20 height 14
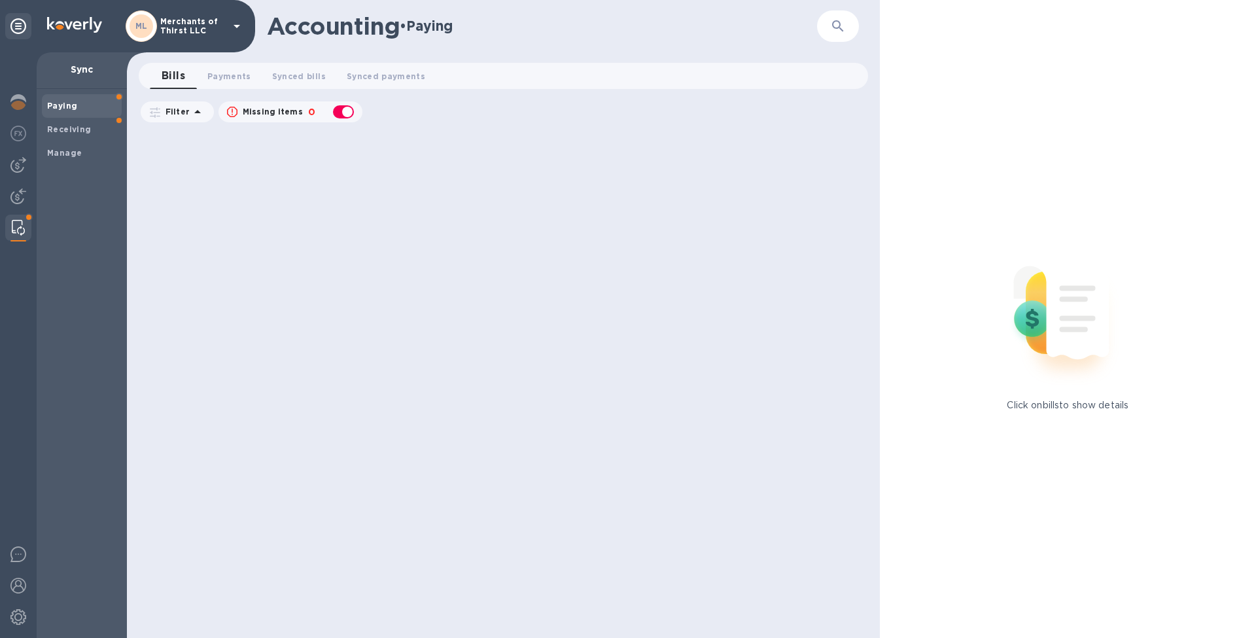
click at [33, 169] on div at bounding box center [18, 345] width 37 height 586
click at [28, 171] on div at bounding box center [18, 165] width 26 height 26
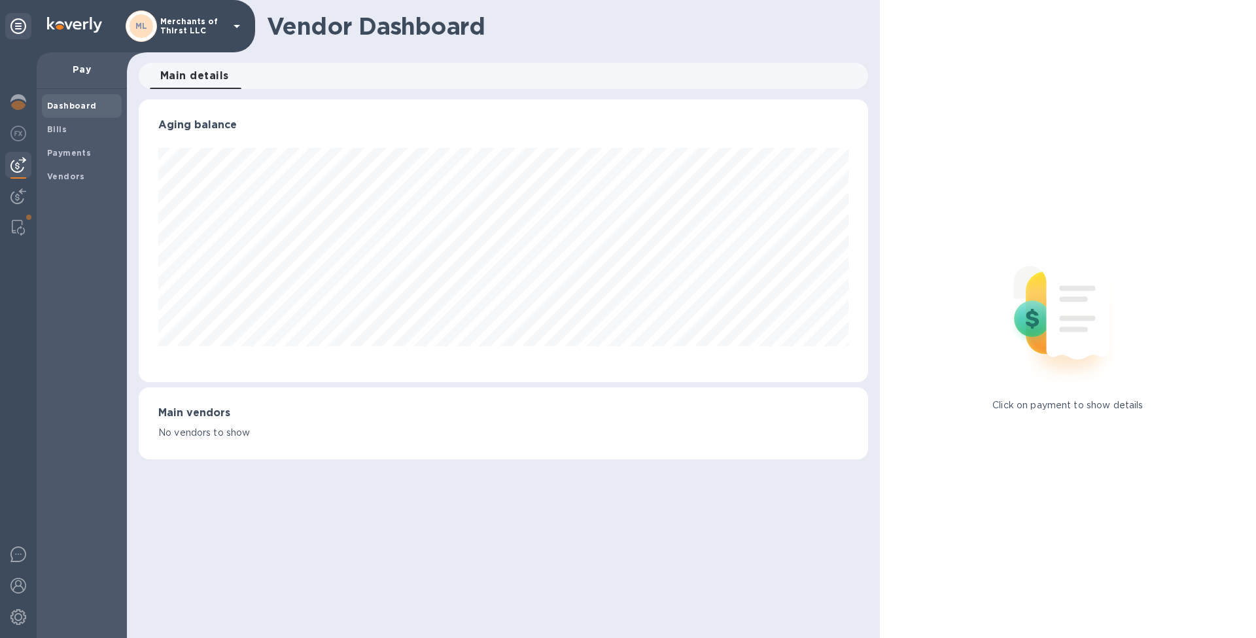
scroll to position [283, 729]
click at [46, 138] on div "Bills" at bounding box center [82, 130] width 80 height 24
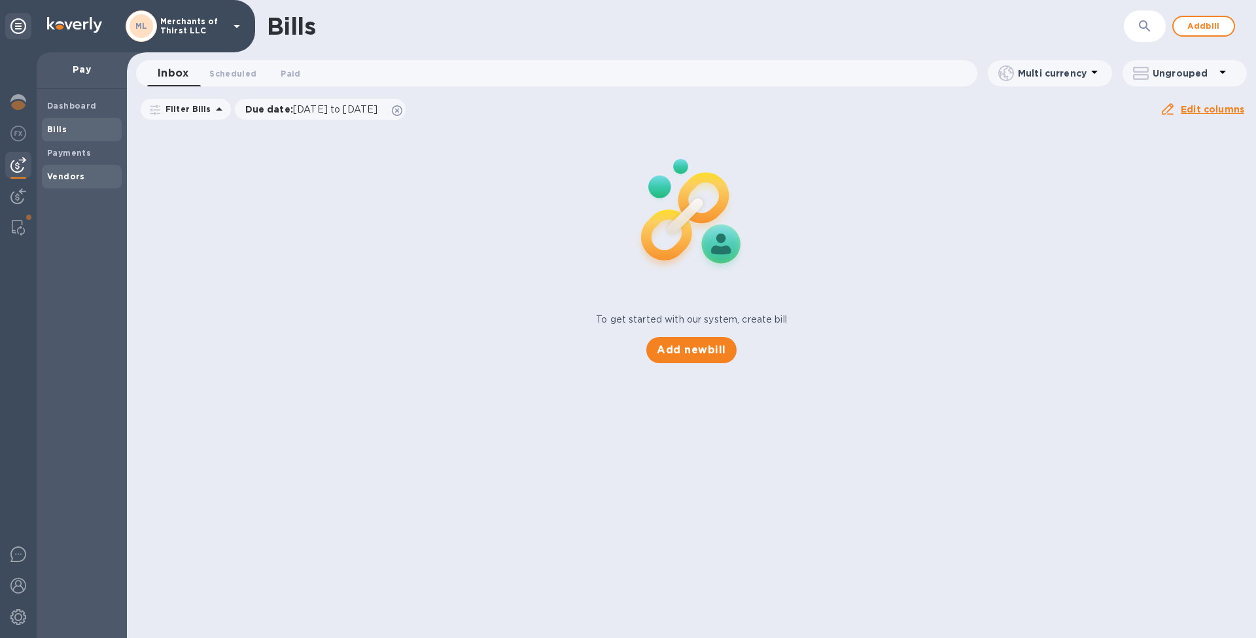
click at [61, 185] on div "Vendors" at bounding box center [82, 177] width 80 height 24
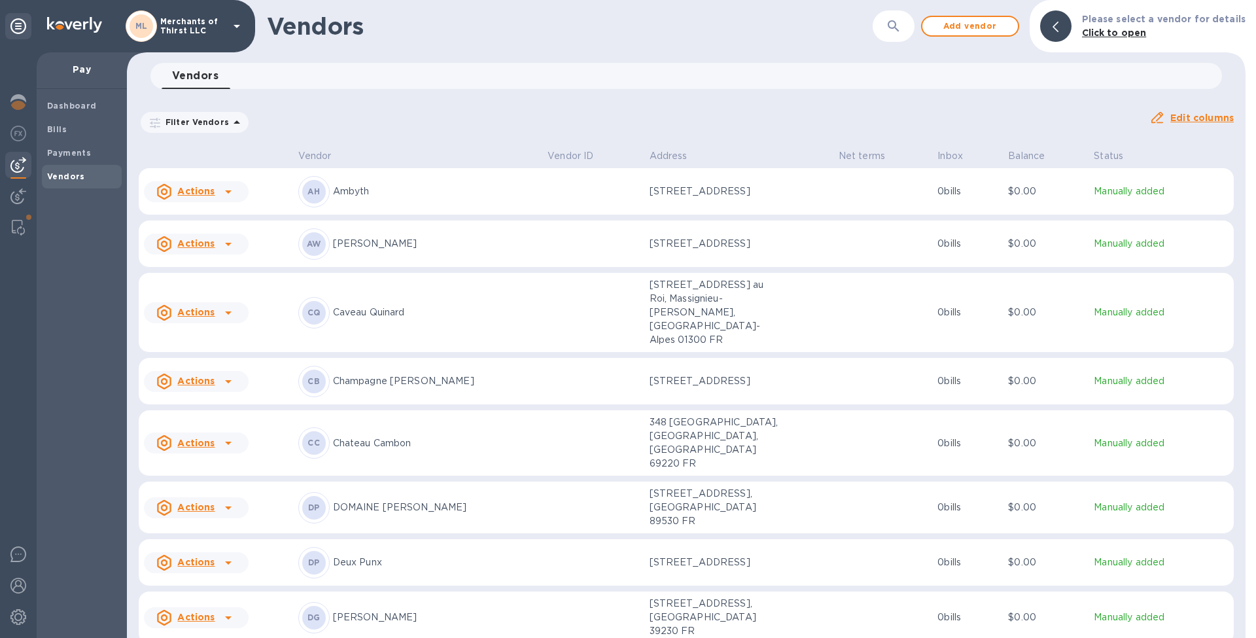
click at [1122, 190] on p "Manually added" at bounding box center [1161, 192] width 135 height 14
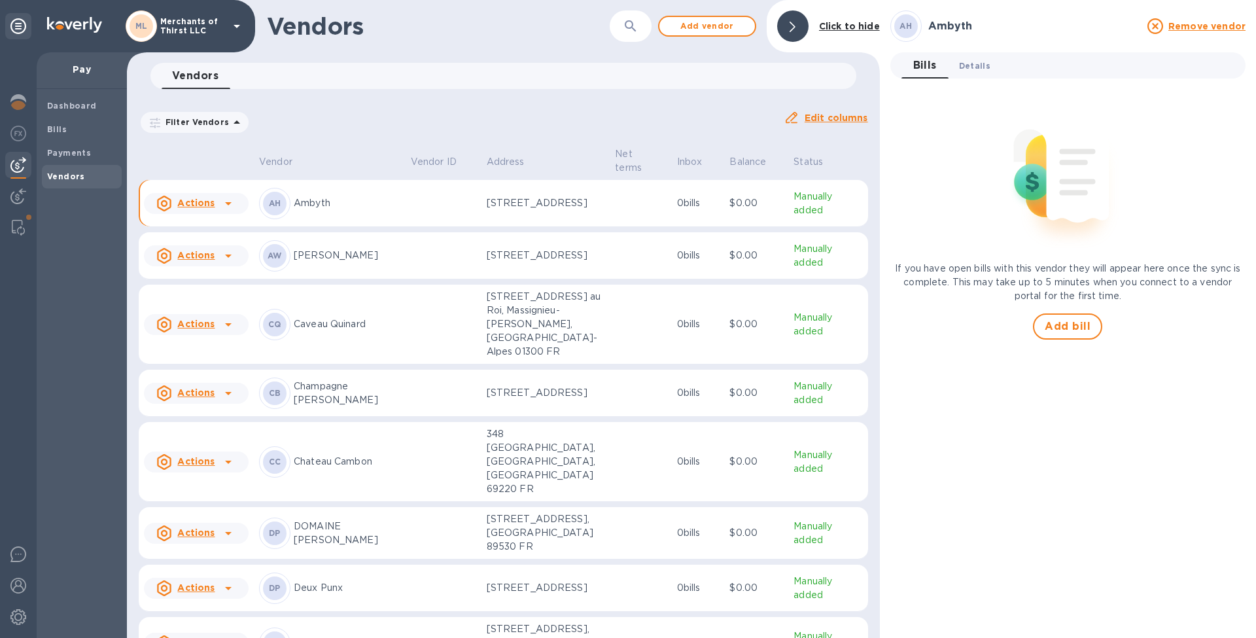
click at [963, 71] on span "Details 0" at bounding box center [974, 66] width 31 height 14
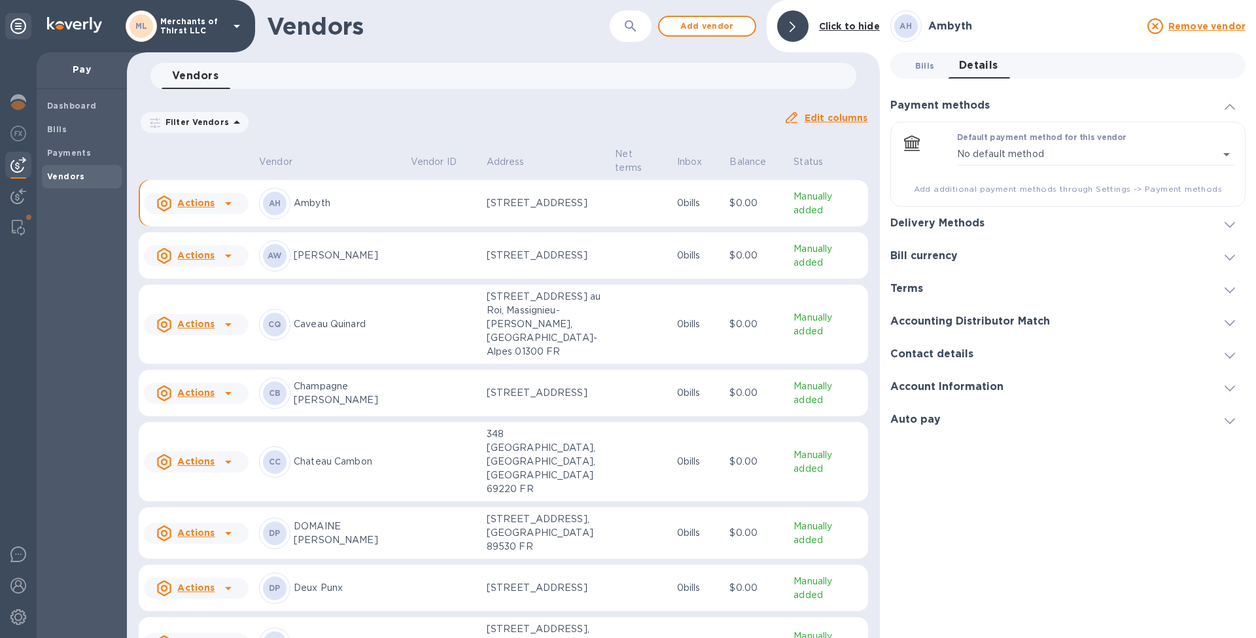
click at [930, 71] on span "Bills 0" at bounding box center [925, 66] width 20 height 14
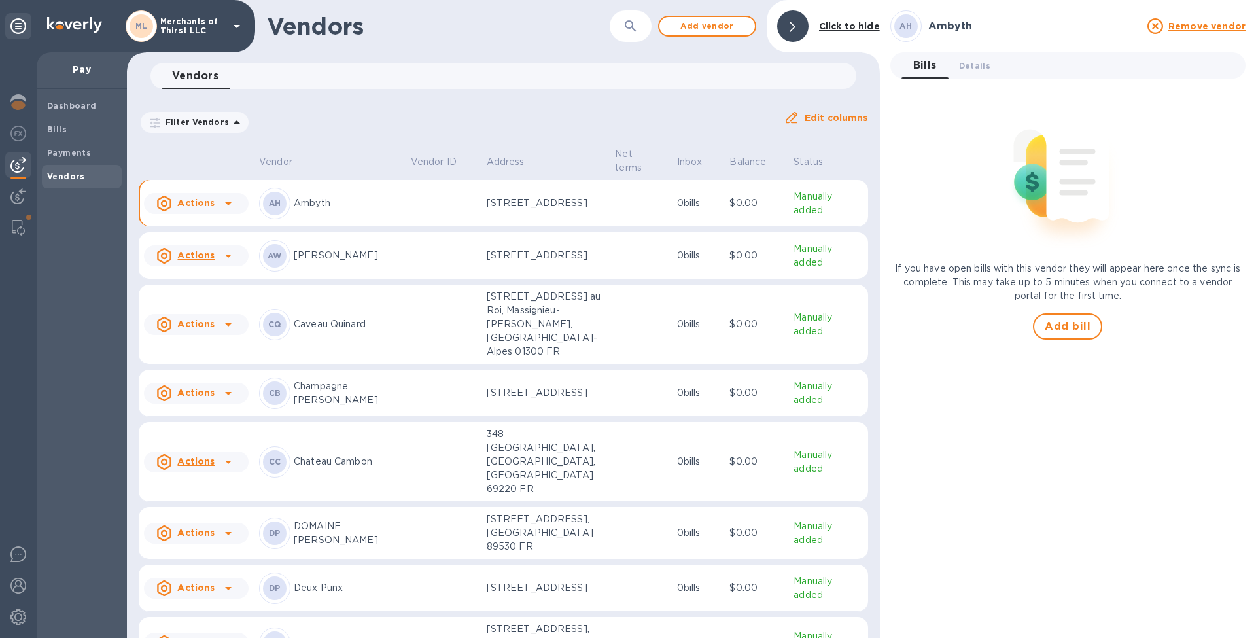
click at [819, 194] on p "Manually added" at bounding box center [828, 203] width 69 height 27
click at [222, 207] on icon at bounding box center [229, 204] width 16 height 16
click at [256, 146] on div at bounding box center [628, 319] width 1256 height 638
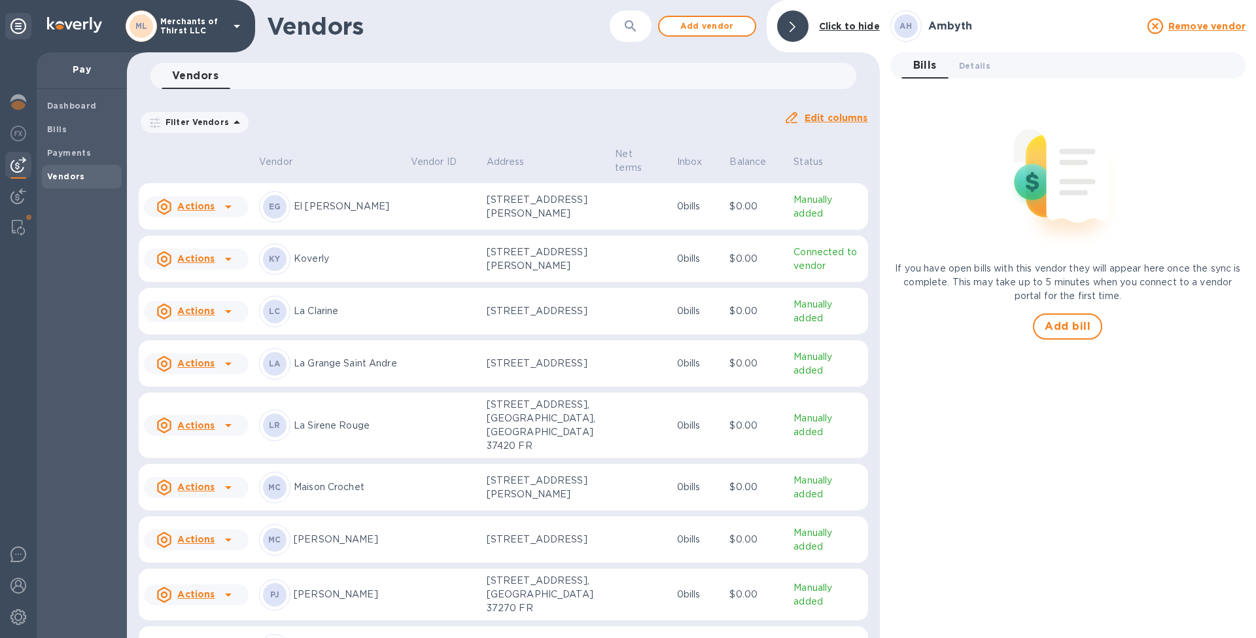
scroll to position [821, 0]
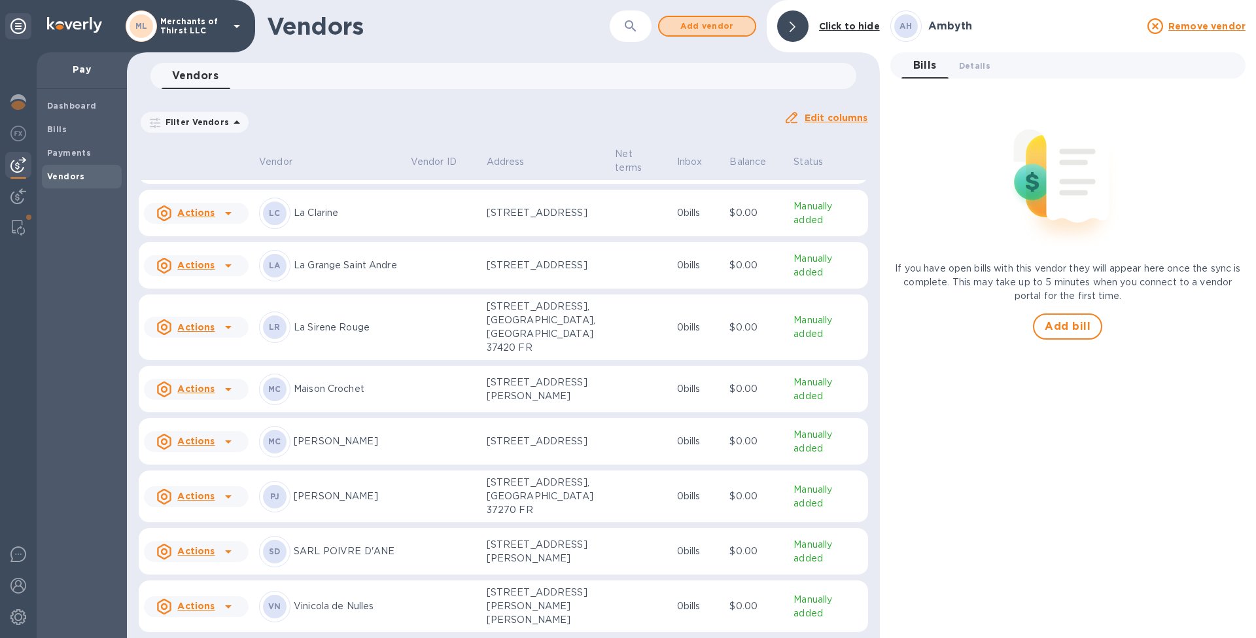
click at [709, 27] on span "Add vendor" at bounding box center [707, 26] width 75 height 16
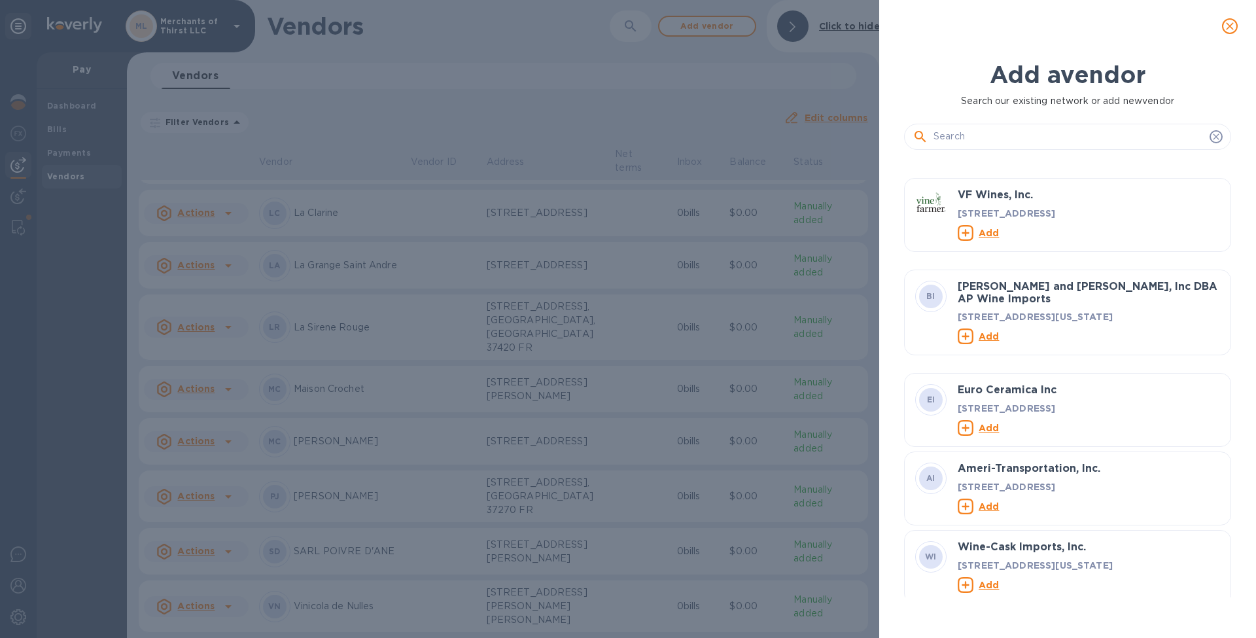
scroll to position [9685, 0]
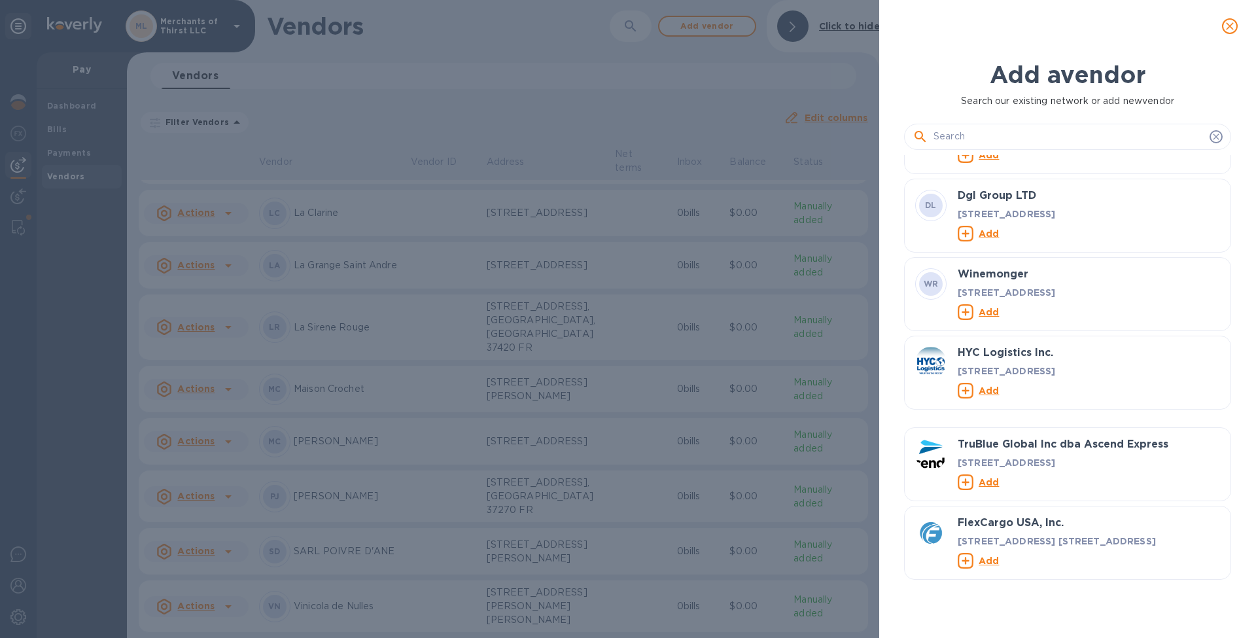
click at [614, 136] on div "Add a vendor Search our existing network or add new vendor WI Wine-Cask Imports…" at bounding box center [628, 319] width 1256 height 638
click at [590, 107] on div "Add a vendor Search our existing network or add new vendor WI Wine-Cask Imports…" at bounding box center [628, 319] width 1256 height 638
click at [1231, 28] on icon "close" at bounding box center [1230, 26] width 13 height 13
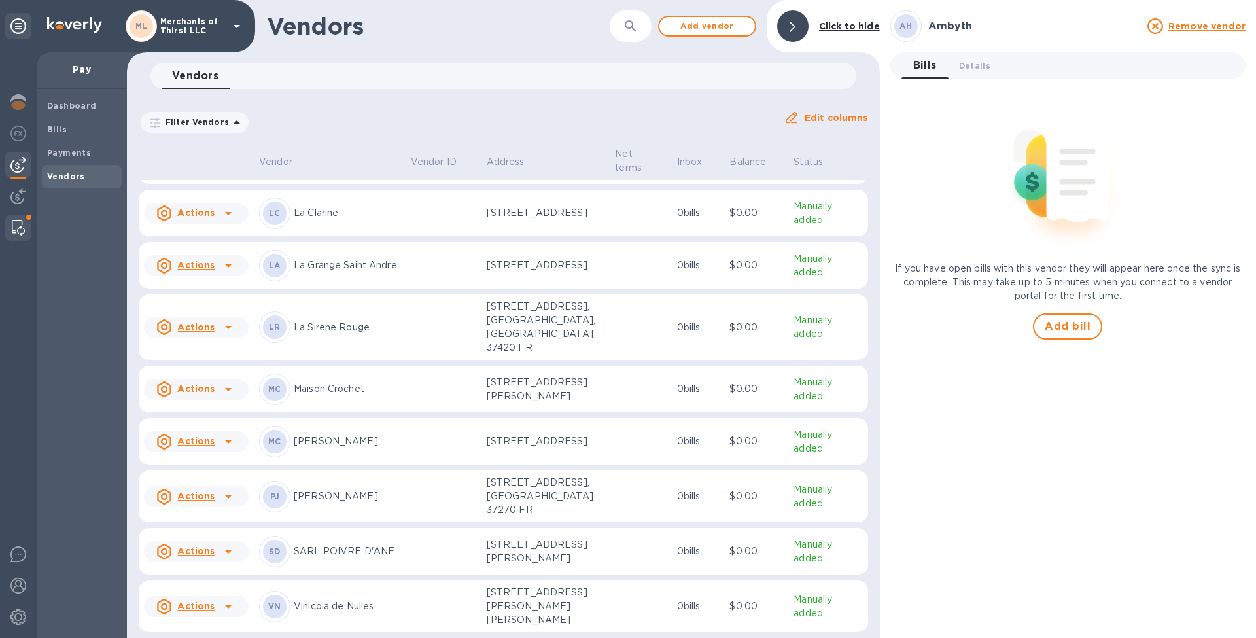
click at [18, 230] on img at bounding box center [18, 228] width 13 height 16
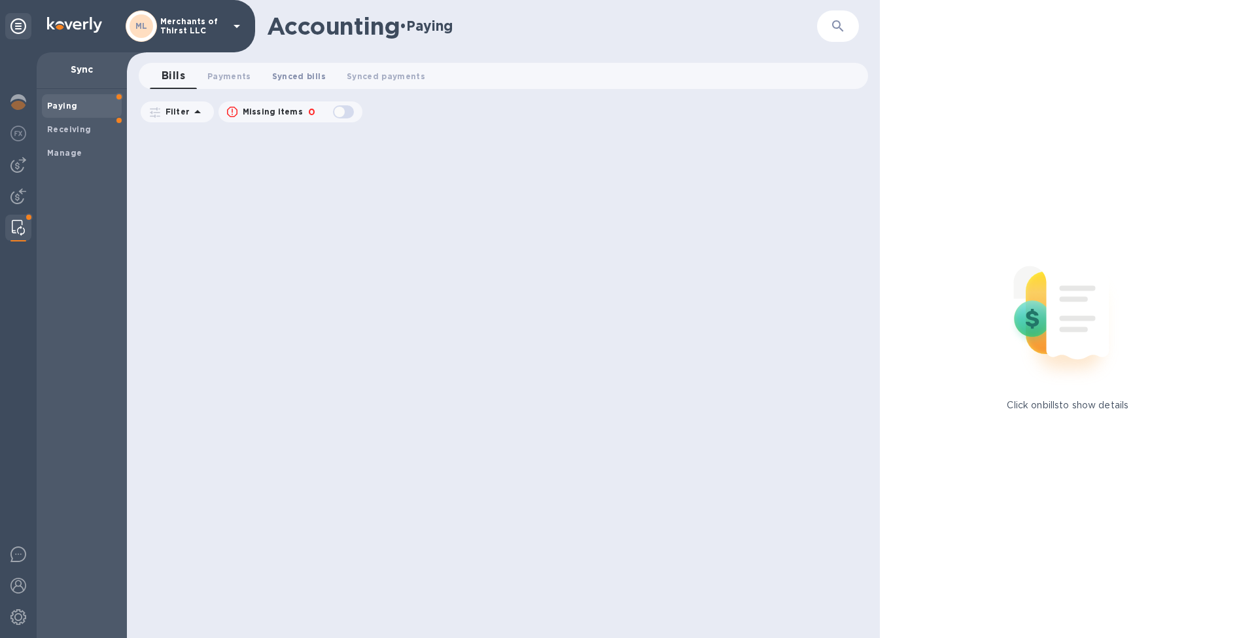
click at [289, 69] on span "Synced bills 0" at bounding box center [299, 76] width 54 height 14
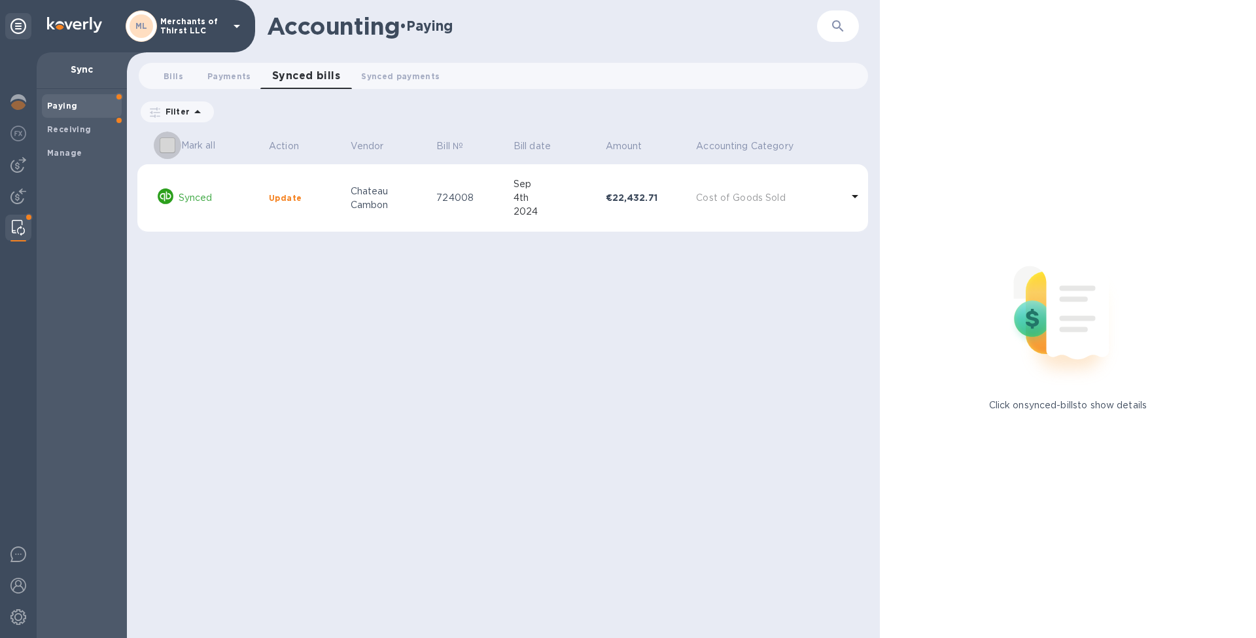
click at [171, 140] on input "Mark all" at bounding box center [167, 145] width 27 height 27
click at [847, 192] on icon at bounding box center [855, 196] width 16 height 16
click at [855, 197] on icon at bounding box center [855, 196] width 7 height 3
click at [852, 207] on div at bounding box center [855, 198] width 21 height 24
click at [853, 207] on div at bounding box center [855, 198] width 21 height 24
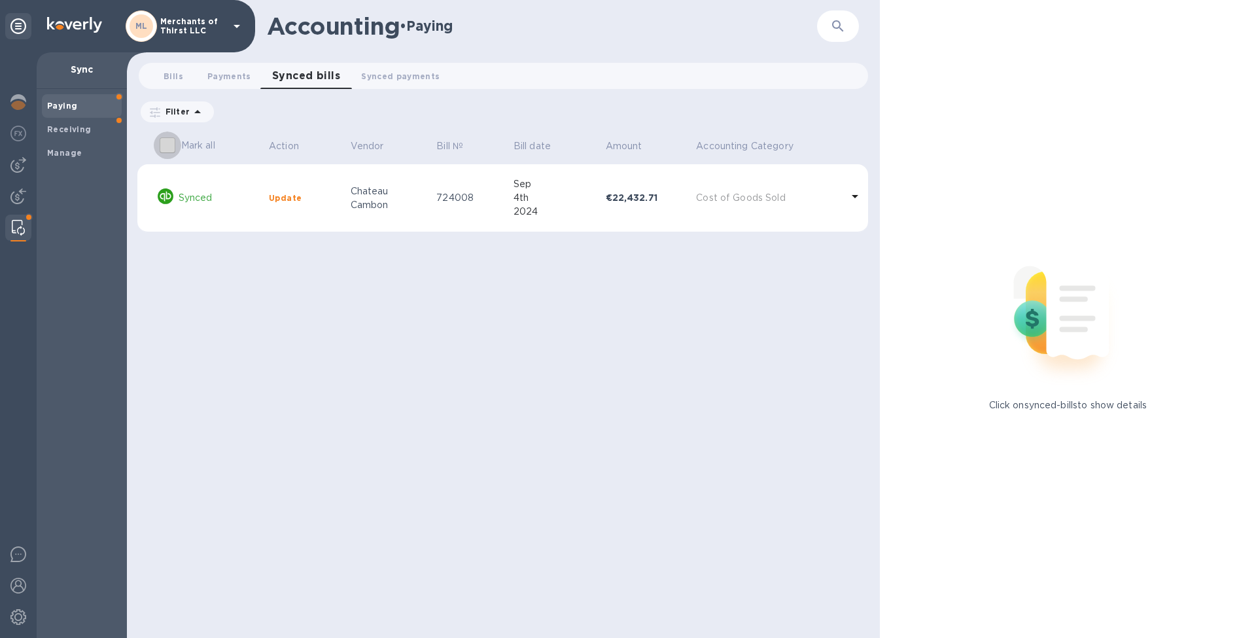
click at [171, 146] on input "Mark all" at bounding box center [167, 145] width 27 height 27
click at [852, 196] on icon at bounding box center [855, 196] width 16 height 16
click at [855, 196] on icon at bounding box center [855, 196] width 7 height 3
checkbox input "false"
click at [181, 200] on p "Synced" at bounding box center [219, 198] width 80 height 14
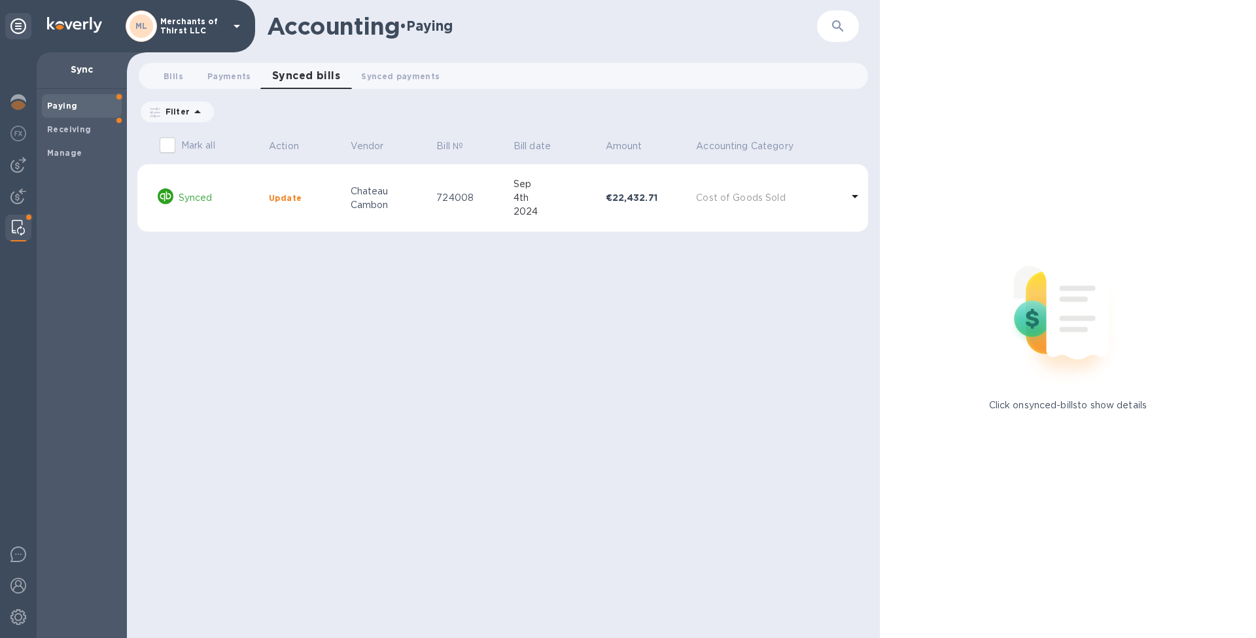
click at [171, 200] on icon at bounding box center [166, 196] width 16 height 16
drag, startPoint x: 294, startPoint y: 201, endPoint x: 287, endPoint y: 198, distance: 7.7
click at [292, 202] on b "Update" at bounding box center [285, 198] width 33 height 10
click at [287, 198] on b "Update" at bounding box center [285, 198] width 33 height 10
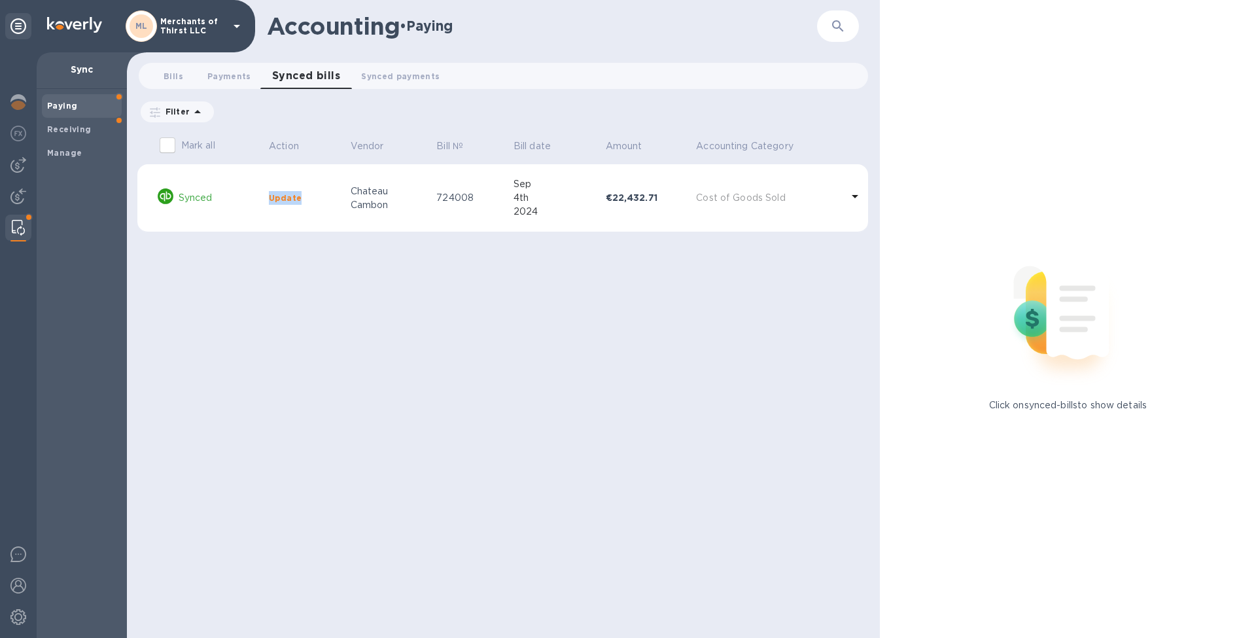
click at [287, 198] on b "Update" at bounding box center [285, 198] width 33 height 10
click at [286, 199] on b "Update" at bounding box center [285, 198] width 33 height 10
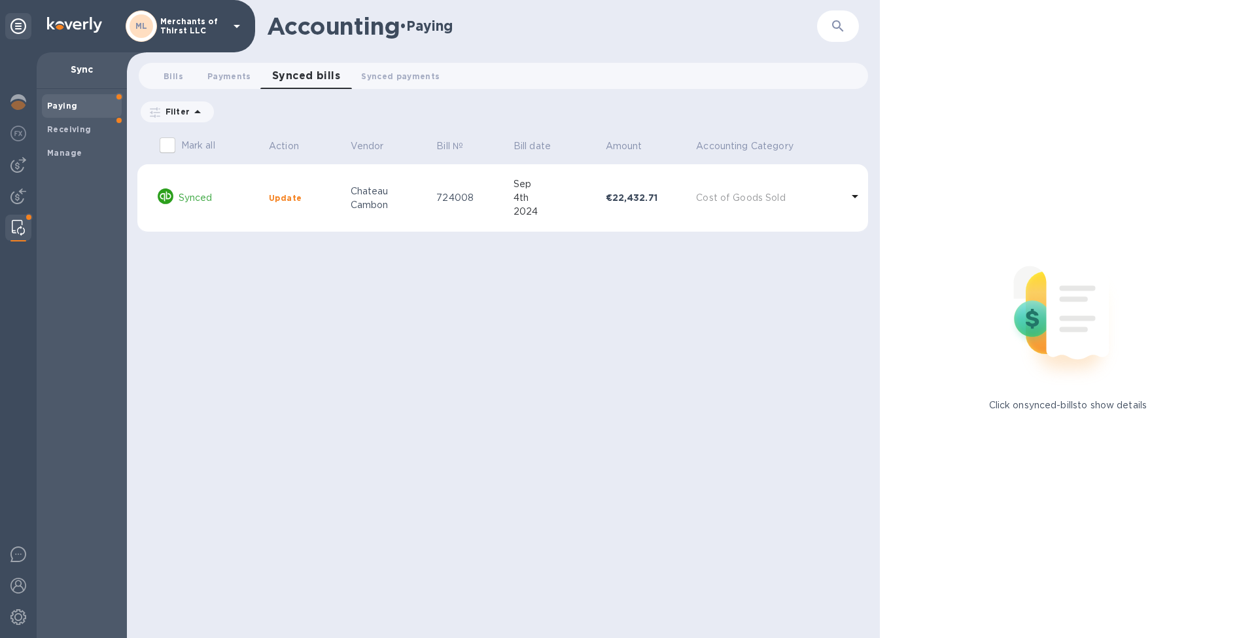
click at [531, 207] on div "2024" at bounding box center [555, 212] width 82 height 14
click at [236, 80] on span "Payments 0" at bounding box center [229, 76] width 44 height 14
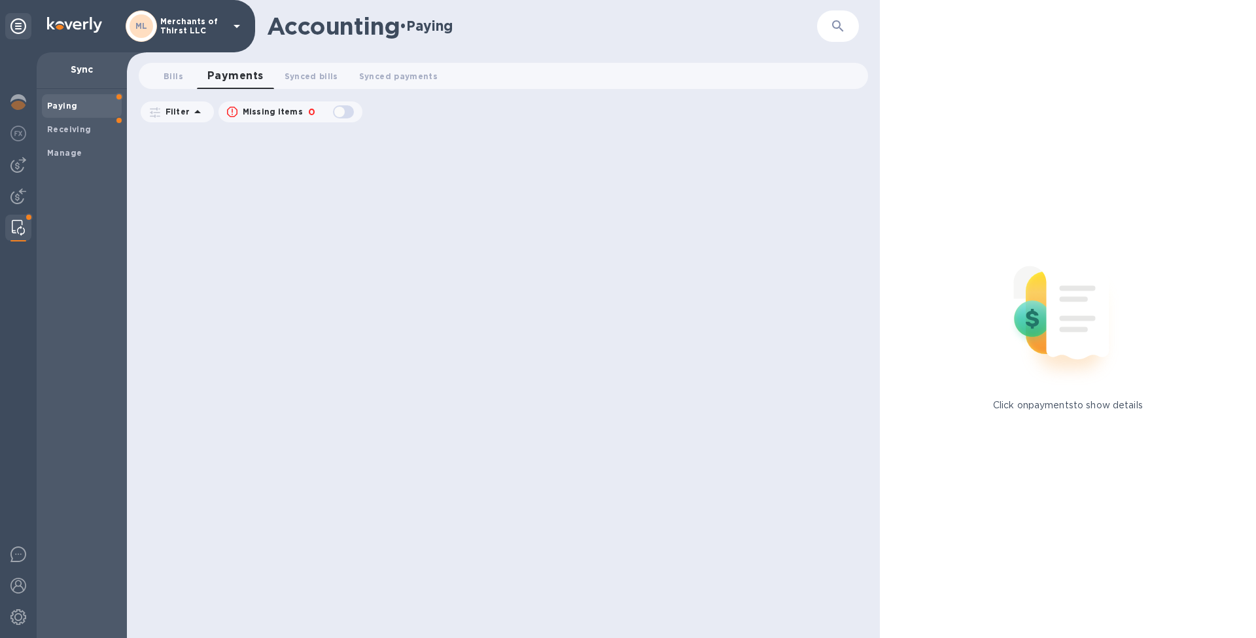
click at [196, 107] on icon at bounding box center [198, 112] width 16 height 16
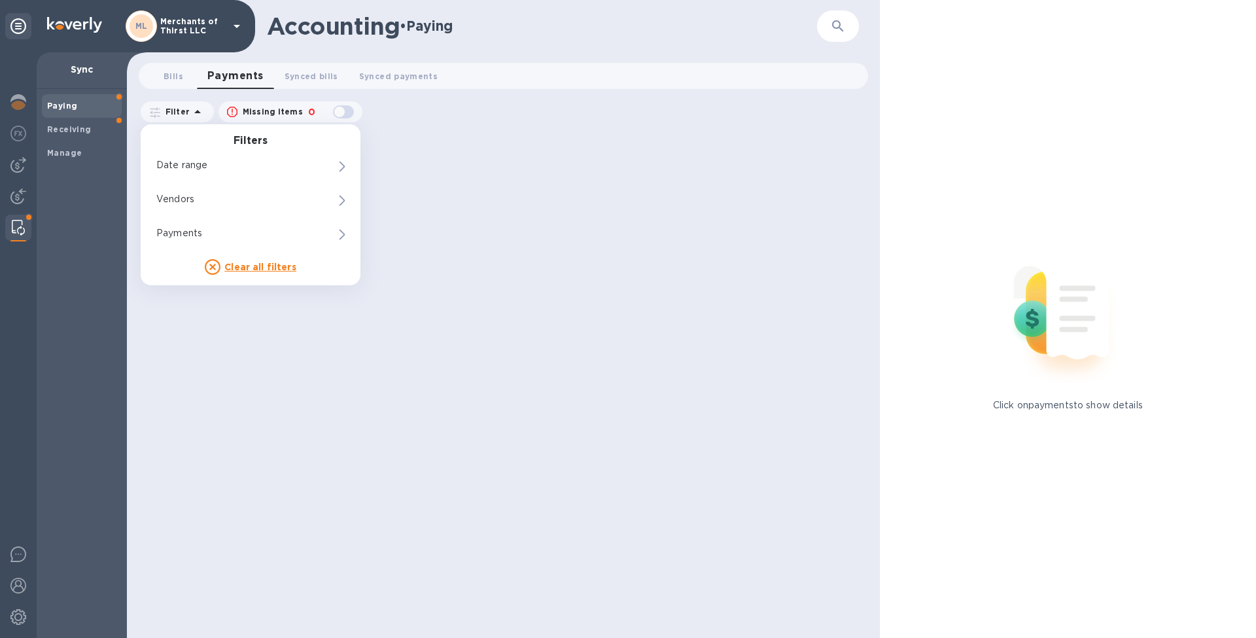
click at [373, 89] on div "Bills 0 Payments 0 Synced bills 0 Synced payments 0" at bounding box center [503, 78] width 753 height 31
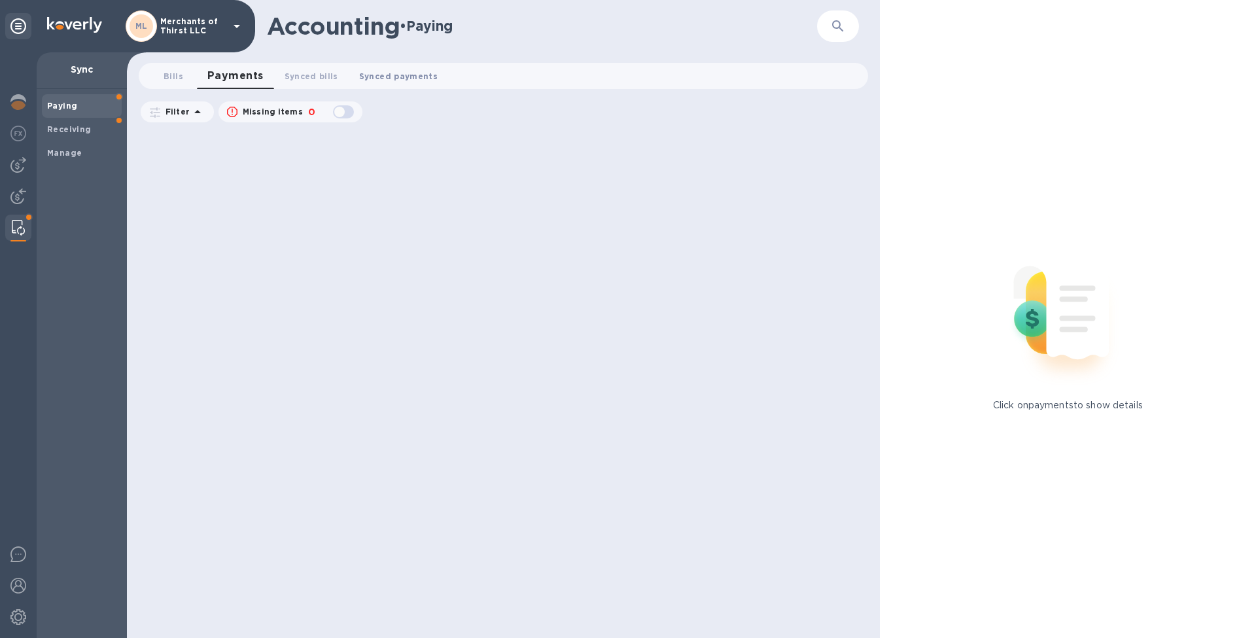
click at [376, 85] on button "Synced payments 0" at bounding box center [398, 76] width 99 height 26
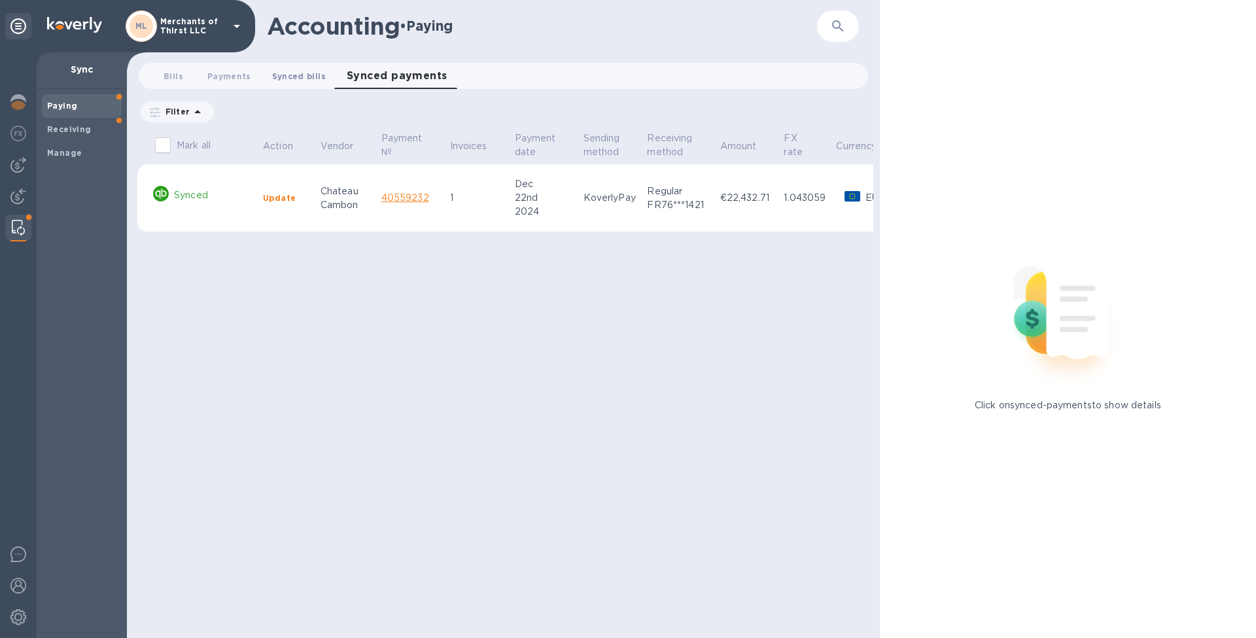
click at [305, 77] on span "Synced bills 0" at bounding box center [299, 76] width 54 height 14
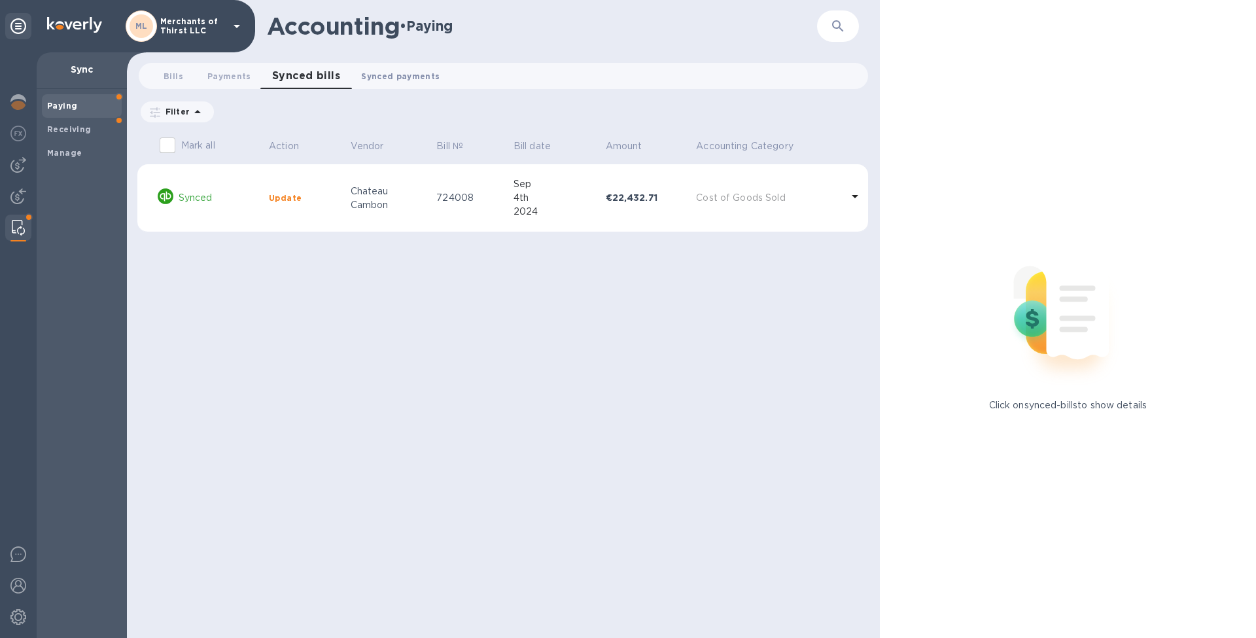
click at [393, 77] on span "Synced payments 0" at bounding box center [400, 76] width 79 height 14
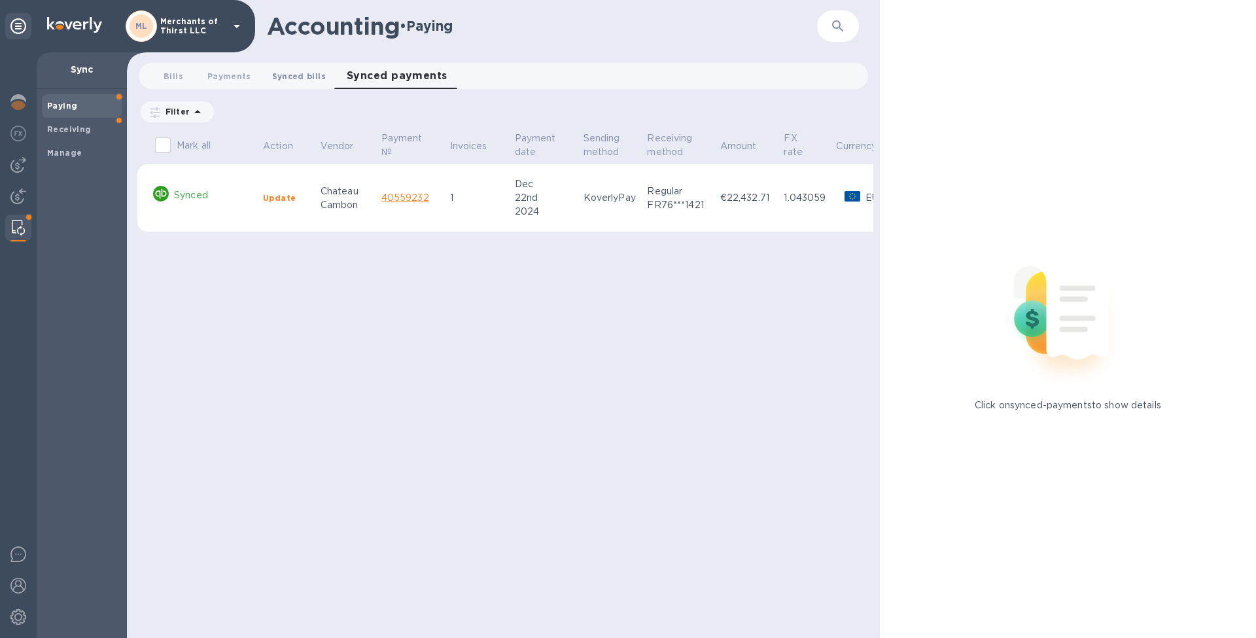
click at [306, 78] on span "Synced bills 0" at bounding box center [299, 76] width 54 height 14
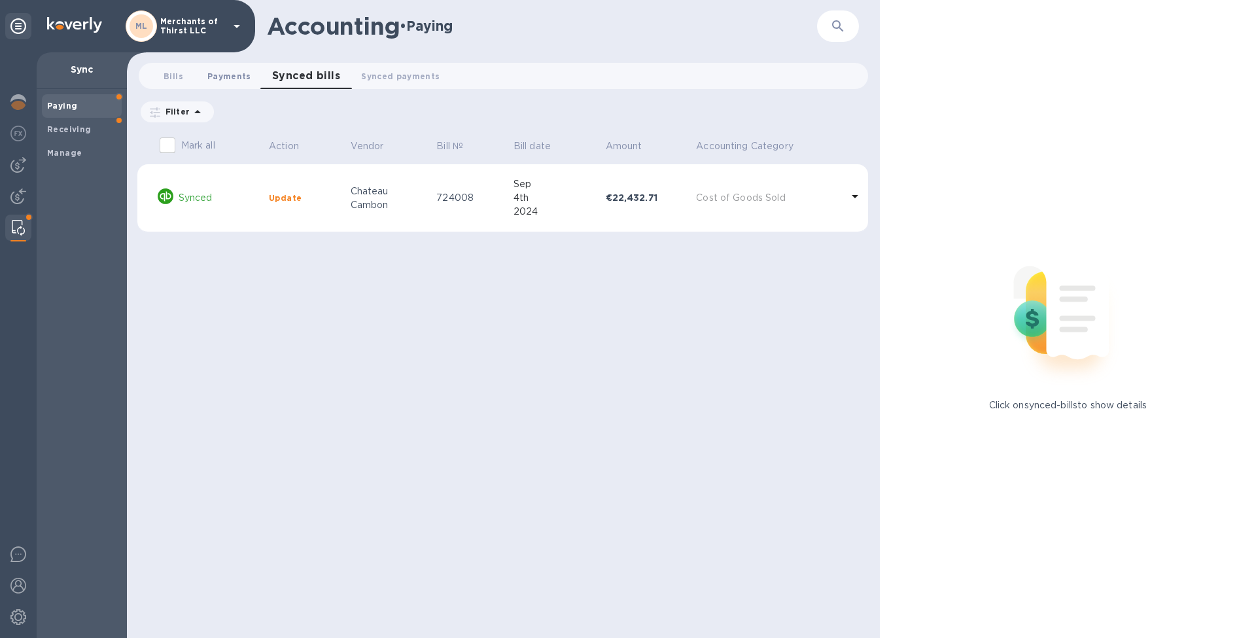
click at [225, 79] on span "Payments 0" at bounding box center [229, 76] width 44 height 14
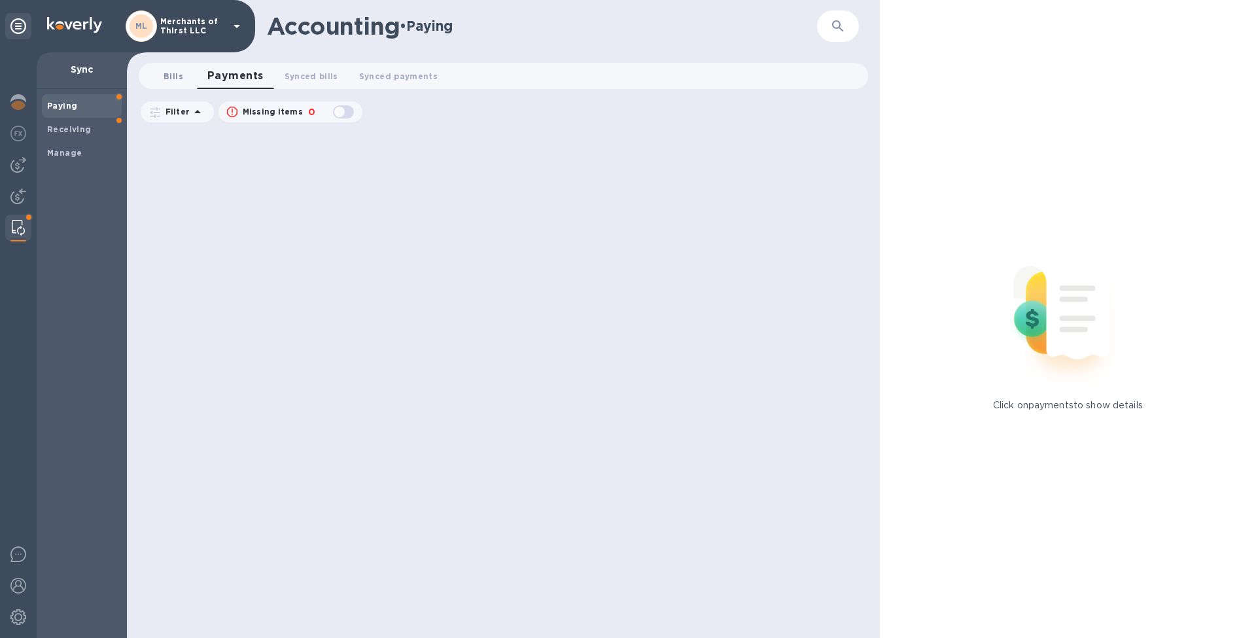
click at [174, 79] on span "Bills 0" at bounding box center [174, 76] width 20 height 14
click at [85, 128] on b "Receiving" at bounding box center [69, 129] width 44 height 10
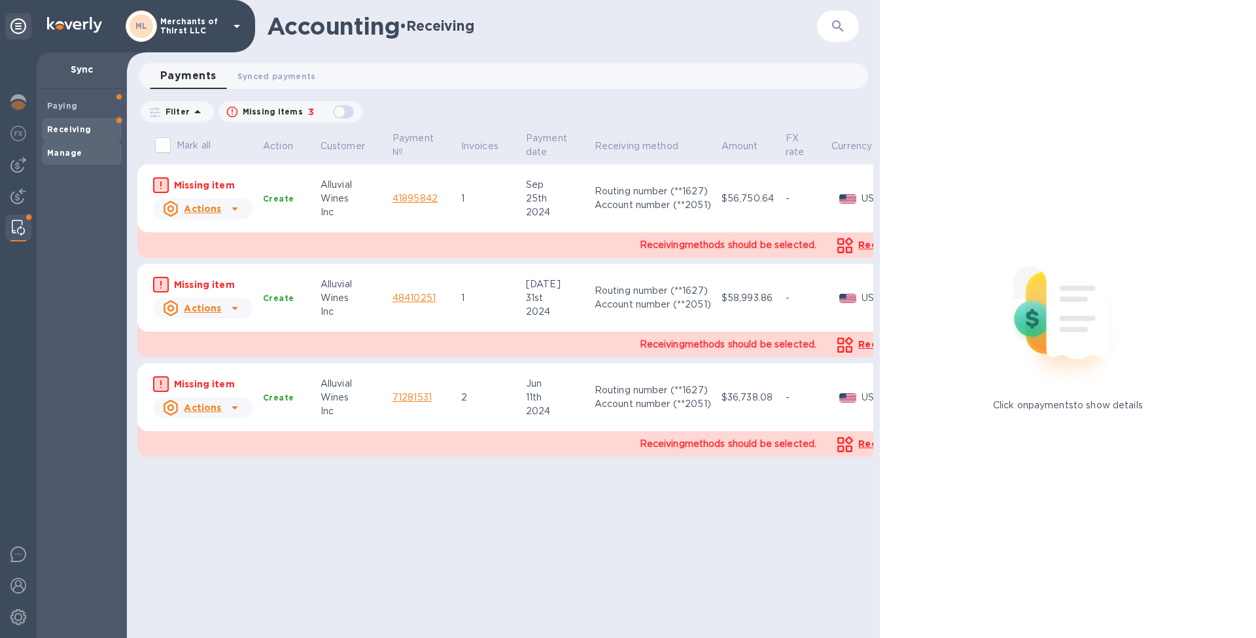
click at [86, 147] on span "Manage" at bounding box center [81, 153] width 69 height 13
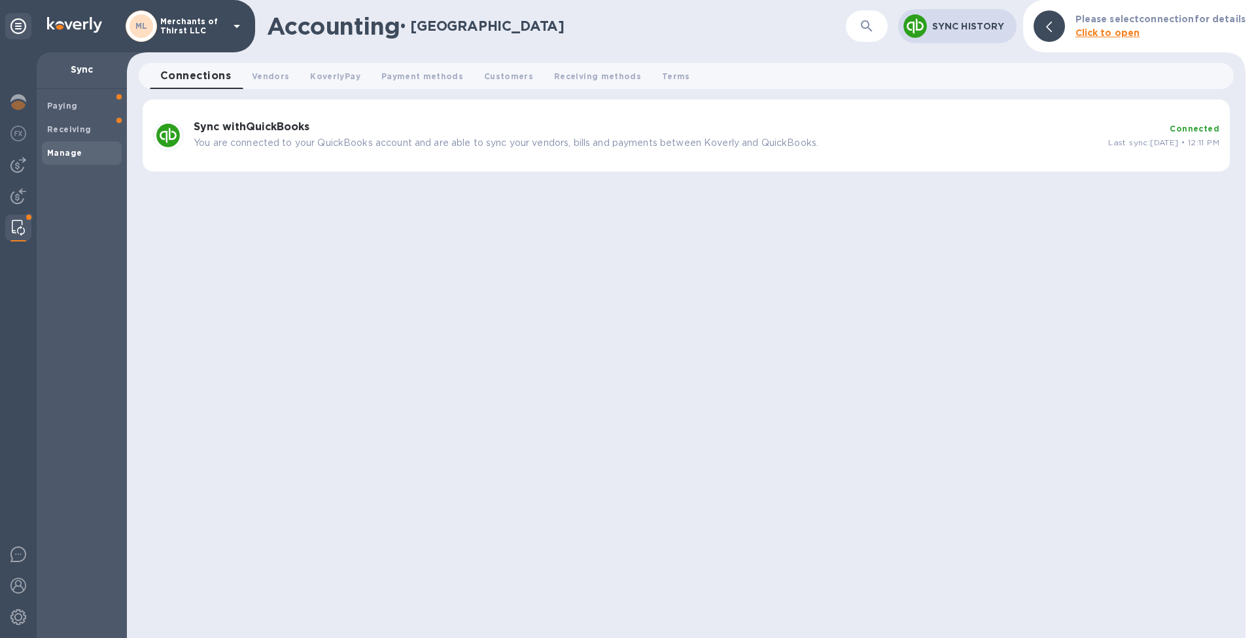
click at [1153, 139] on span "Last sync: Sep 18, 2025 • 12:11 PM" at bounding box center [1163, 142] width 111 height 10
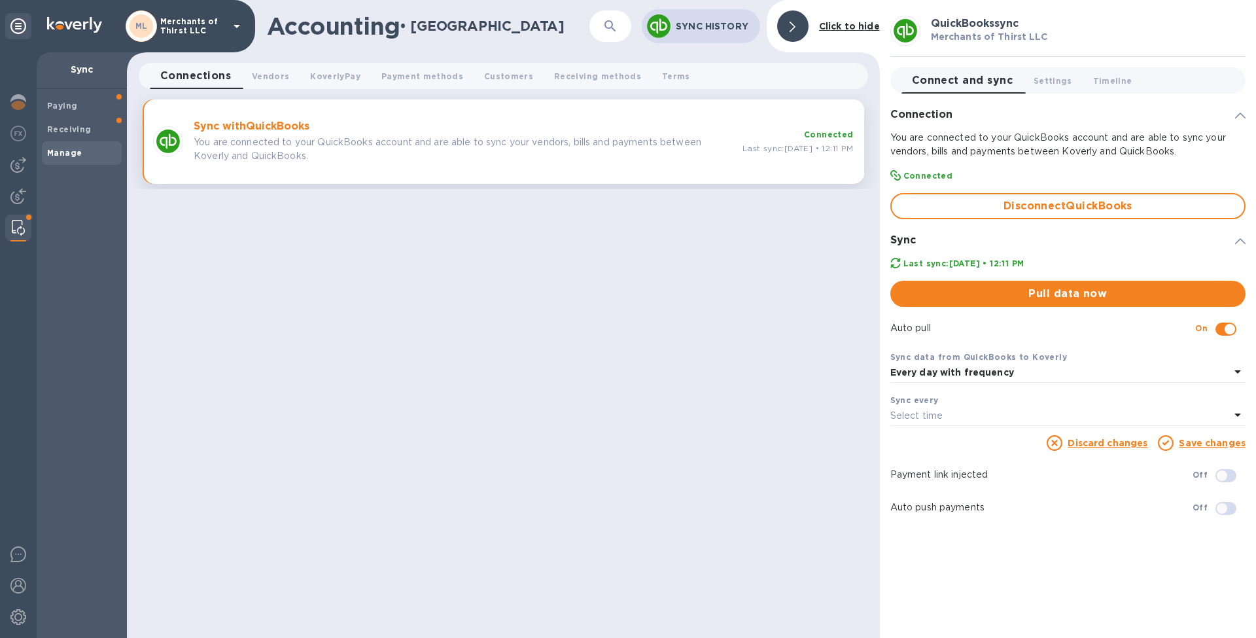
click at [1226, 477] on input "checkbox" at bounding box center [1222, 476] width 67 height 22
checkbox input "true"
click at [1224, 511] on span at bounding box center [1226, 508] width 21 height 13
click at [1226, 508] on span at bounding box center [1226, 508] width 21 height 13
click at [1226, 476] on span at bounding box center [1226, 475] width 21 height 13
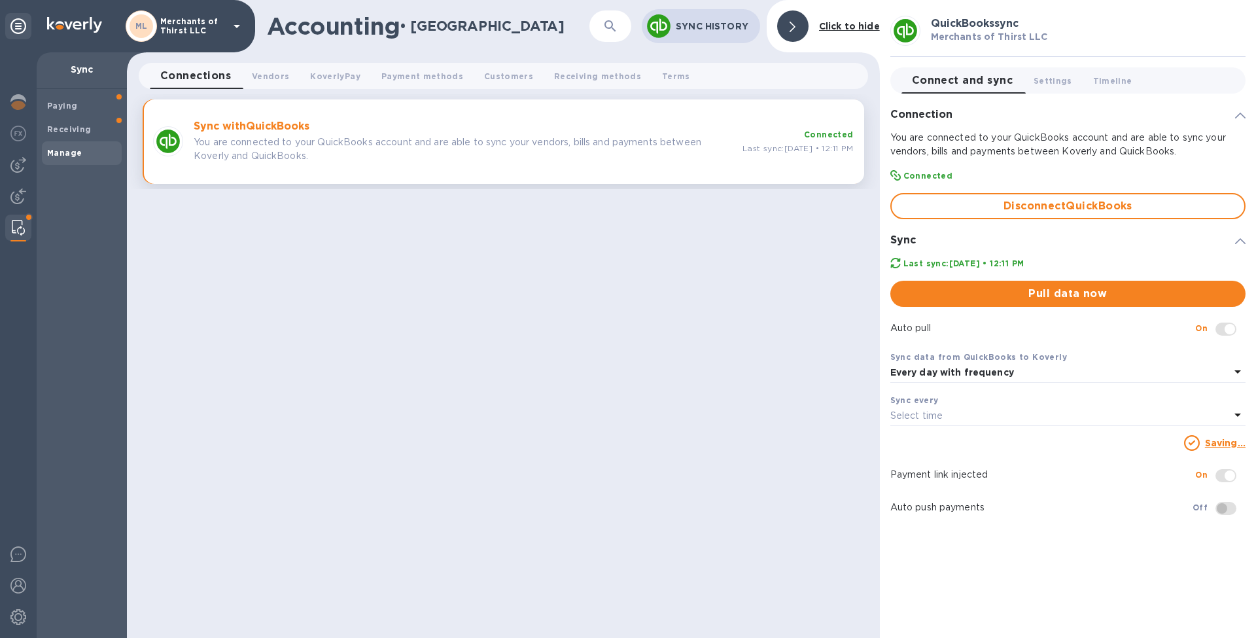
click at [1224, 470] on span at bounding box center [1226, 475] width 21 height 13
click at [1224, 504] on span at bounding box center [1226, 508] width 21 height 13
click at [600, 245] on div "Accounting • Manage ​ Sync History Click to hide Connections 0 Vendors 0 Koverl…" at bounding box center [503, 319] width 753 height 638
click at [1227, 499] on input "checkbox" at bounding box center [1222, 508] width 67 height 22
checkbox input "true"
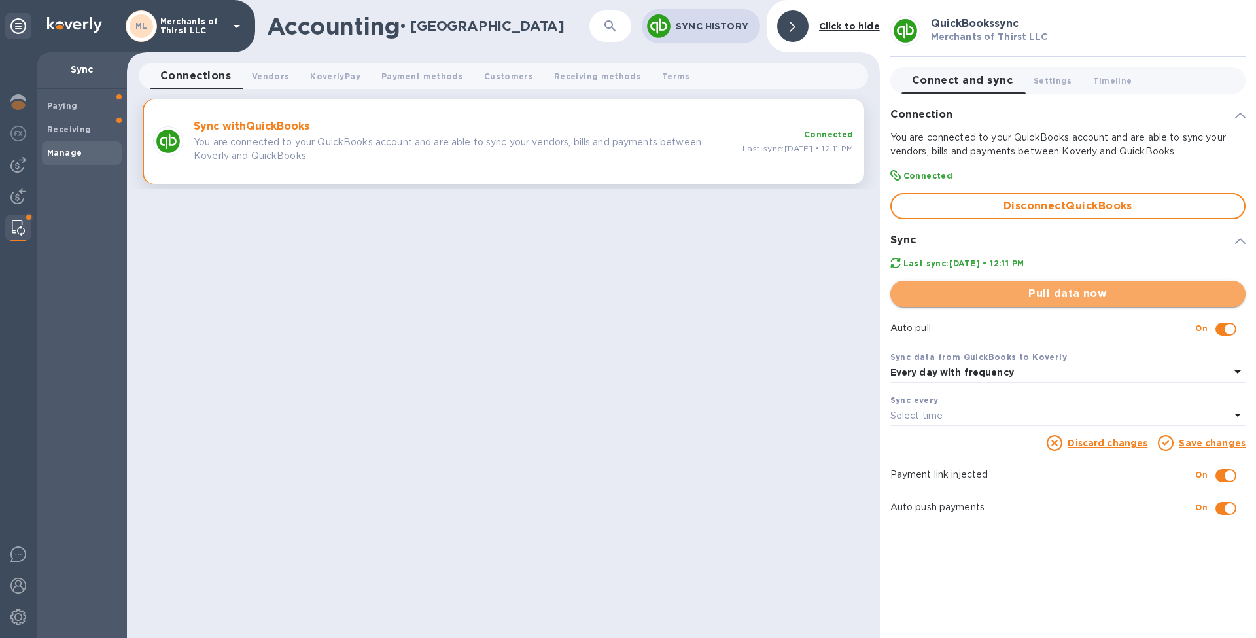
click at [1076, 301] on button "Pull data now" at bounding box center [1068, 294] width 355 height 26
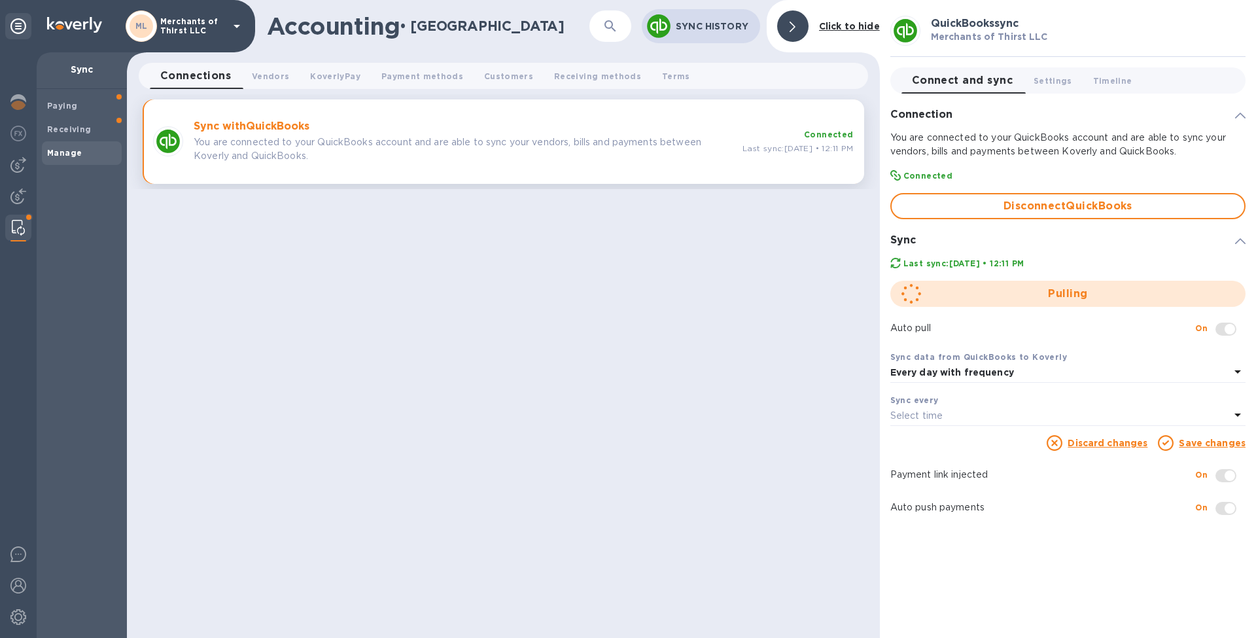
click at [1224, 439] on link "Save changes" at bounding box center [1212, 443] width 67 height 10
click at [1083, 398] on div "Sync every" at bounding box center [1068, 400] width 355 height 14
click at [1082, 408] on div "Select time" at bounding box center [1061, 416] width 340 height 18
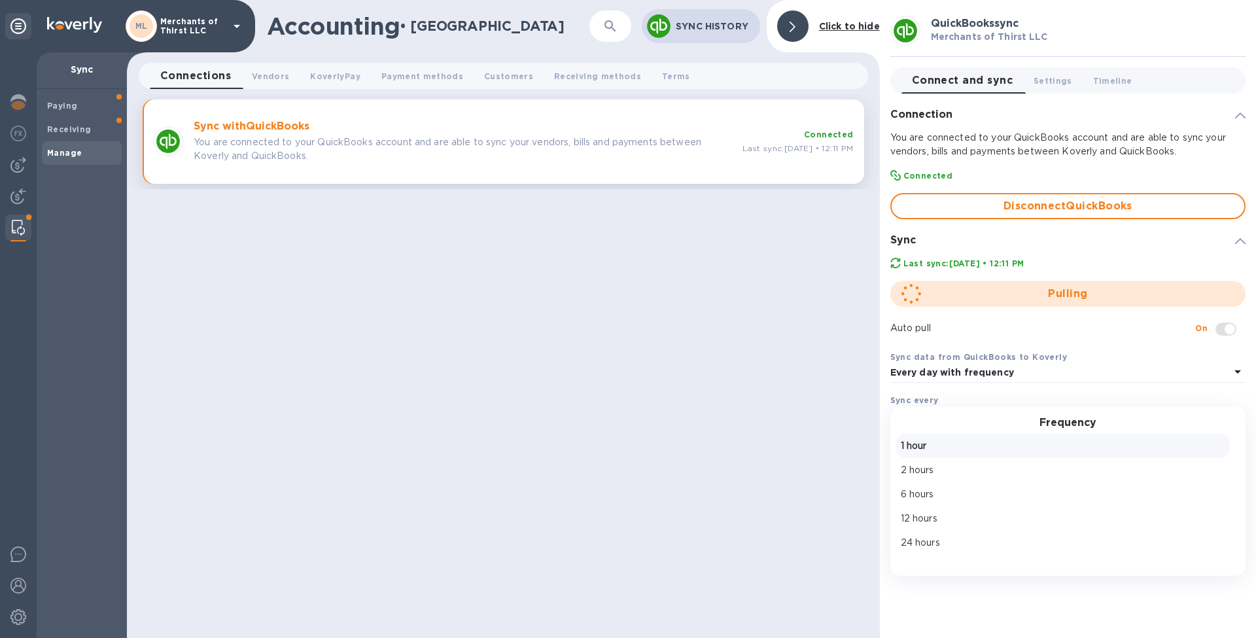
click at [1036, 441] on p "1 hour" at bounding box center [1063, 446] width 324 height 14
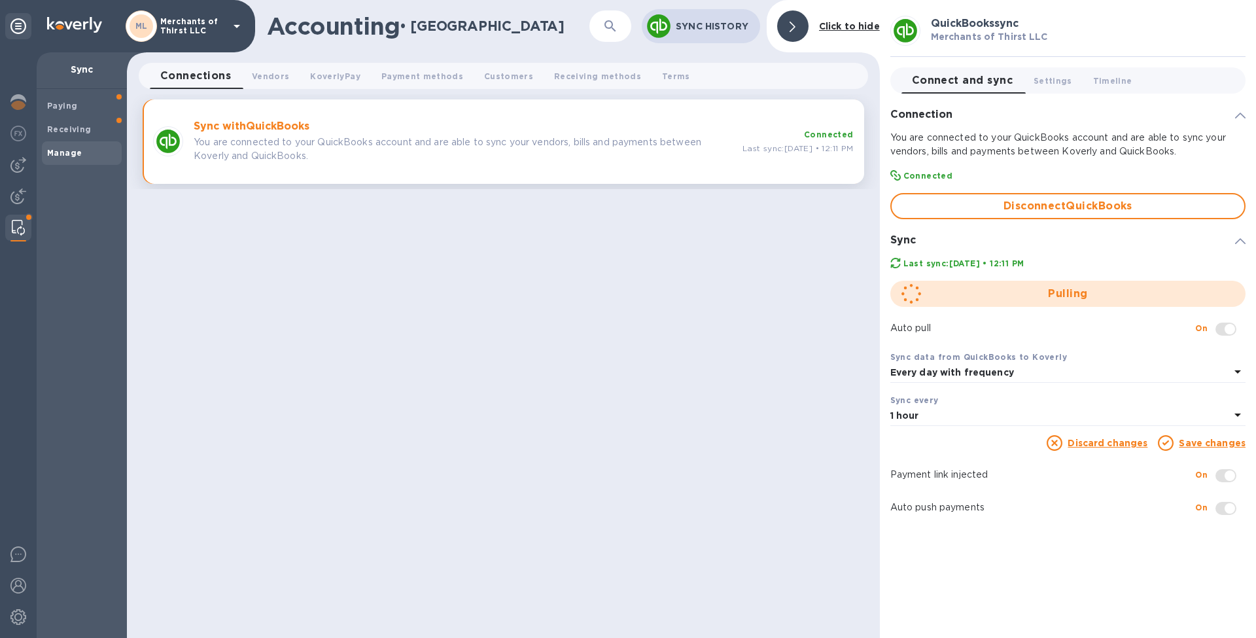
click at [1061, 553] on div "QuickBooks sync Merchants of Thirst LLC Connect and sync 0 Settings 0 Timeline …" at bounding box center [1068, 319] width 376 height 638
click at [1053, 369] on div "Every day with frequency" at bounding box center [1061, 373] width 340 height 18
click at [1090, 345] on div "Sync data from QuickBooks to Koverly Every day with frequency" at bounding box center [1068, 366] width 366 height 43
click at [1139, 361] on div "Sync data from QuickBooks to Koverly" at bounding box center [1068, 357] width 355 height 14
click at [1053, 82] on span "Settings 0" at bounding box center [1053, 81] width 39 height 14
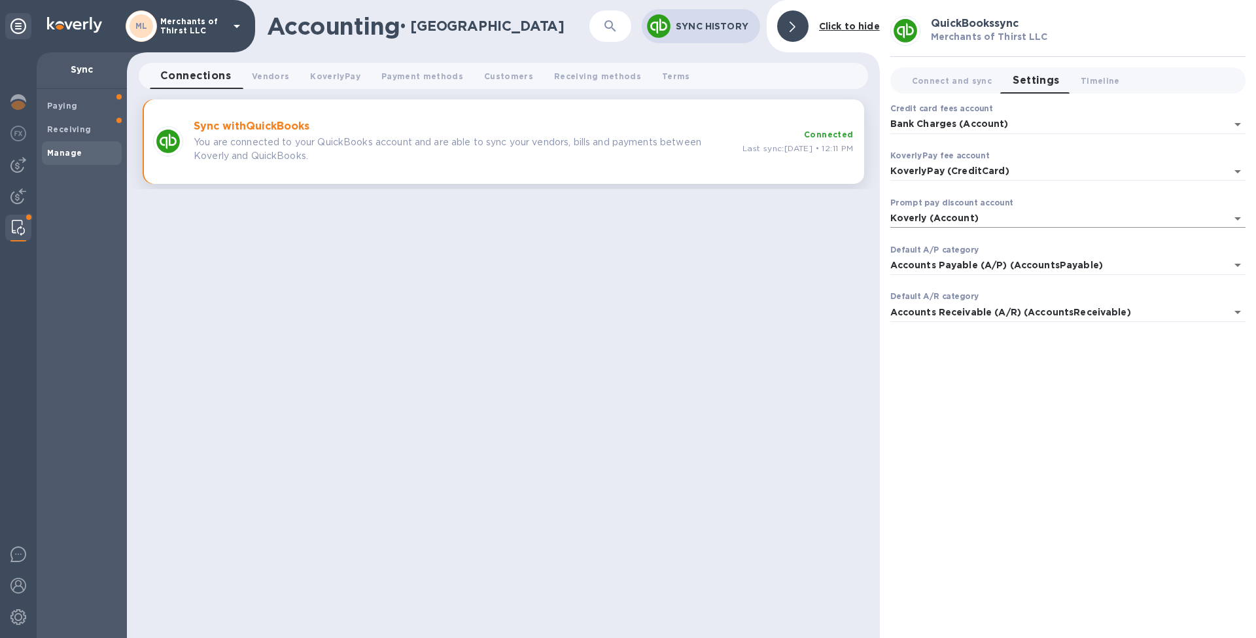
click at [1023, 224] on input "Koverly (Account)" at bounding box center [1059, 218] width 336 height 19
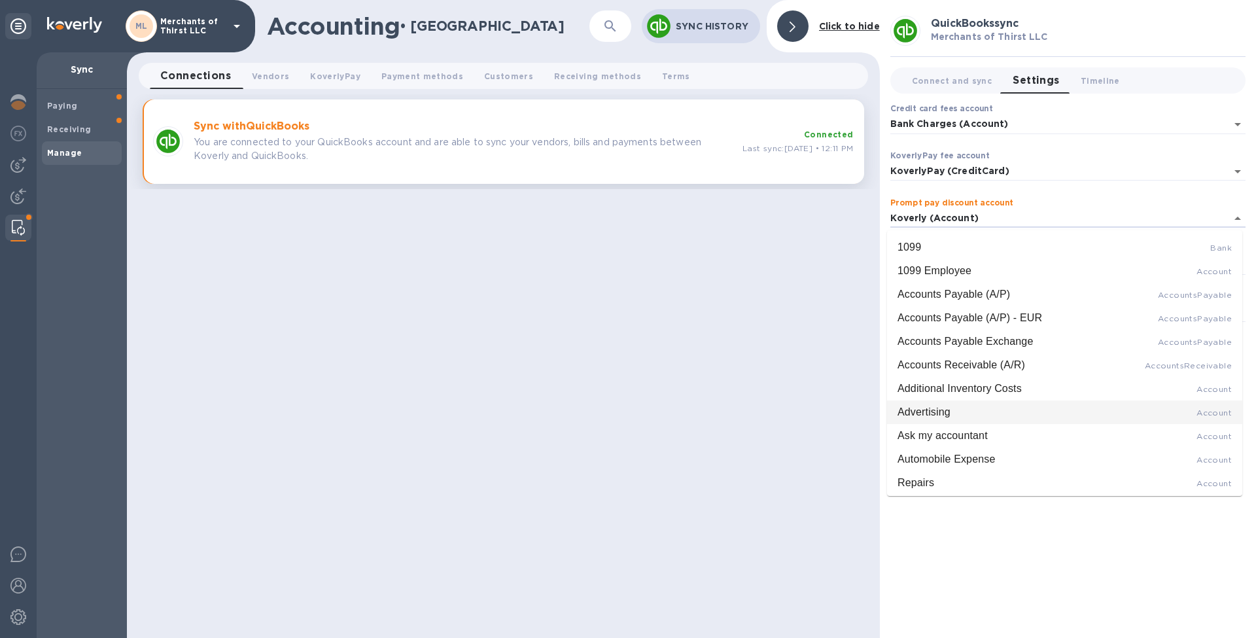
click at [771, 404] on div "Accounting • Manage ​ Sync History Click to hide Connections 0 Vendors 0 Koverl…" at bounding box center [503, 319] width 753 height 638
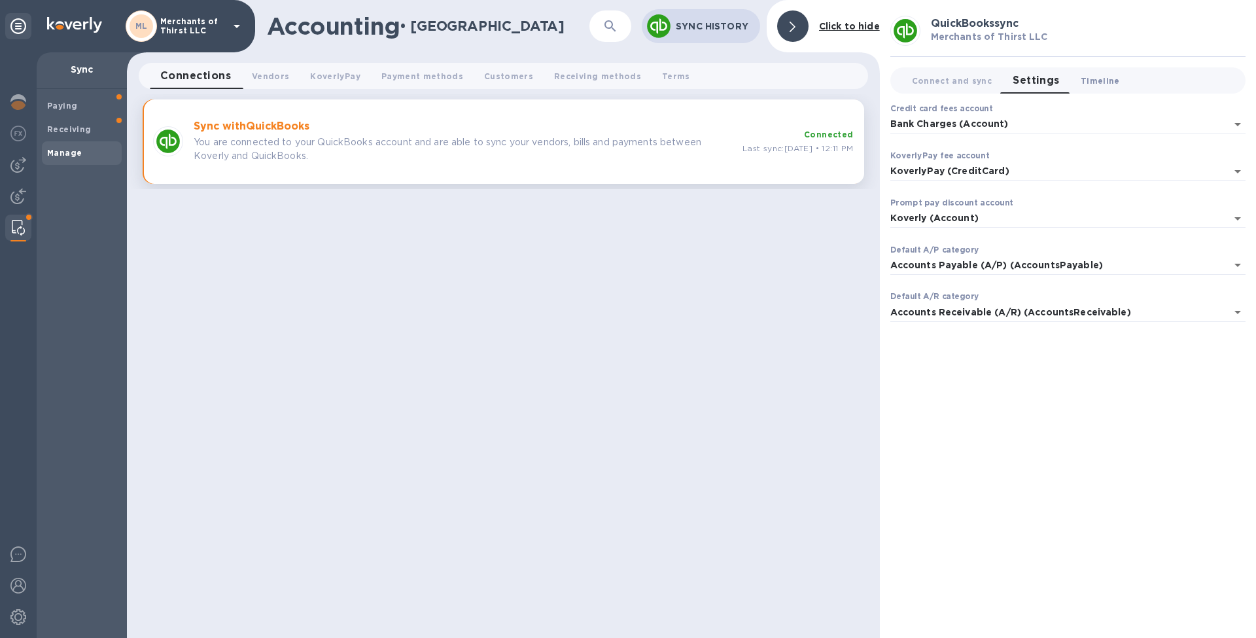
click at [1112, 80] on span "Timeline 0" at bounding box center [1100, 81] width 39 height 14
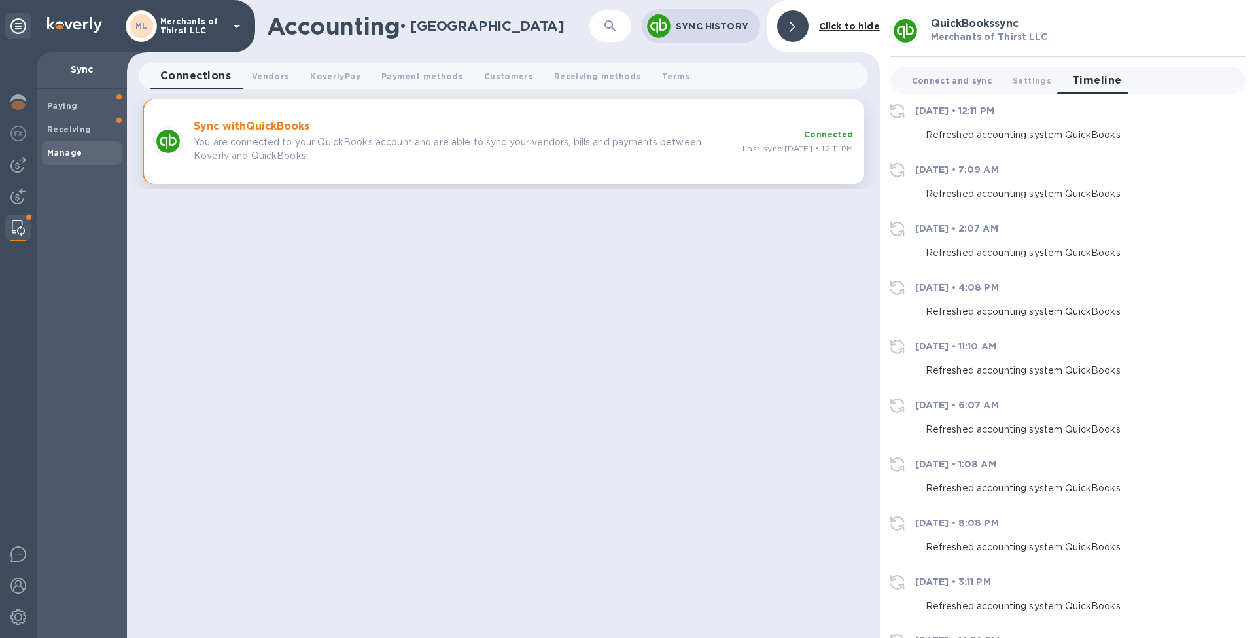
click at [944, 80] on span "Connect and sync 0" at bounding box center [952, 81] width 80 height 14
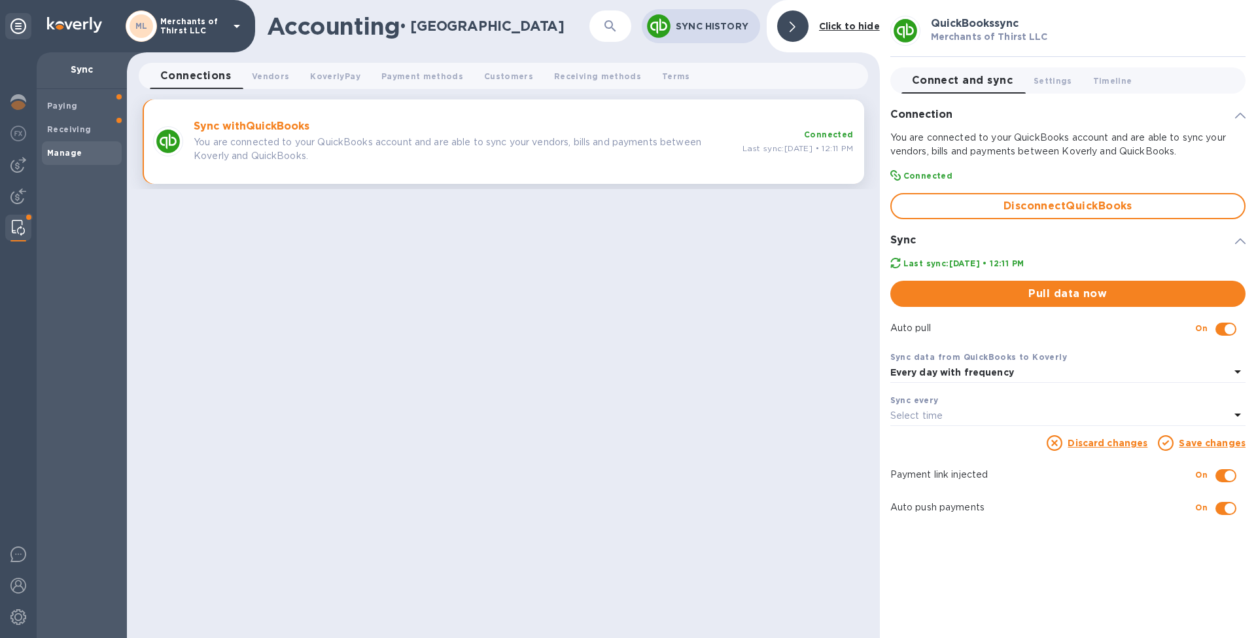
click at [696, 385] on div "Accounting • Manage ​ Sync History Click to hide Connections 0 Vendors 0 Koverl…" at bounding box center [503, 319] width 753 height 638
click at [905, 261] on b "Last sync: Sep 18, 2025 • 12:11 PM" at bounding box center [964, 263] width 121 height 10
click at [887, 263] on div "Last sync: Sep 18, 2025 • 12:11 PM" at bounding box center [1068, 263] width 366 height 24
click at [892, 262] on icon at bounding box center [896, 263] width 10 height 10
click at [943, 291] on span "Pull data now" at bounding box center [1068, 294] width 334 height 16
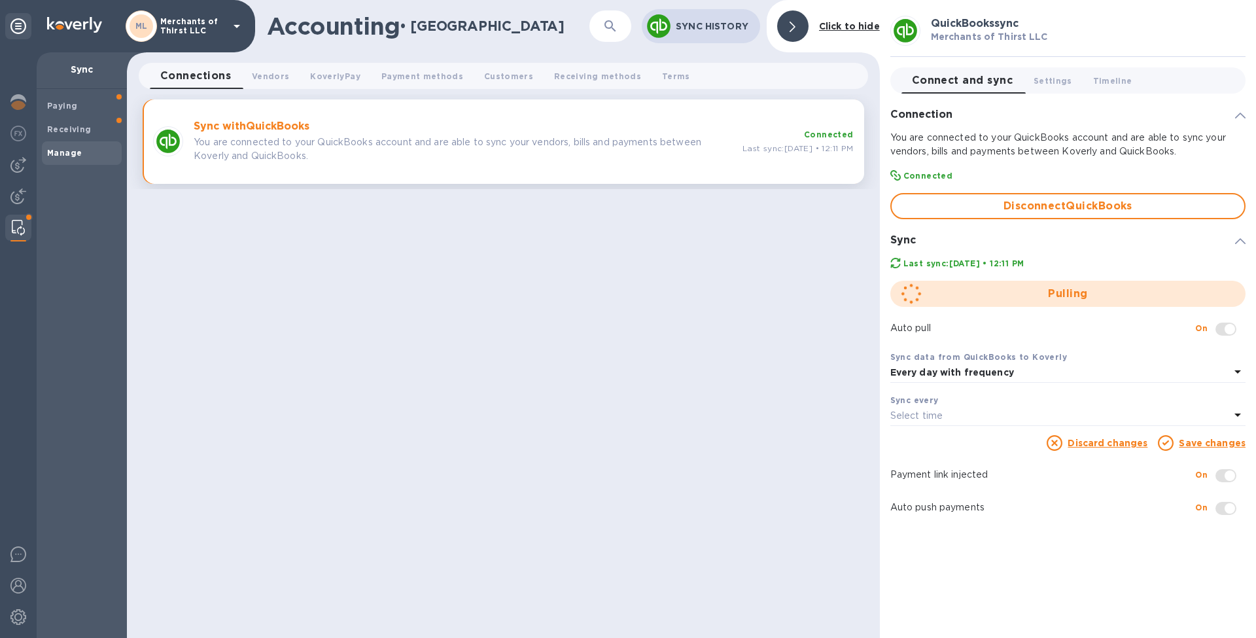
click at [760, 327] on div "Accounting • Manage ​ Sync History Click to hide Connections 0 Vendors 0 Koverl…" at bounding box center [503, 319] width 753 height 638
click at [79, 128] on b "Receiving" at bounding box center [69, 129] width 44 height 10
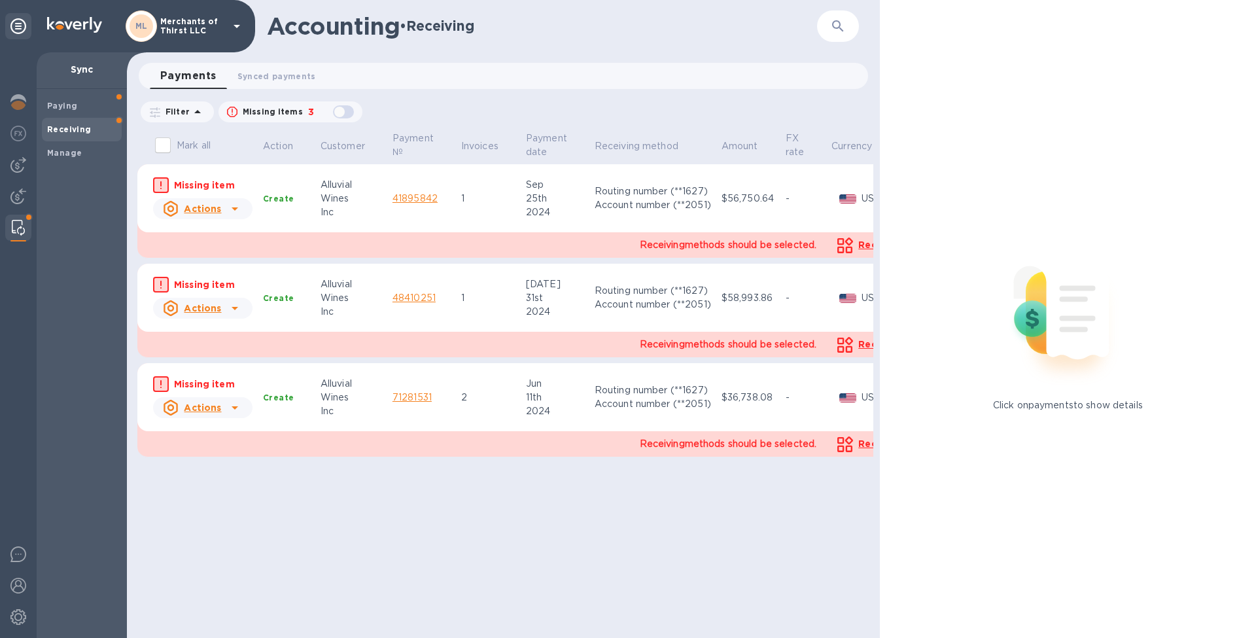
click at [68, 120] on div "Receiving" at bounding box center [82, 130] width 80 height 24
click at [67, 116] on div "Paying" at bounding box center [82, 106] width 80 height 24
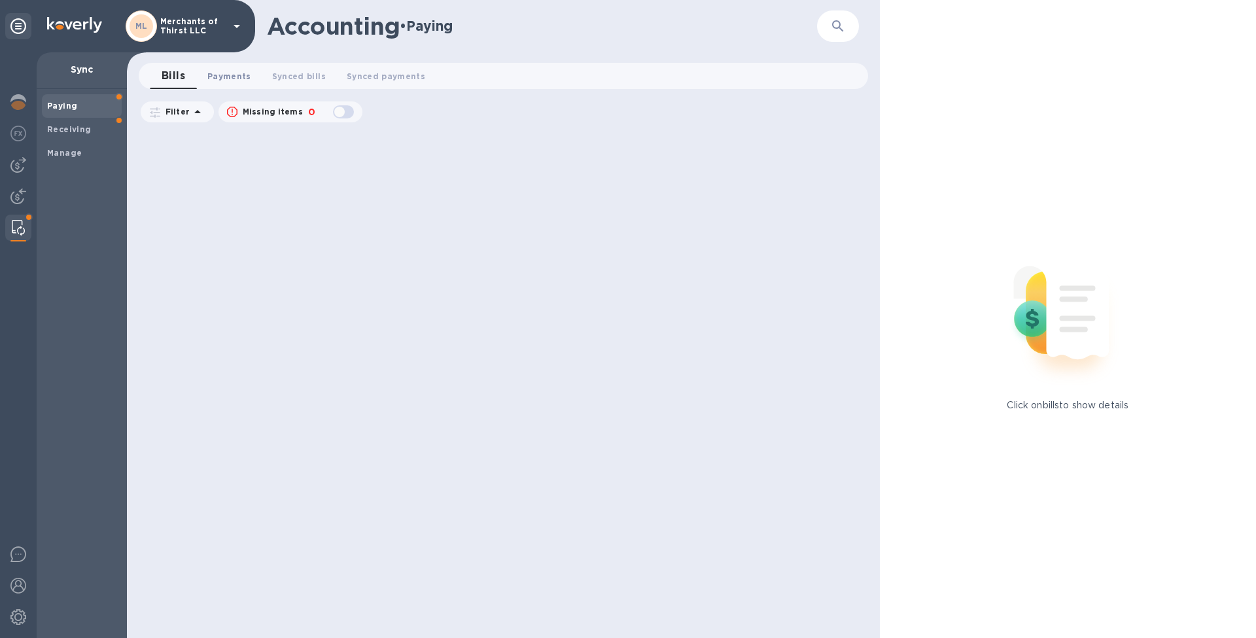
click at [226, 77] on span "Payments 0" at bounding box center [229, 76] width 44 height 14
click at [335, 111] on div "button" at bounding box center [343, 112] width 26 height 18
checkbox input "true"
click at [312, 78] on span "Synced bills 0" at bounding box center [312, 76] width 54 height 14
click at [433, 79] on span "Synced payments 0" at bounding box center [400, 76] width 79 height 14
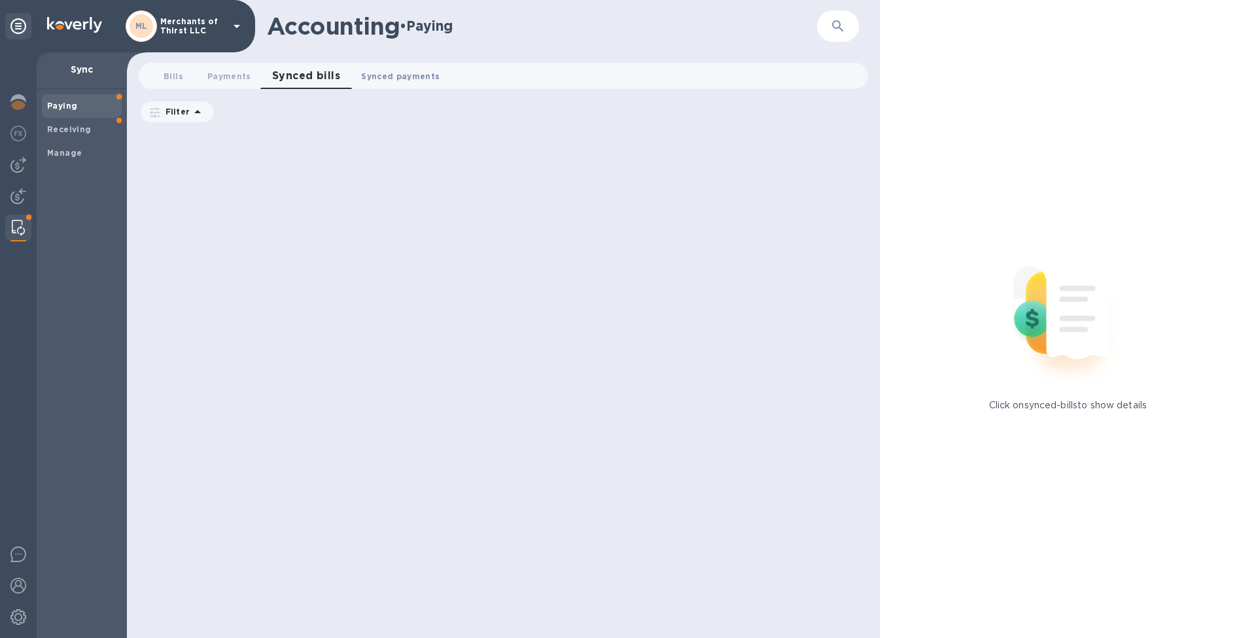
click at [433, 79] on span "Synced payments 0" at bounding box center [400, 76] width 79 height 14
click at [185, 116] on p "Filter" at bounding box center [174, 111] width 29 height 11
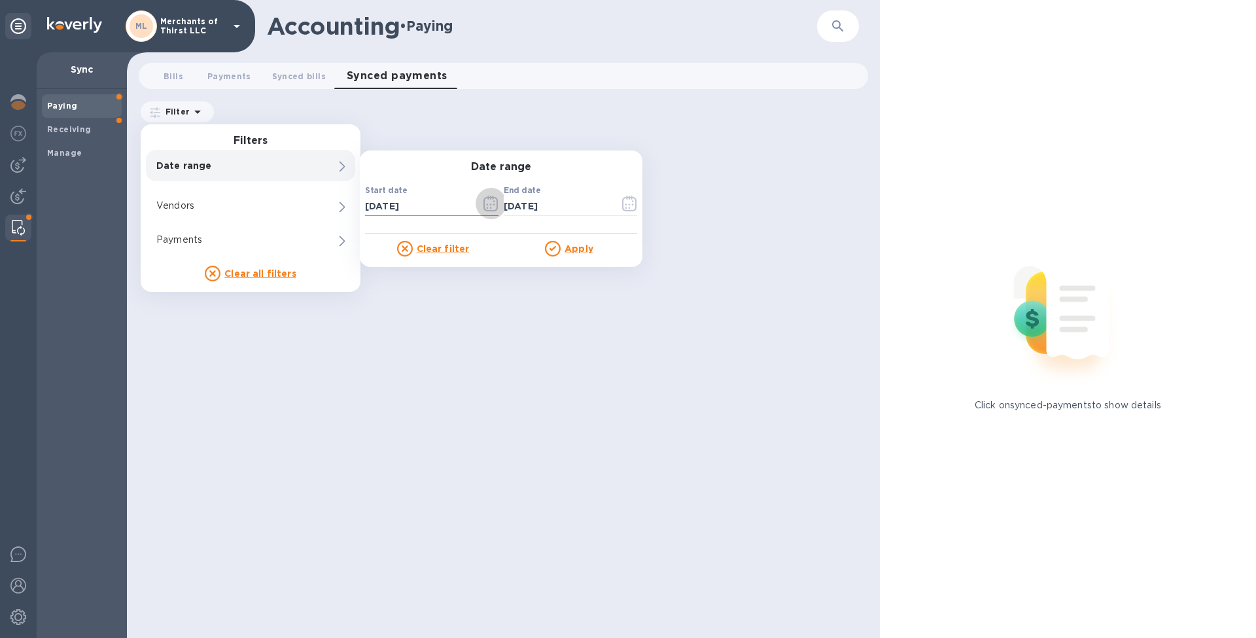
click at [483, 201] on button "button" at bounding box center [491, 203] width 31 height 31
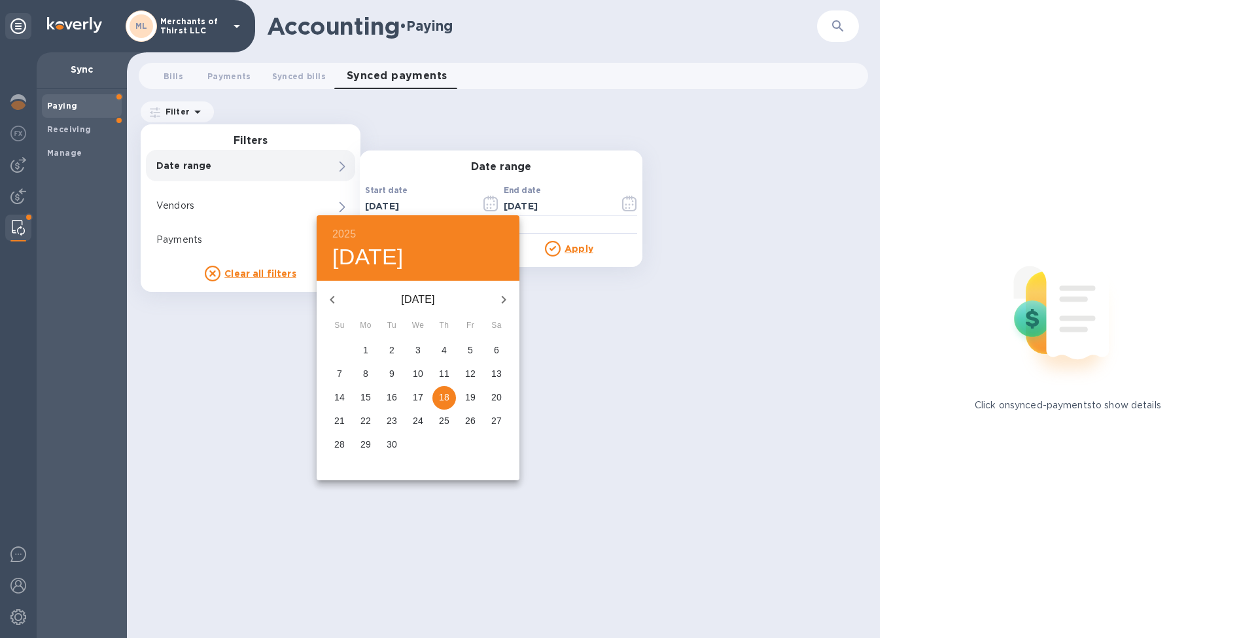
click at [449, 300] on p "September 2025" at bounding box center [418, 300] width 140 height 16
click at [340, 303] on button "button" at bounding box center [332, 299] width 31 height 31
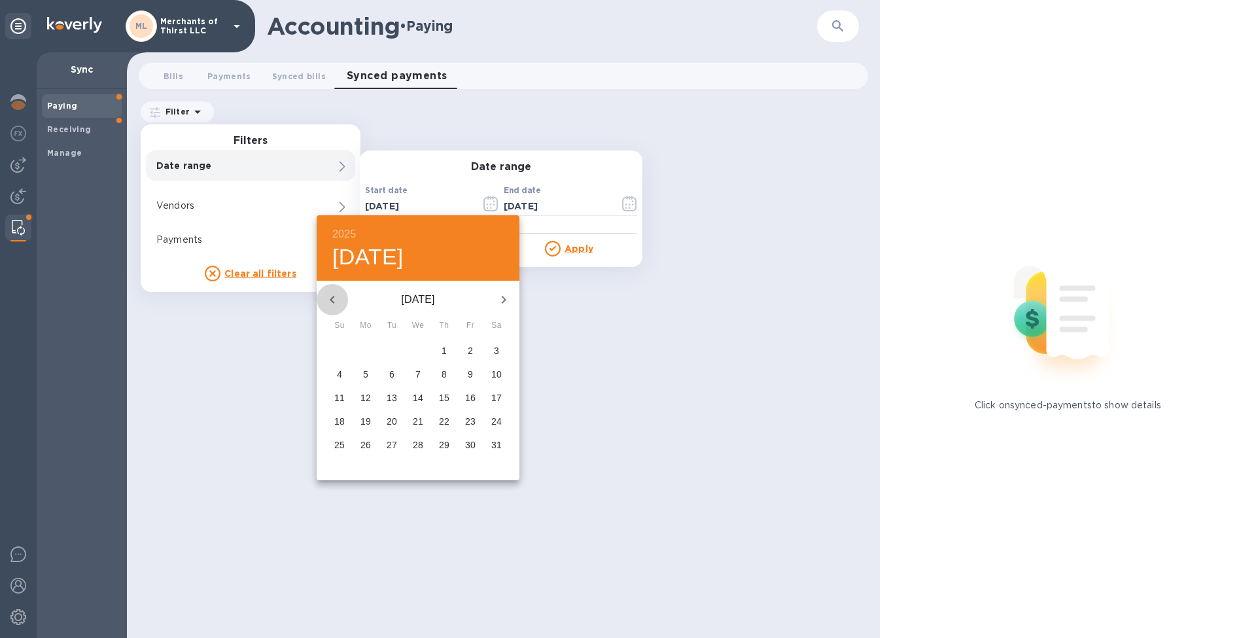
click at [340, 303] on button "button" at bounding box center [332, 299] width 31 height 31
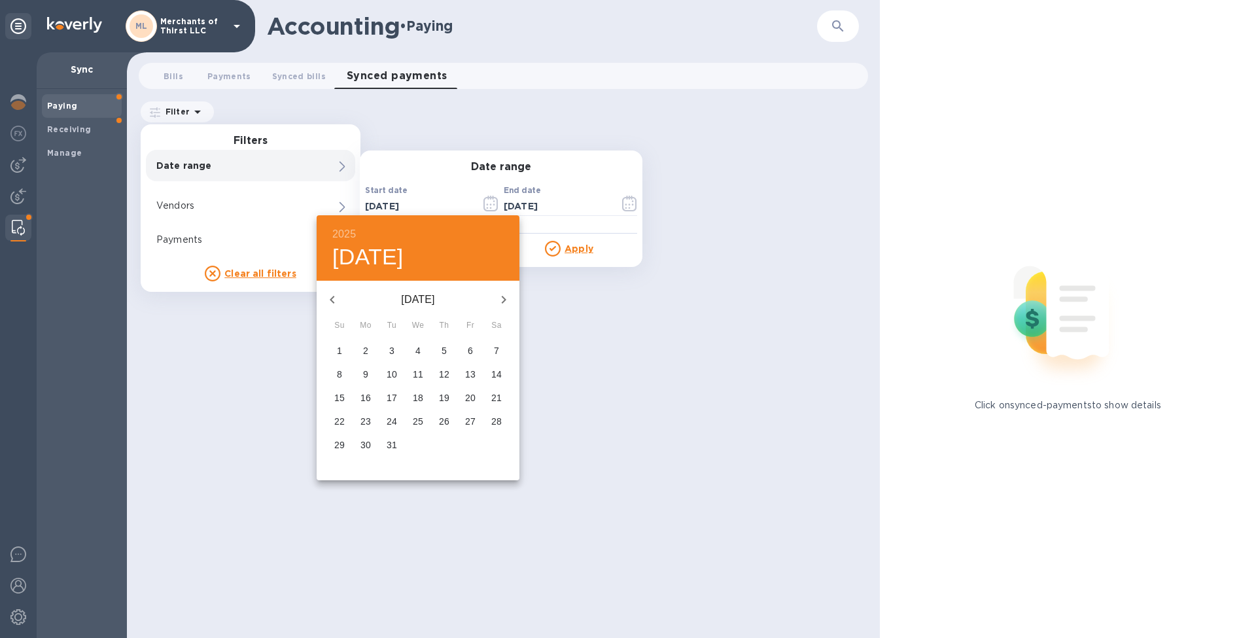
click at [340, 303] on button "button" at bounding box center [332, 299] width 31 height 31
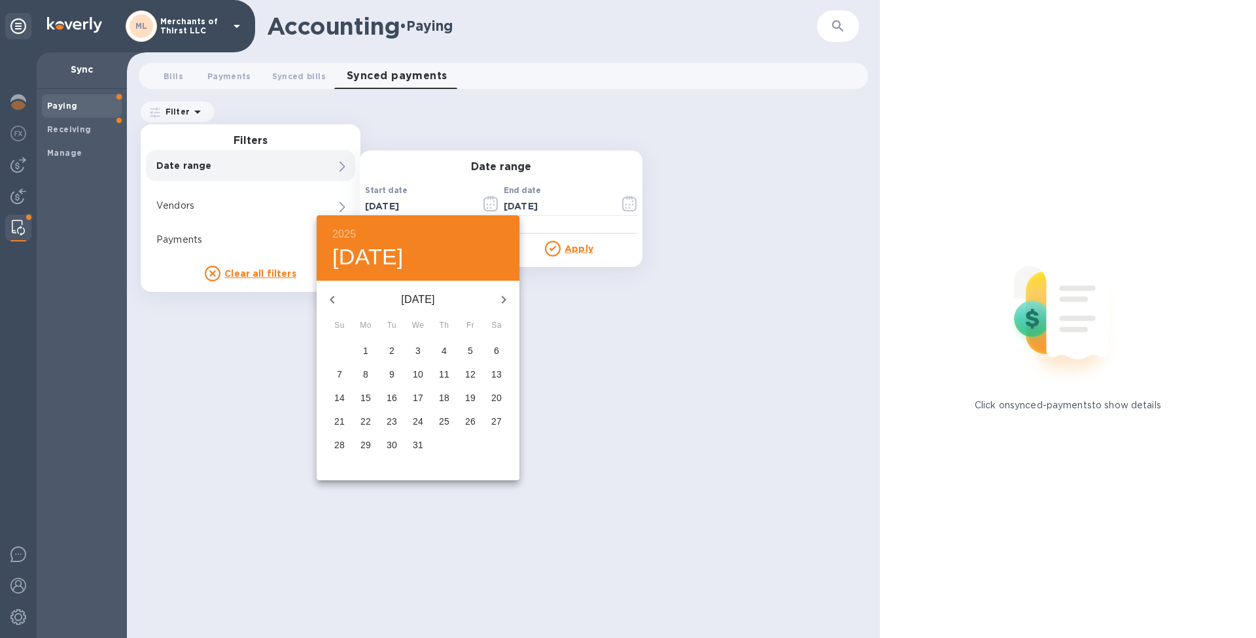
click at [340, 303] on button "button" at bounding box center [332, 299] width 31 height 31
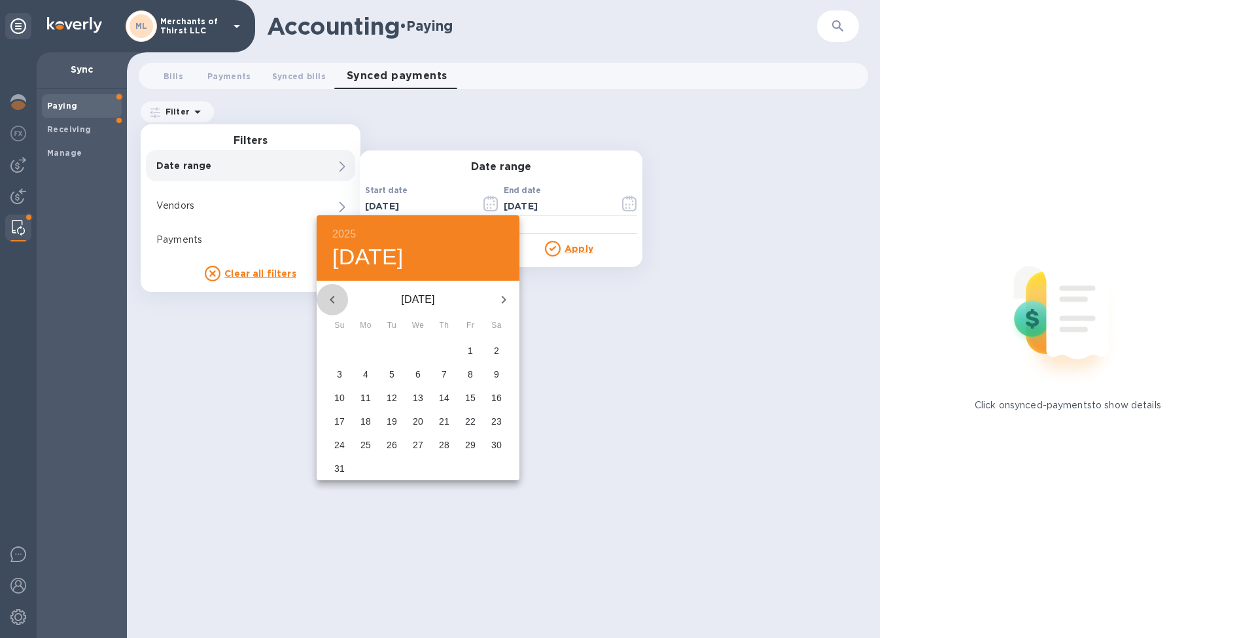
click at [340, 303] on button "button" at bounding box center [332, 299] width 31 height 31
click at [370, 346] on span "1" at bounding box center [366, 350] width 24 height 13
type input "01/01/2024"
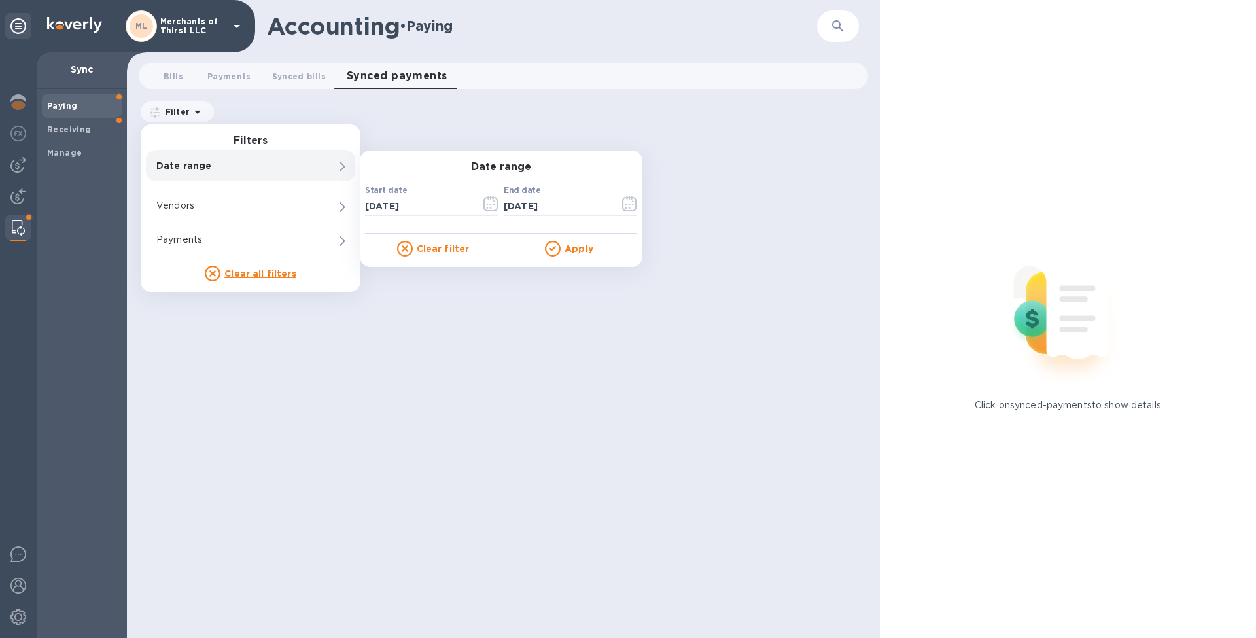
click at [575, 244] on u "Apply" at bounding box center [579, 248] width 29 height 10
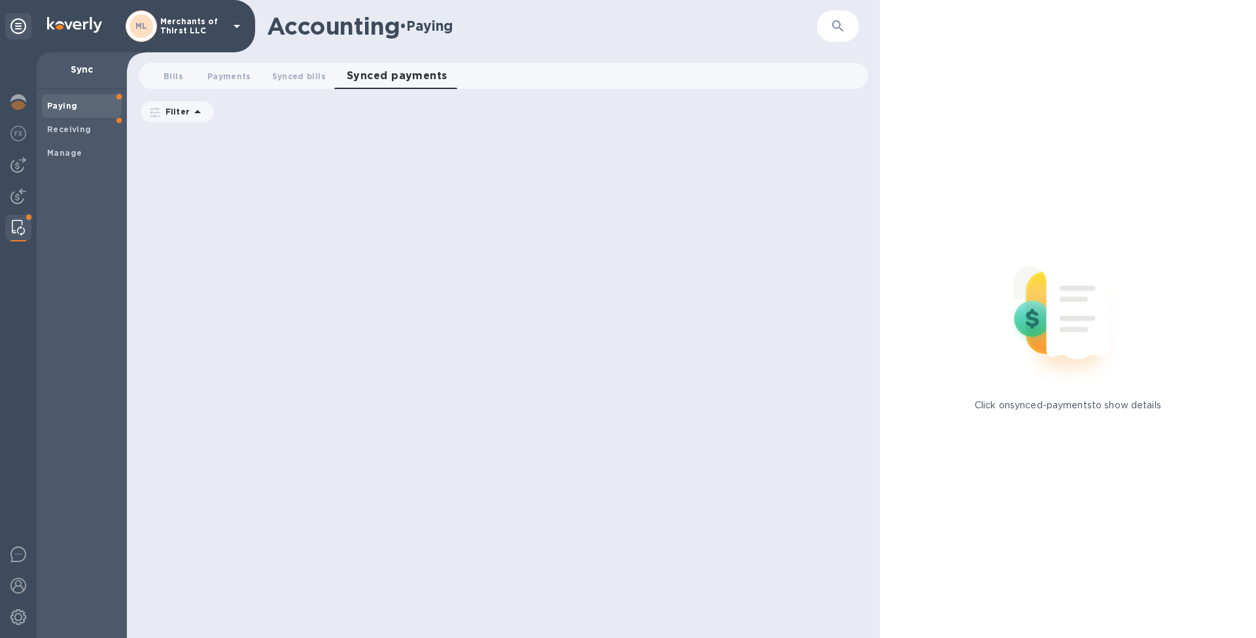
click at [312, 303] on div at bounding box center [505, 384] width 736 height 508
click at [247, 79] on span "Payments 0" at bounding box center [229, 76] width 44 height 14
click at [185, 82] on span "Bills 0" at bounding box center [173, 76] width 26 height 14
click at [275, 222] on div at bounding box center [505, 384] width 736 height 508
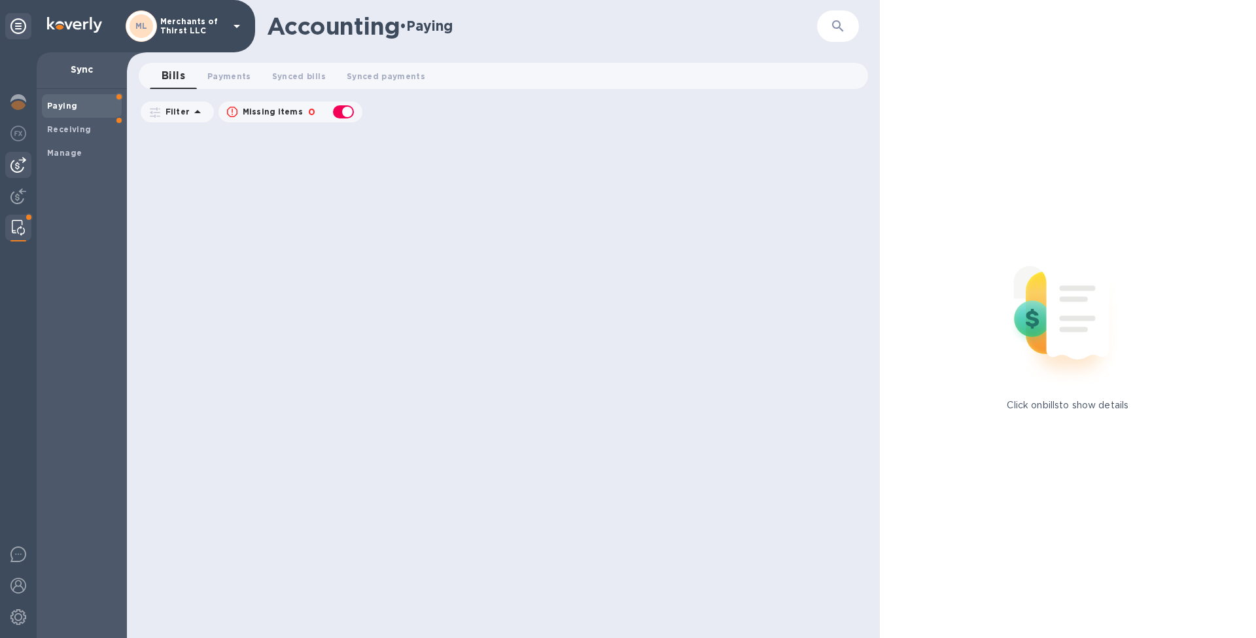
click at [27, 166] on div at bounding box center [18, 165] width 26 height 26
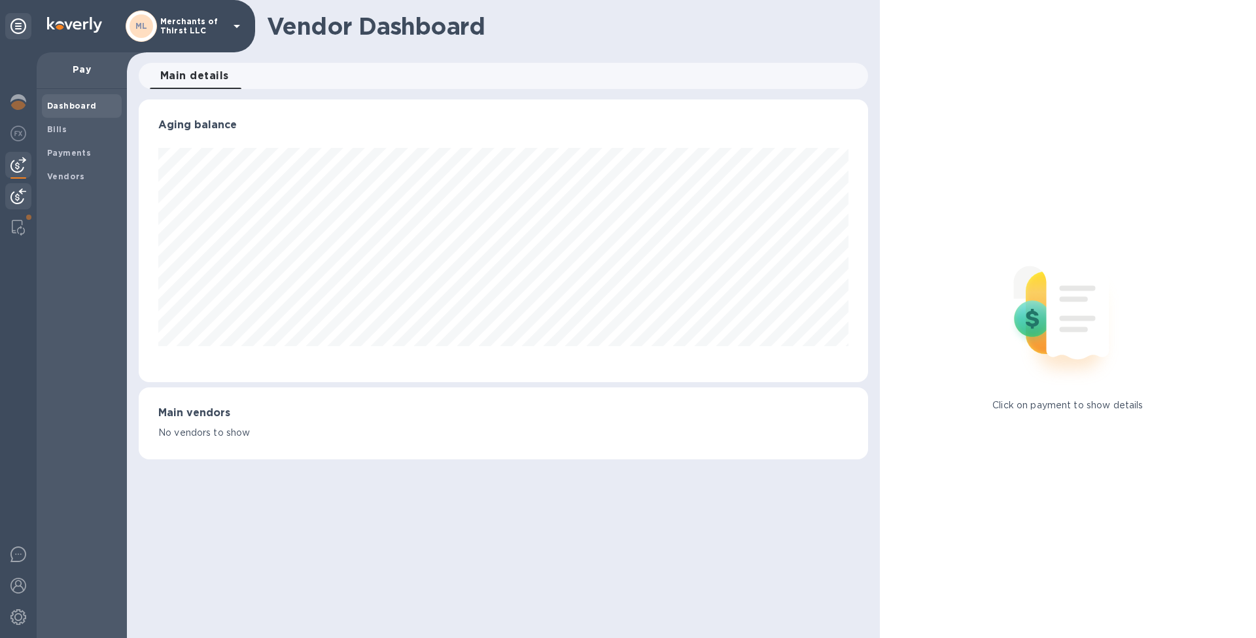
scroll to position [283, 729]
click at [65, 124] on b "Bills" at bounding box center [57, 129] width 20 height 10
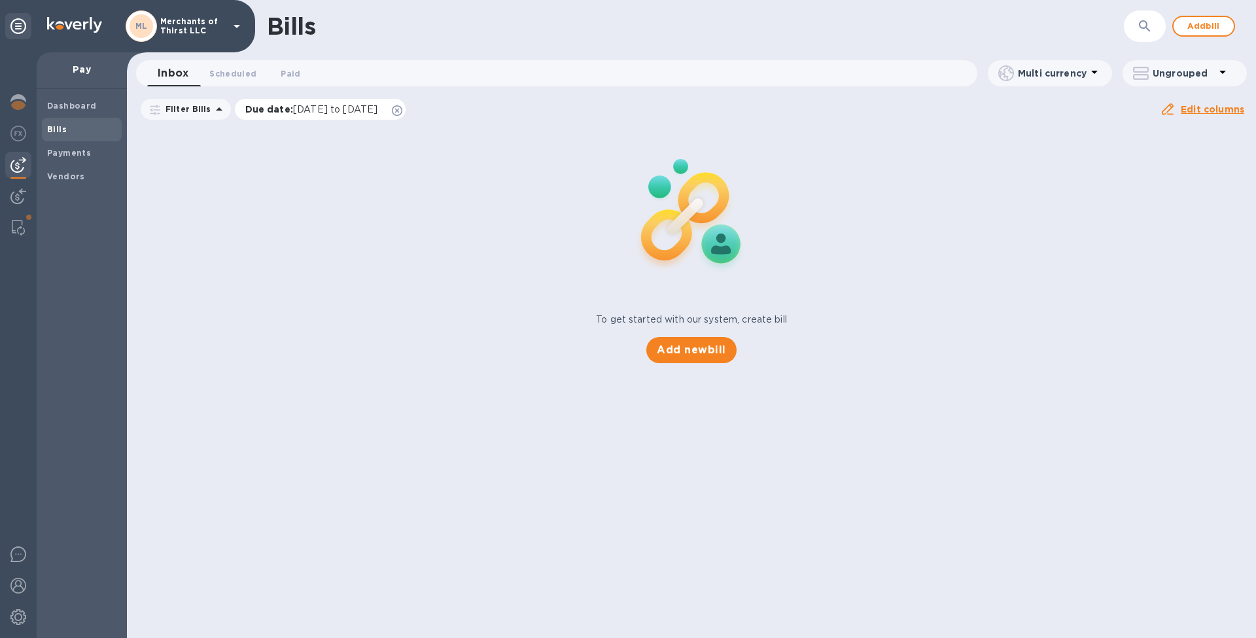
click at [317, 115] on p "Due date : 07/20/2025 to 11/17/2025" at bounding box center [314, 109] width 139 height 13
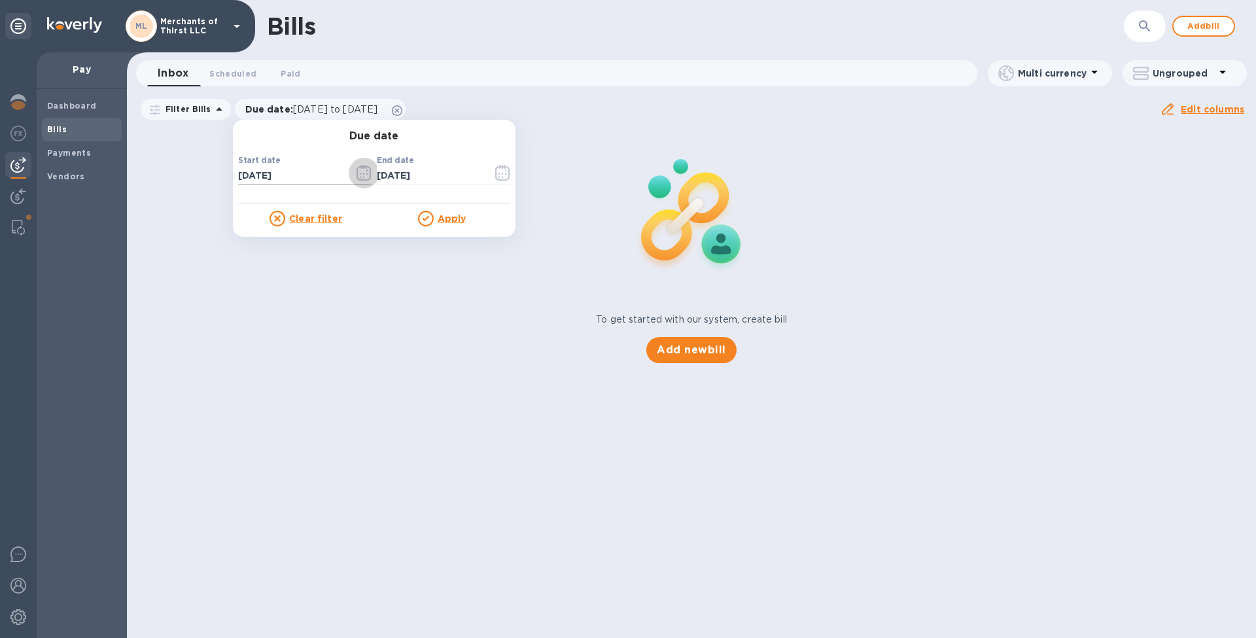
click at [351, 177] on button "button" at bounding box center [364, 172] width 31 height 31
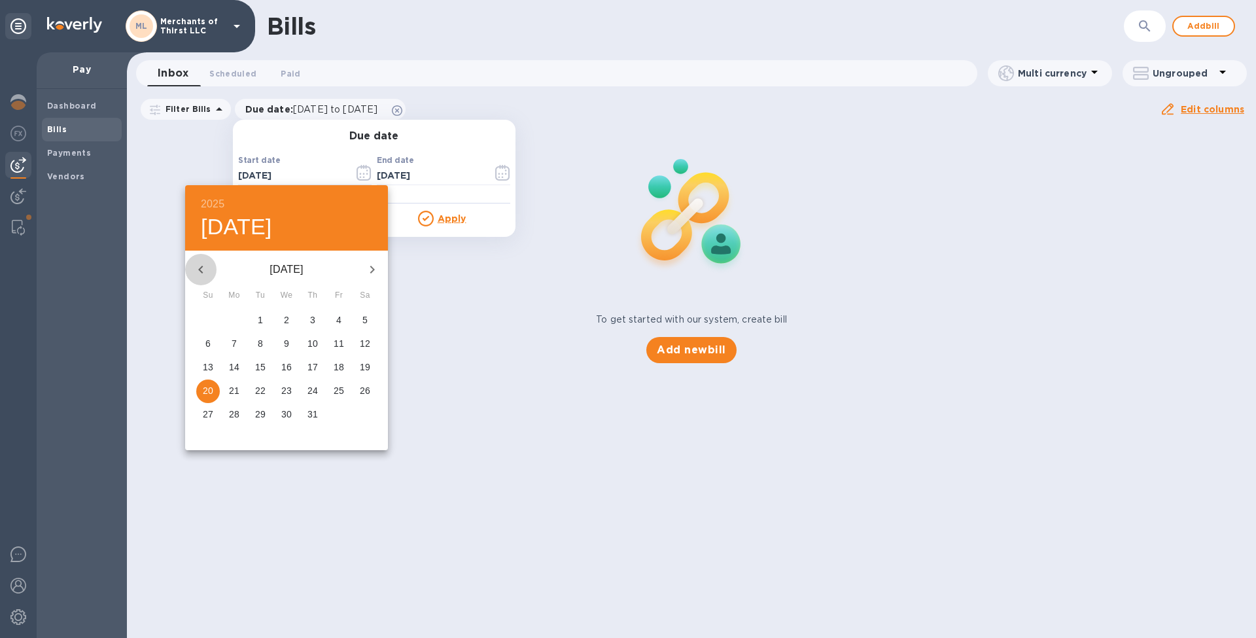
click at [192, 270] on button "button" at bounding box center [200, 269] width 31 height 31
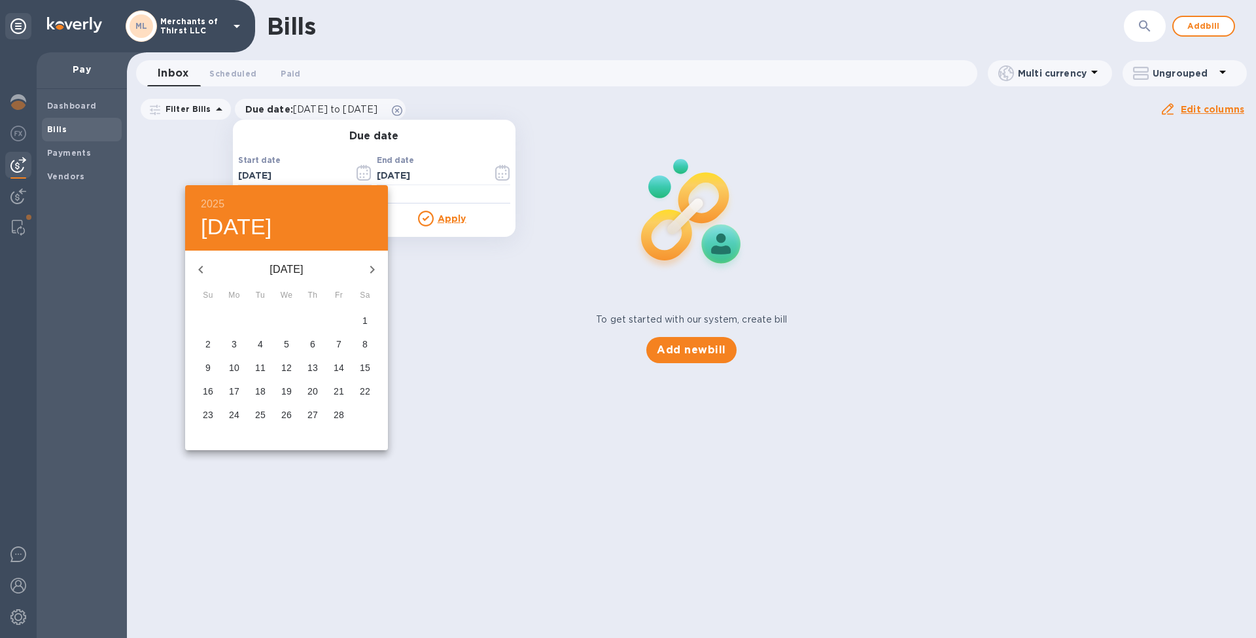
click at [192, 270] on button "button" at bounding box center [200, 269] width 31 height 31
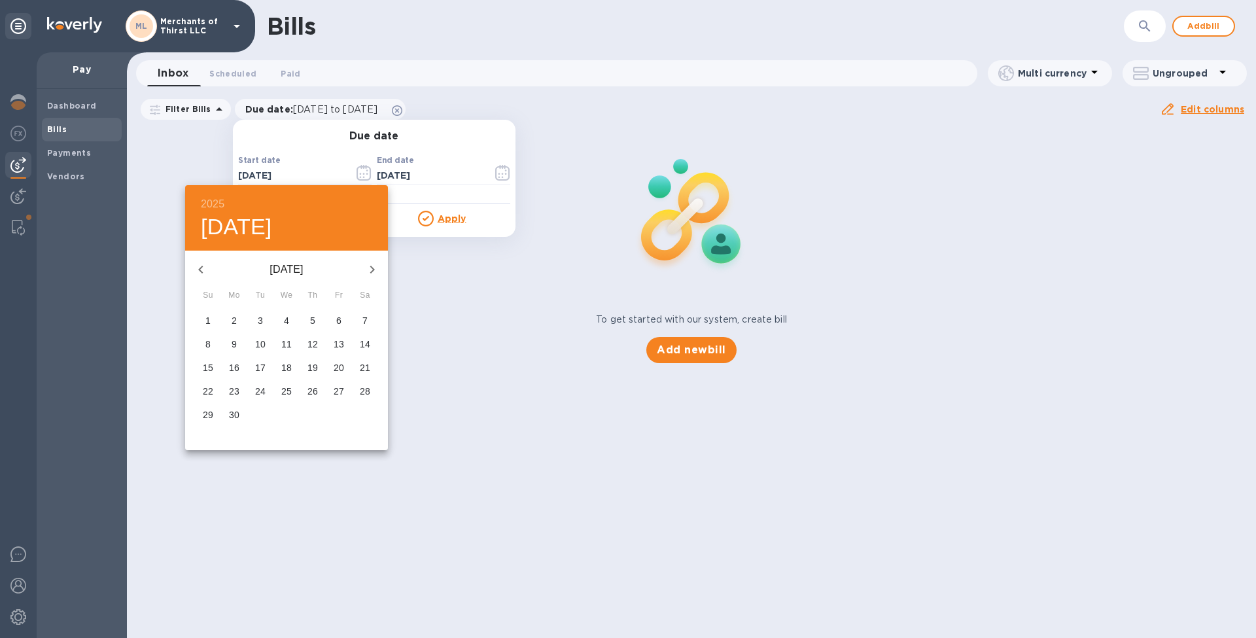
click at [192, 270] on button "button" at bounding box center [200, 269] width 31 height 31
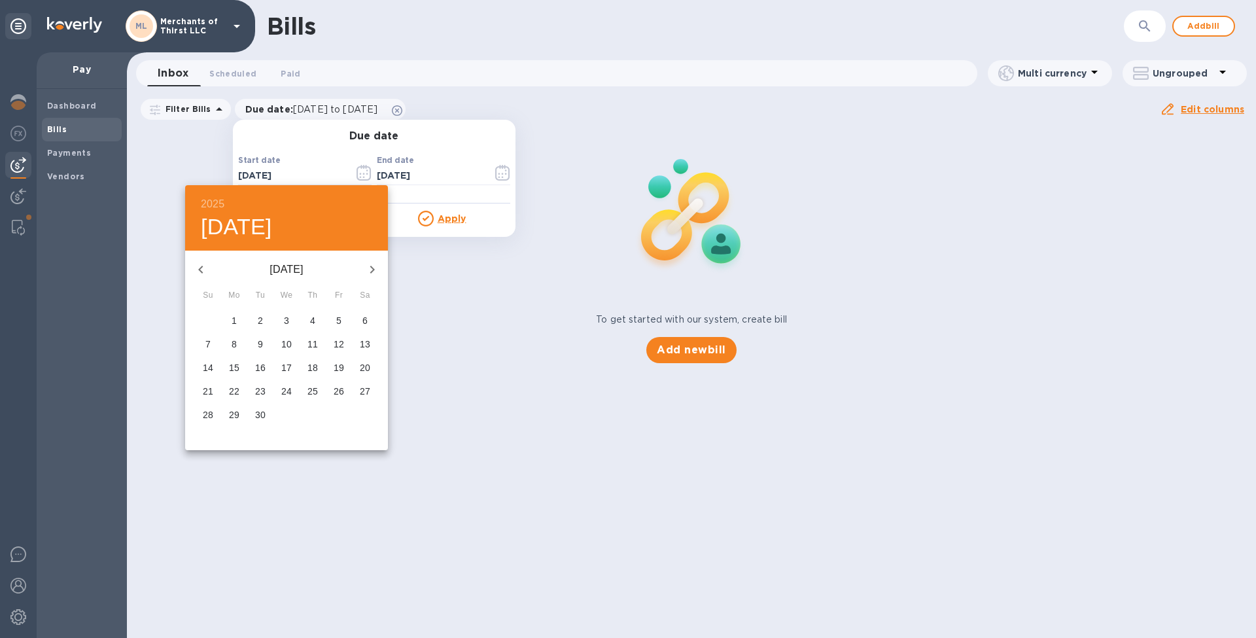
click at [192, 270] on button "button" at bounding box center [200, 269] width 31 height 31
click at [337, 328] on button "1" at bounding box center [339, 321] width 24 height 24
type input "03/01/2024"
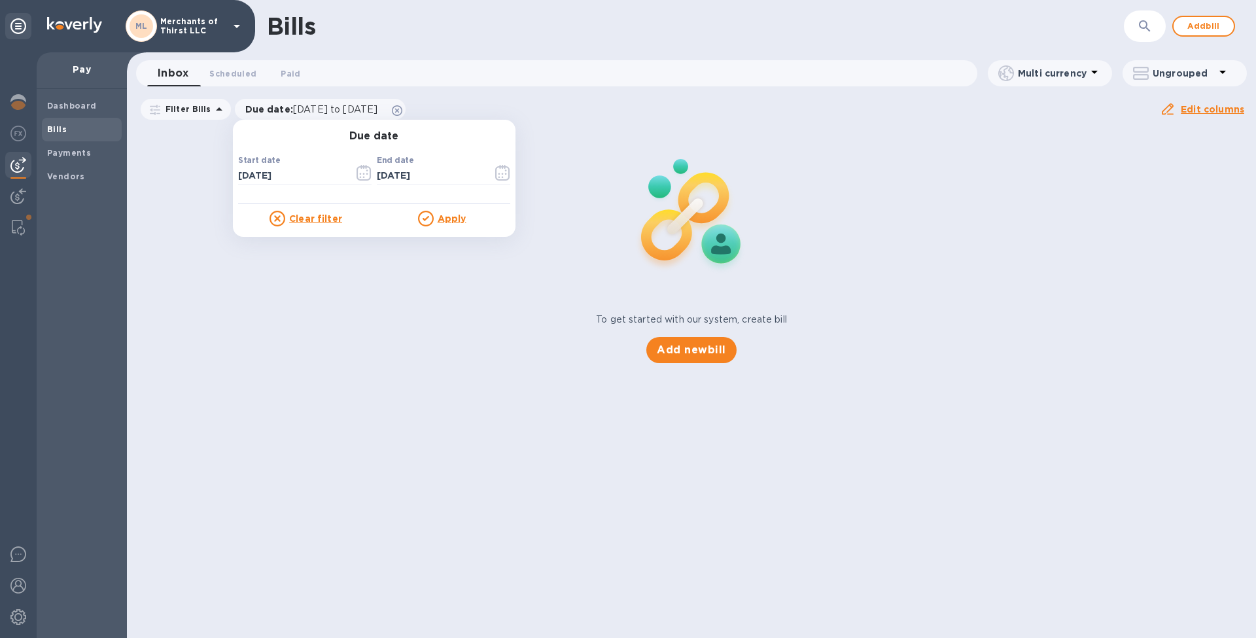
click at [447, 222] on u "Apply" at bounding box center [452, 218] width 29 height 10
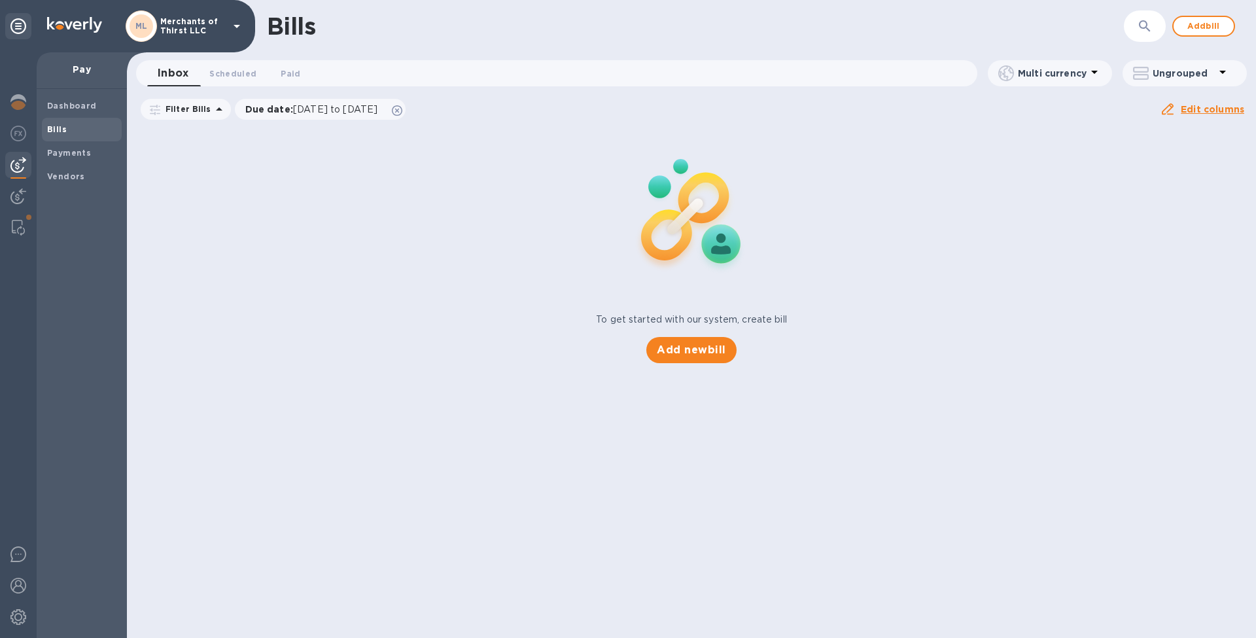
click at [236, 35] on div "ML Merchants of Thirst LLC" at bounding box center [185, 25] width 119 height 31
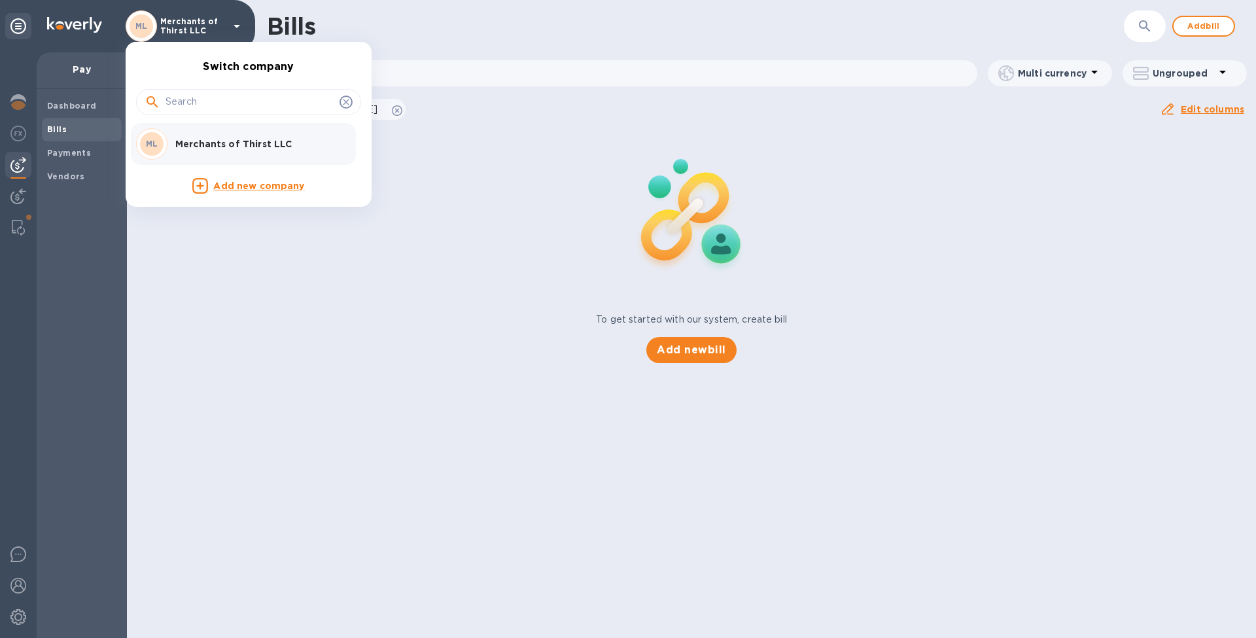
click at [236, 35] on div at bounding box center [628, 319] width 1256 height 638
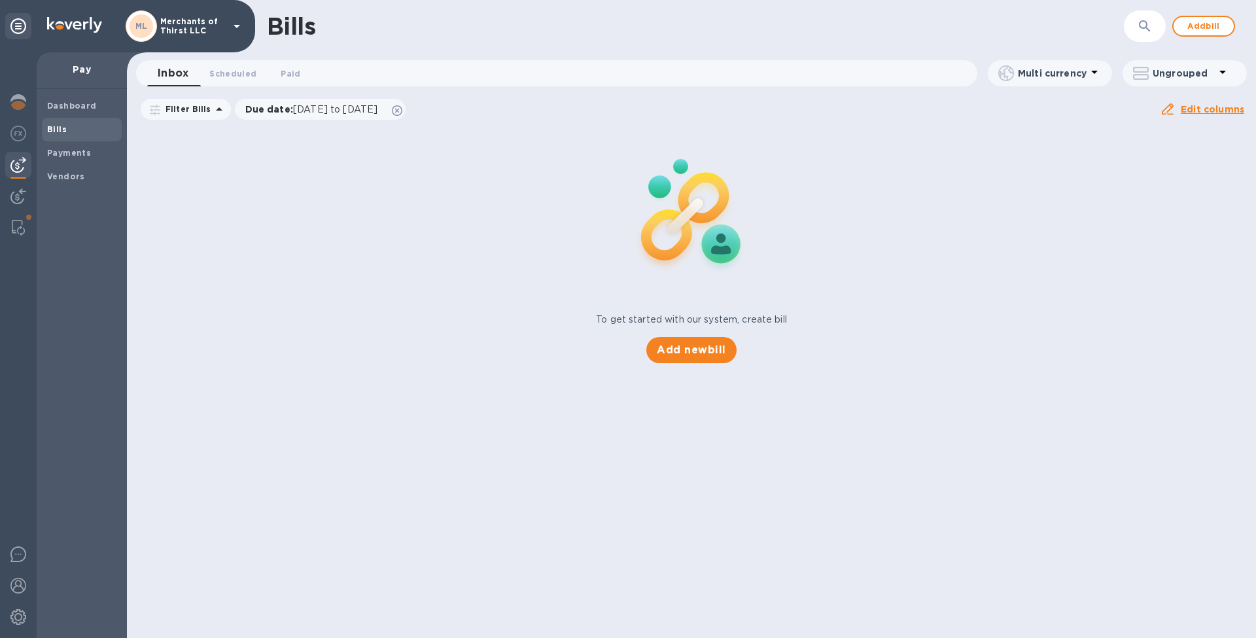
click at [270, 186] on div "To get started with our system, create bill Add new bill" at bounding box center [692, 245] width 1140 height 247
drag, startPoint x: 35, startPoint y: 28, endPoint x: 27, endPoint y: 29, distance: 7.2
click at [31, 28] on div "ML Merchants of Thirst LLC" at bounding box center [127, 26] width 255 height 52
click at [26, 29] on div at bounding box center [18, 26] width 26 height 26
click at [20, 31] on icon at bounding box center [18, 26] width 16 height 16
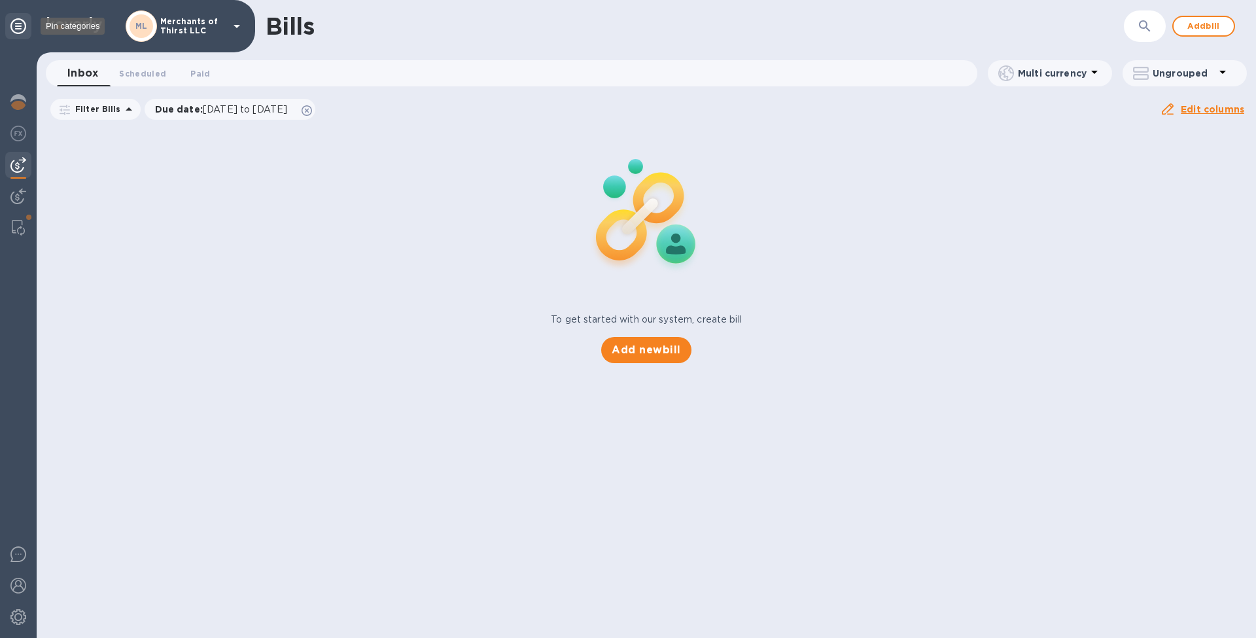
click at [24, 20] on icon at bounding box center [18, 26] width 16 height 16
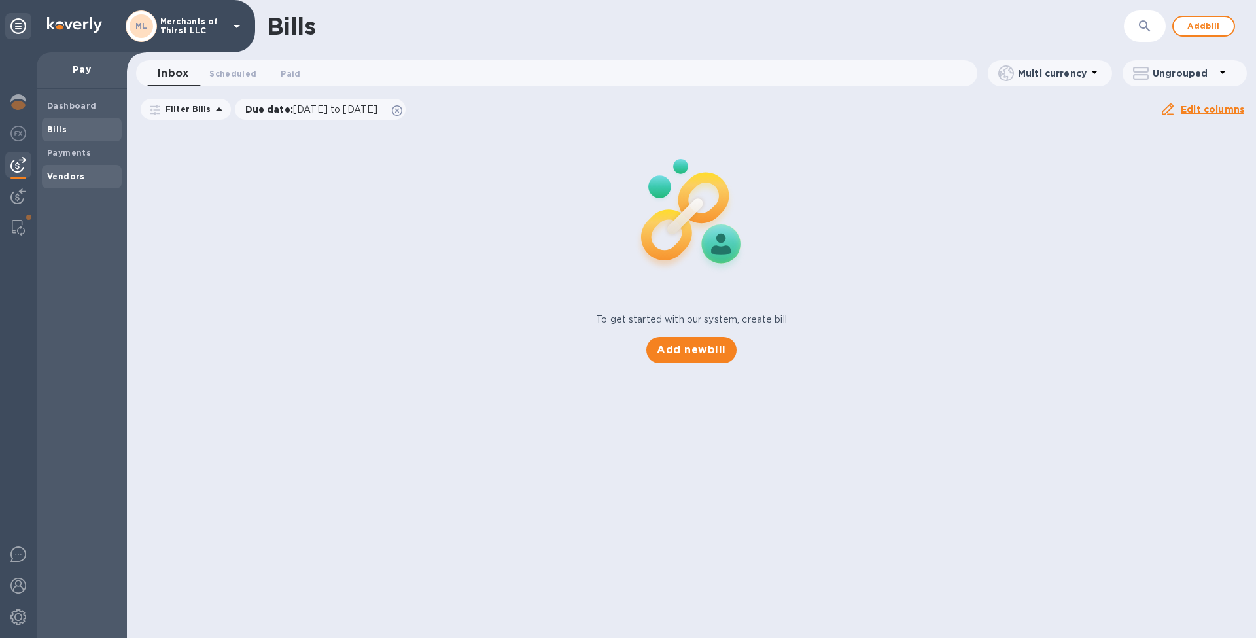
click at [75, 181] on div "Vendors" at bounding box center [82, 177] width 80 height 24
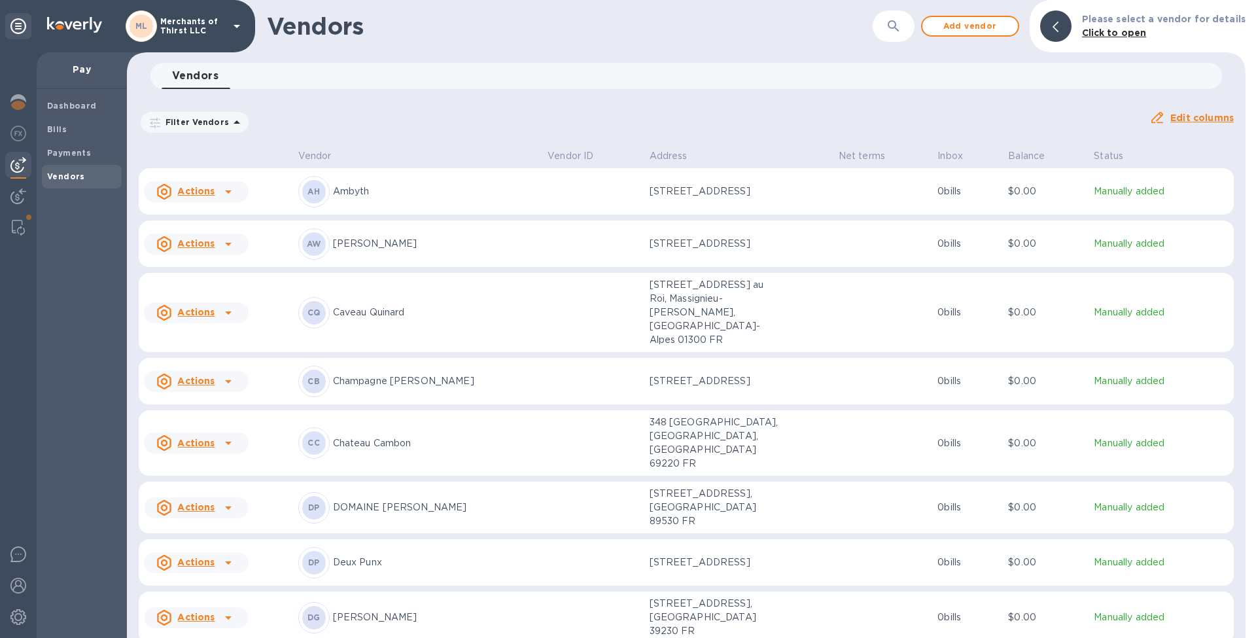
click at [235, 198] on icon at bounding box center [229, 192] width 16 height 16
click at [235, 198] on div at bounding box center [628, 319] width 1256 height 638
click at [1108, 434] on p "Manually added" at bounding box center [1161, 441] width 135 height 14
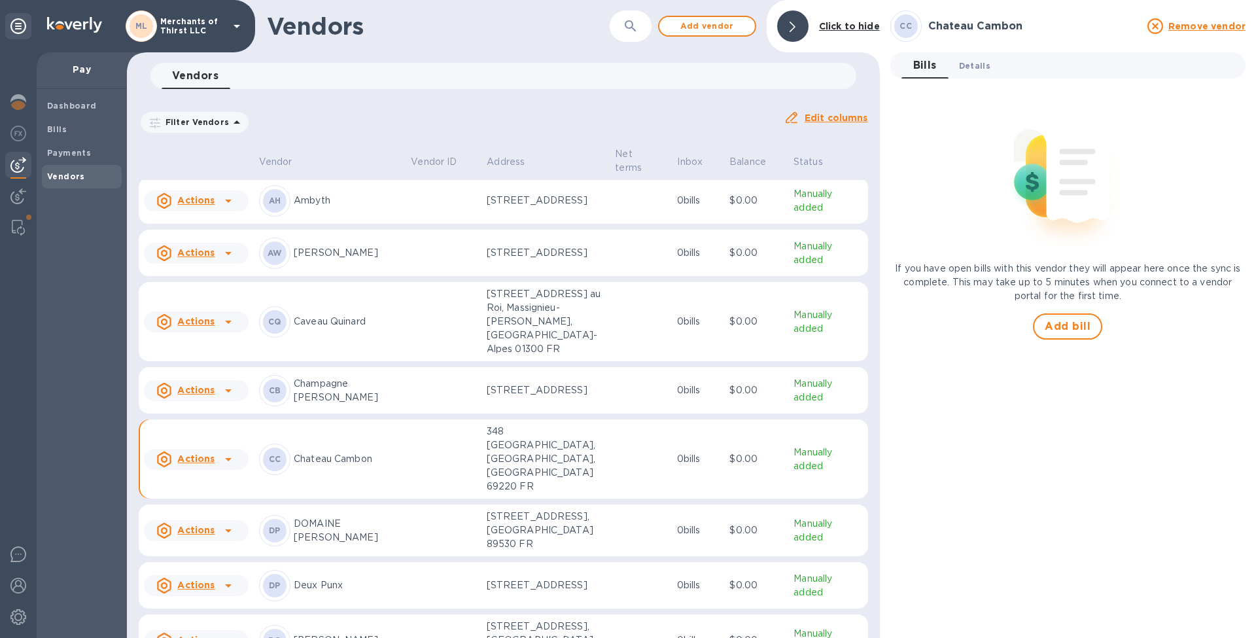
click at [972, 63] on span "Details 0" at bounding box center [974, 66] width 31 height 14
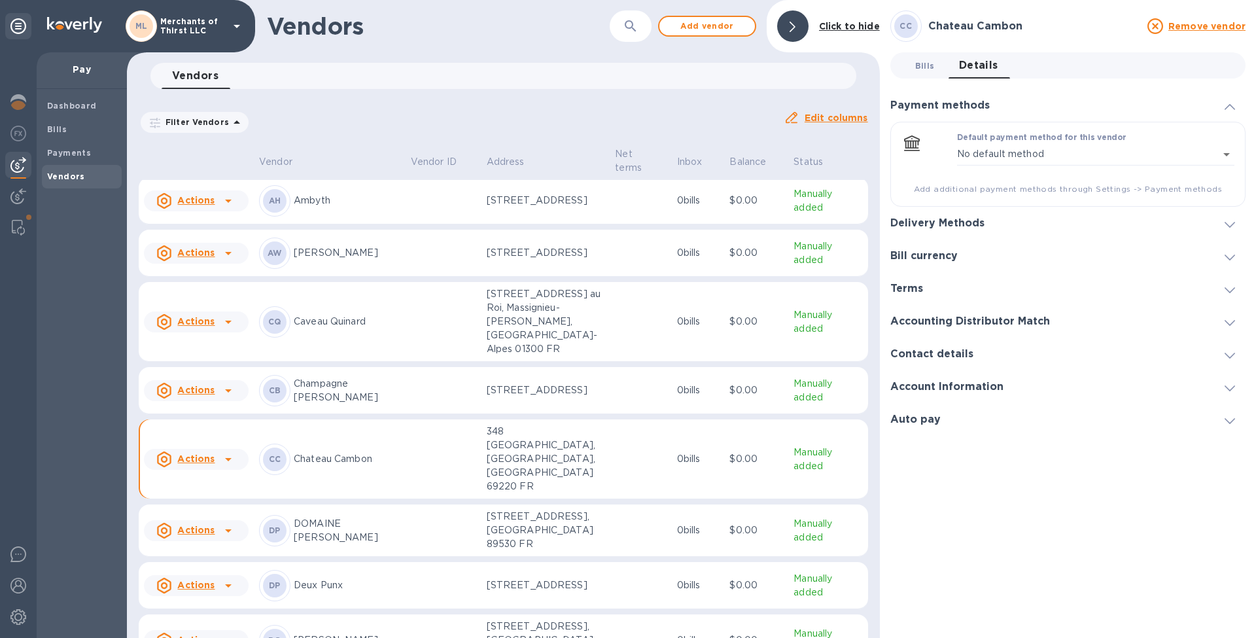
click at [929, 65] on span "Bills 0" at bounding box center [925, 66] width 20 height 14
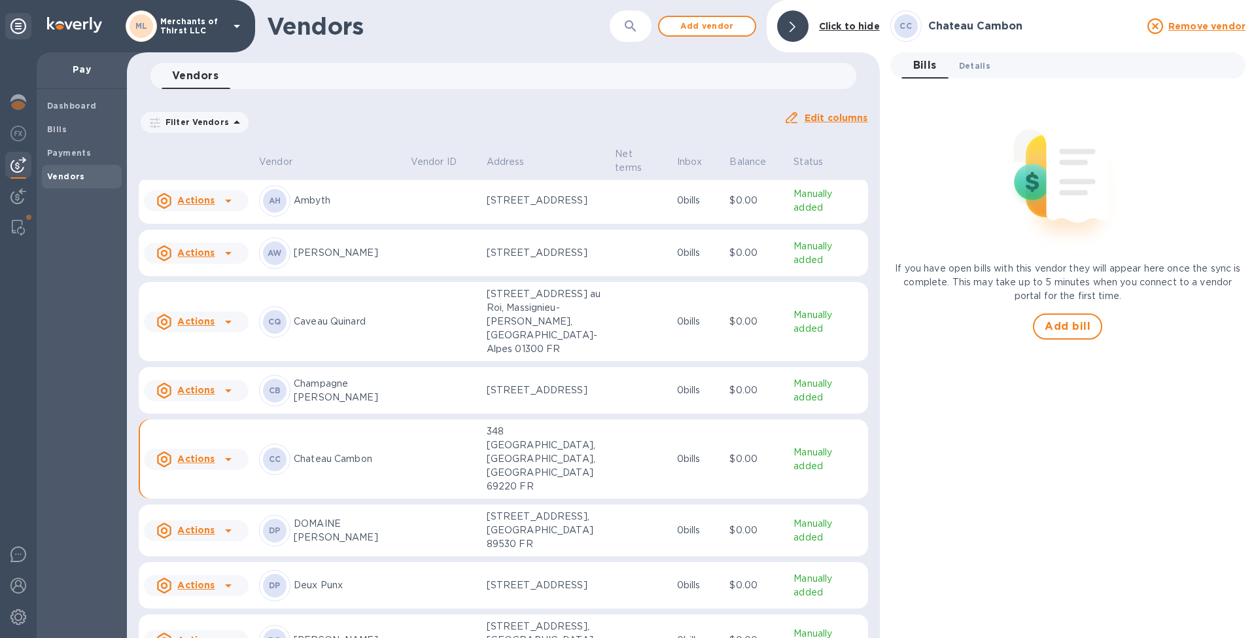
click at [967, 67] on span "Details 0" at bounding box center [974, 66] width 31 height 14
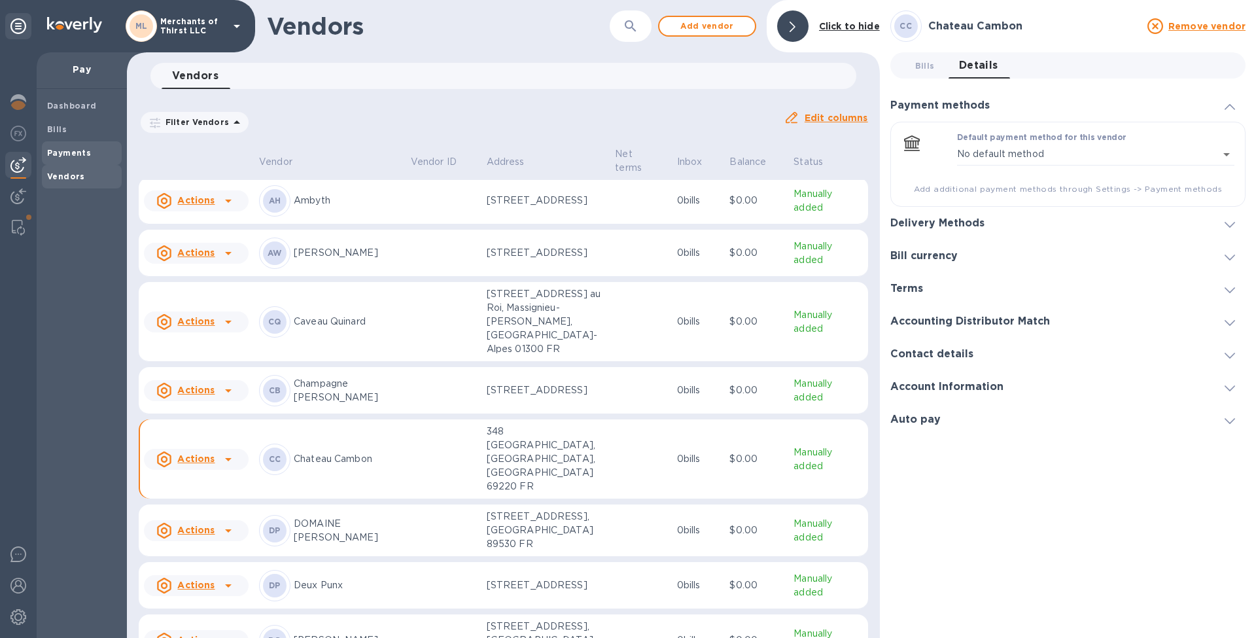
click at [60, 152] on b "Payments" at bounding box center [69, 153] width 44 height 10
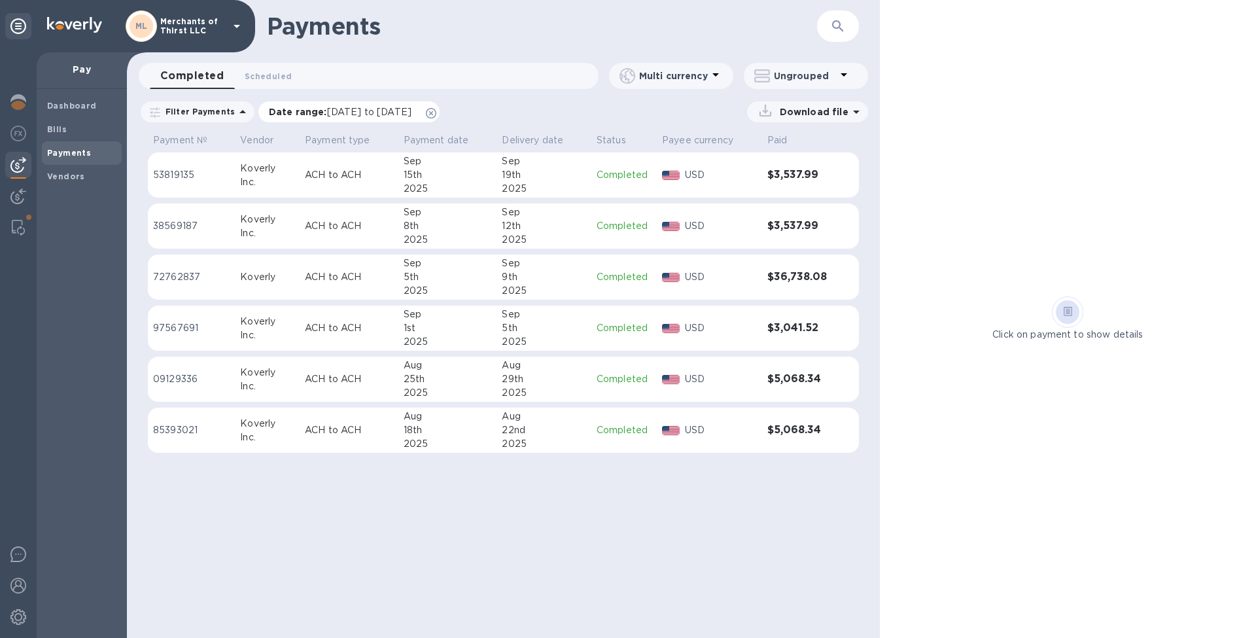
click at [309, 113] on p "Date range : 08/18/2025 to 09/19/2025" at bounding box center [343, 111] width 149 height 13
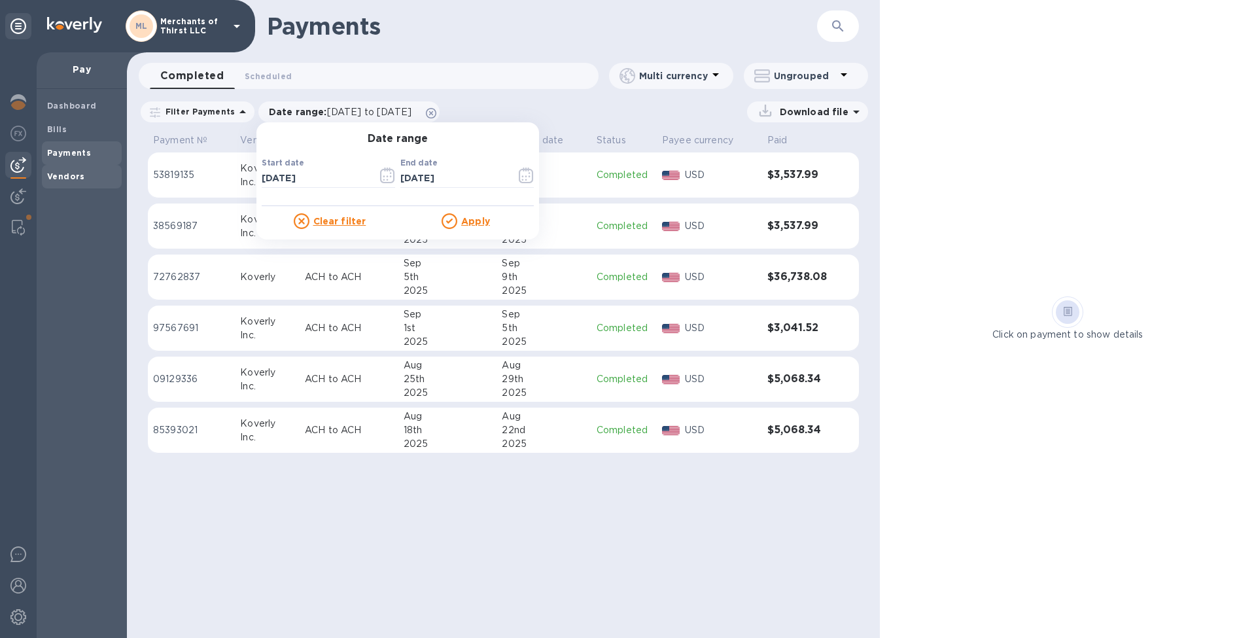
click at [70, 171] on b "Vendors" at bounding box center [66, 176] width 38 height 10
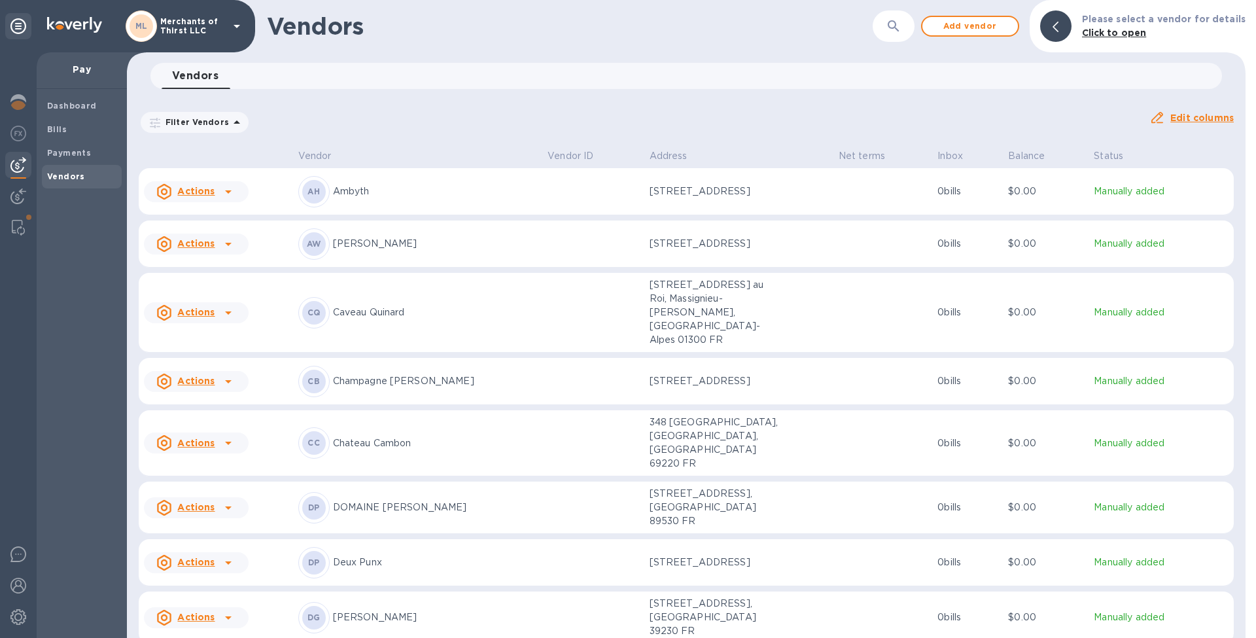
scroll to position [3, 0]
click at [47, 126] on b "Bills" at bounding box center [57, 129] width 20 height 10
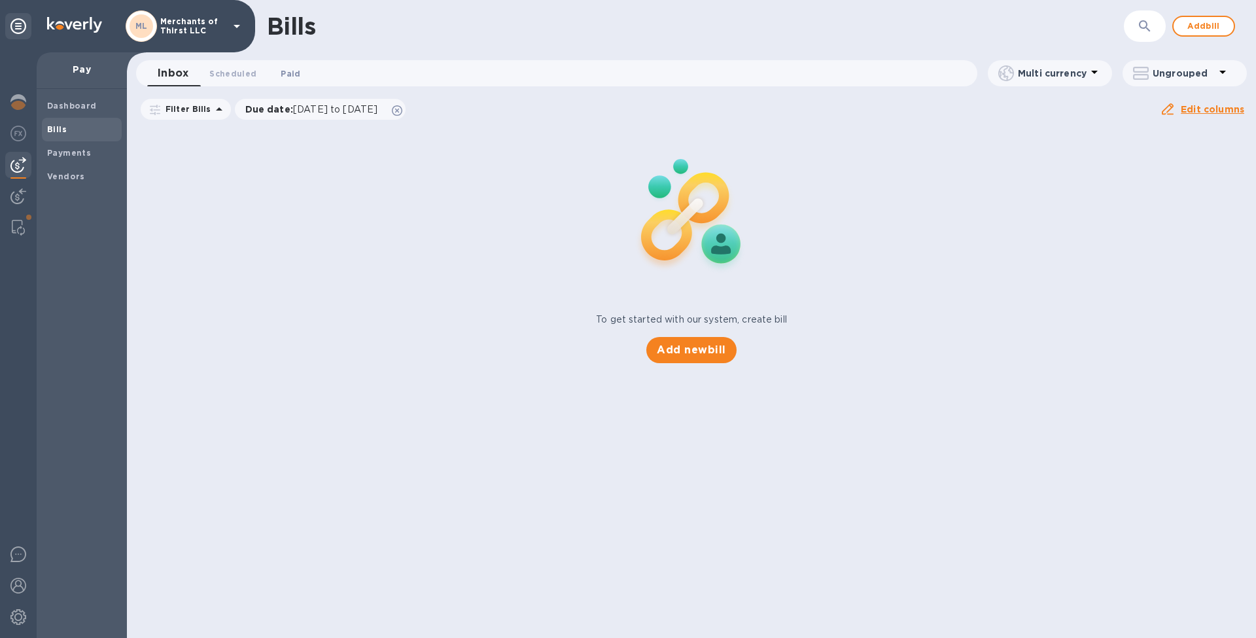
click at [285, 78] on span "Paid 0" at bounding box center [291, 74] width 20 height 14
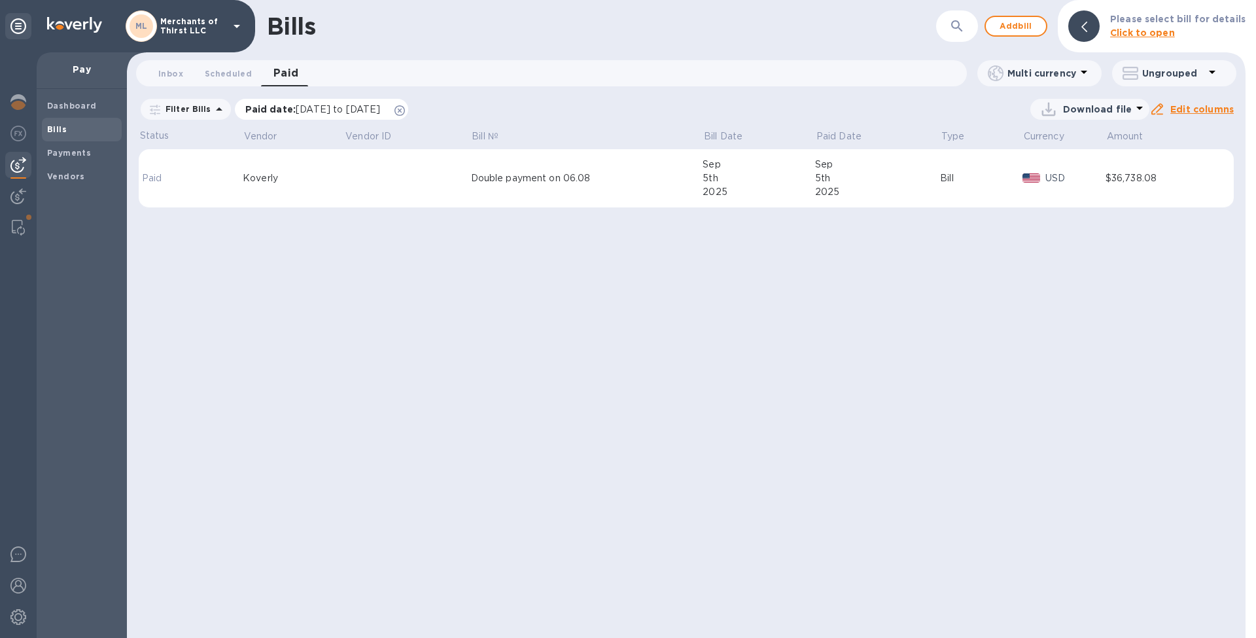
click at [405, 111] on icon at bounding box center [400, 110] width 10 height 10
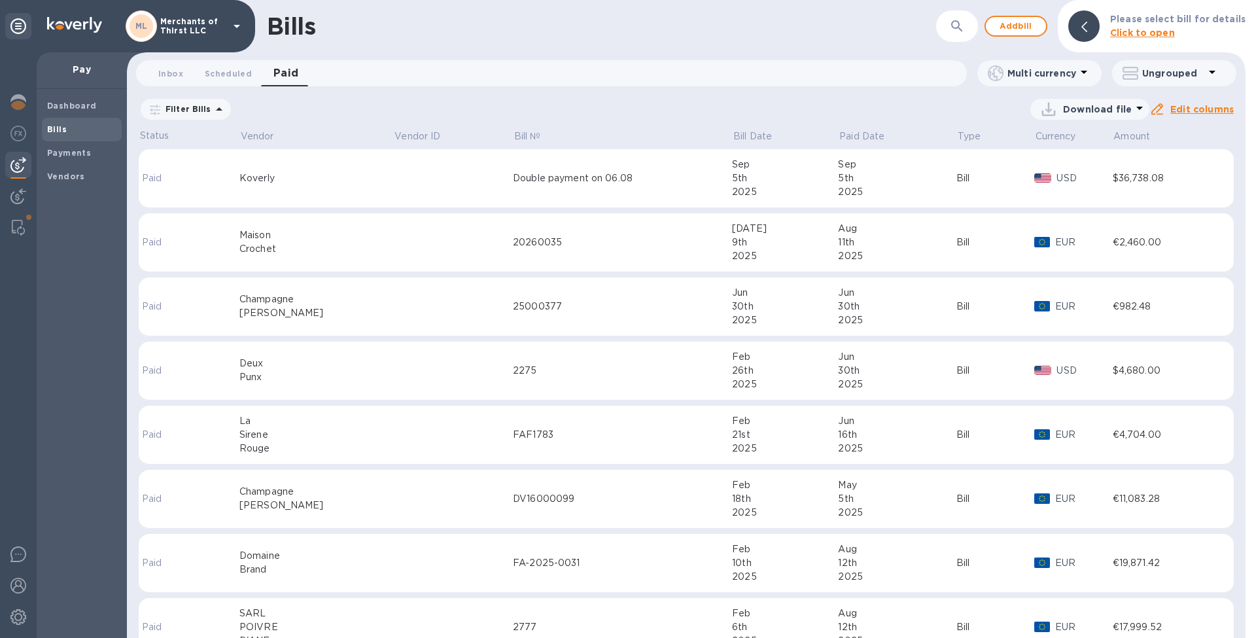
click at [292, 78] on span "Paid 0" at bounding box center [287, 73] width 26 height 18
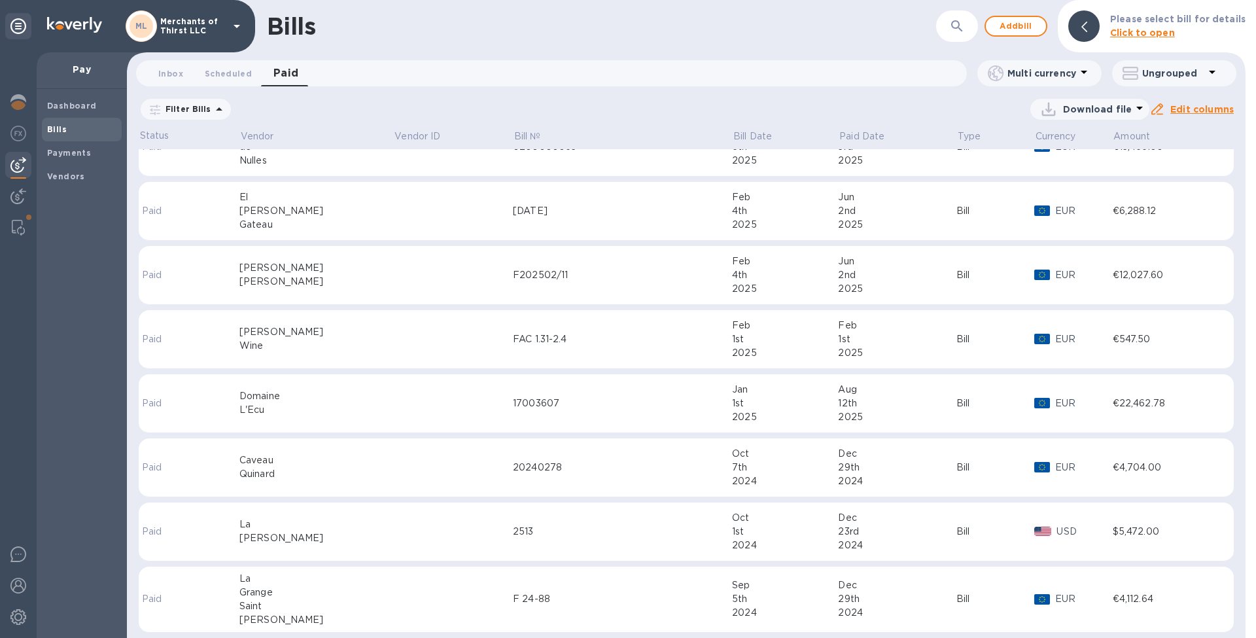
scroll to position [941, 0]
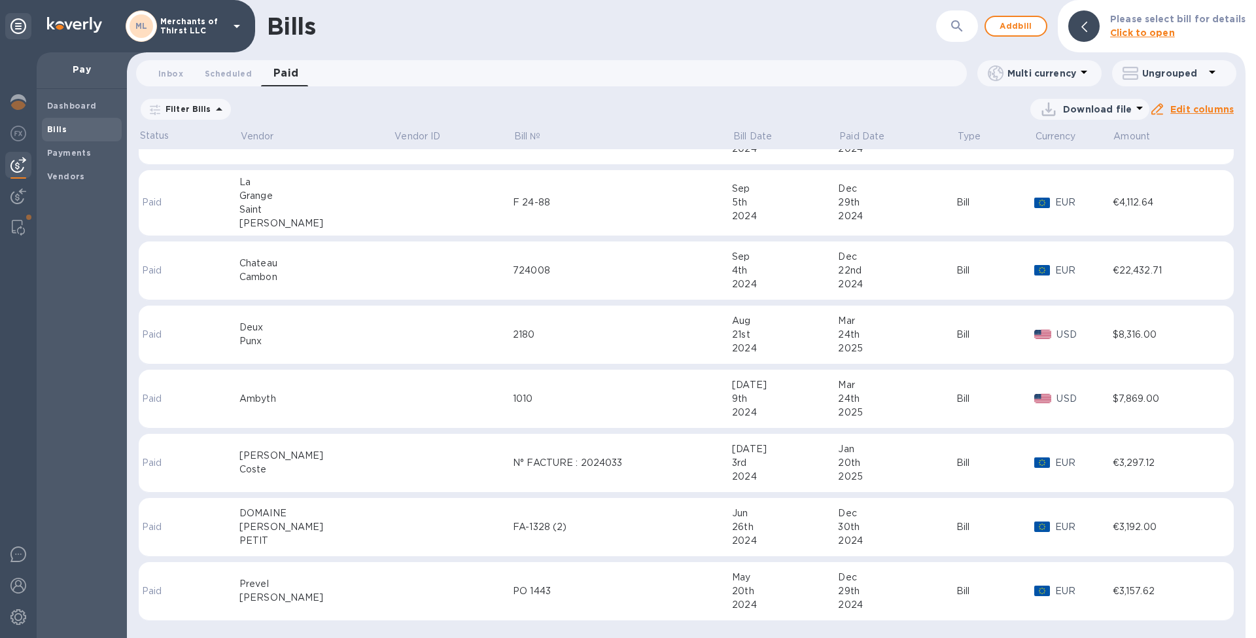
click at [1077, 111] on p "Download file" at bounding box center [1097, 109] width 69 height 13
drag, startPoint x: 1075, startPoint y: 146, endPoint x: 1036, endPoint y: 209, distance: 73.7
click at [1037, 209] on div "XLSX file PDF file" at bounding box center [628, 319] width 1256 height 638
click at [1057, 175] on li "PDF file" at bounding box center [1092, 177] width 89 height 37
click at [882, 3] on div "Bills ​ Add bill Please select bill for details Click to open" at bounding box center [686, 26] width 1119 height 52
